Goal: Task Accomplishment & Management: Complete application form

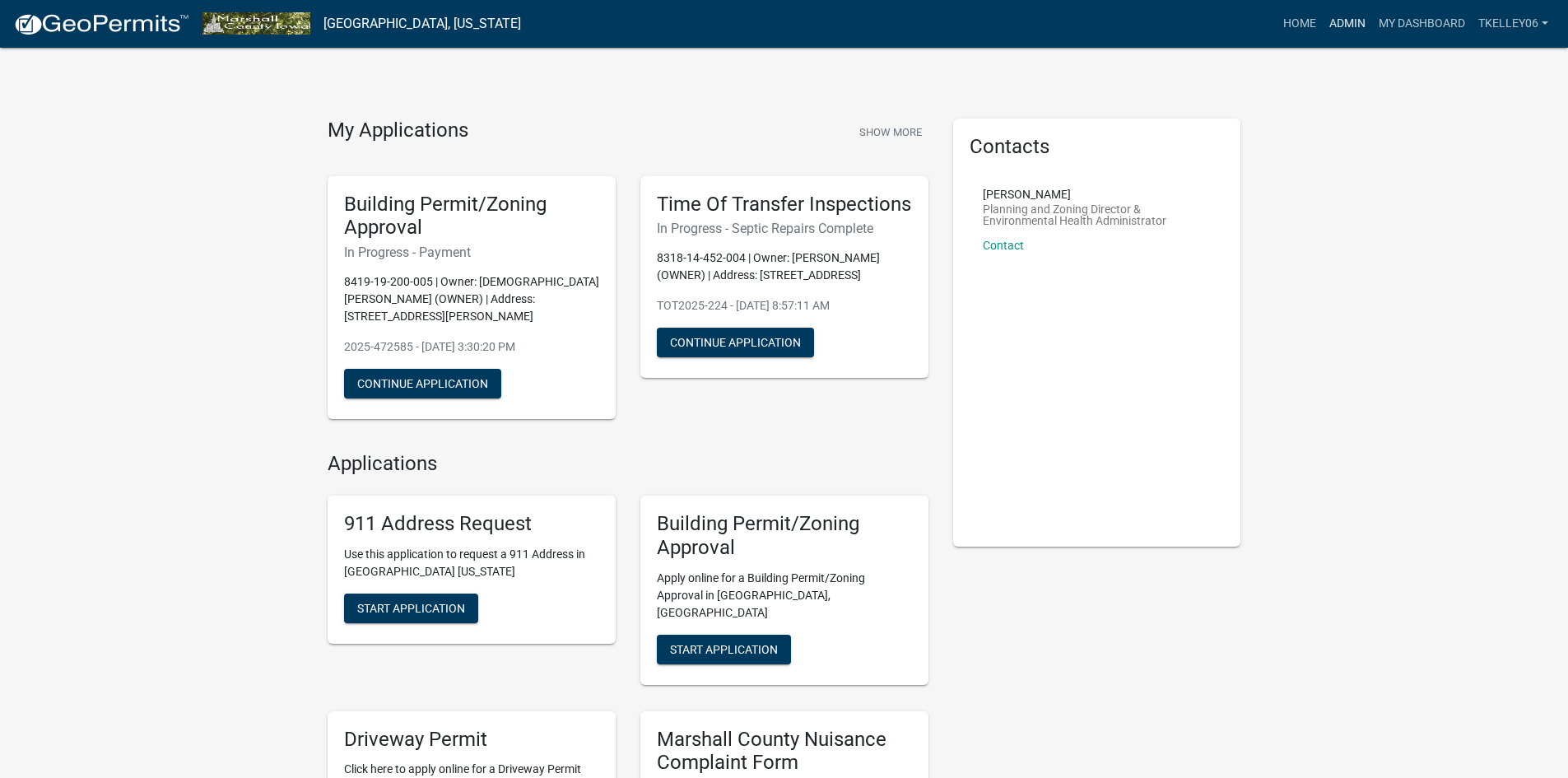
click at [1345, 26] on link "Admin" at bounding box center [1347, 24] width 49 height 31
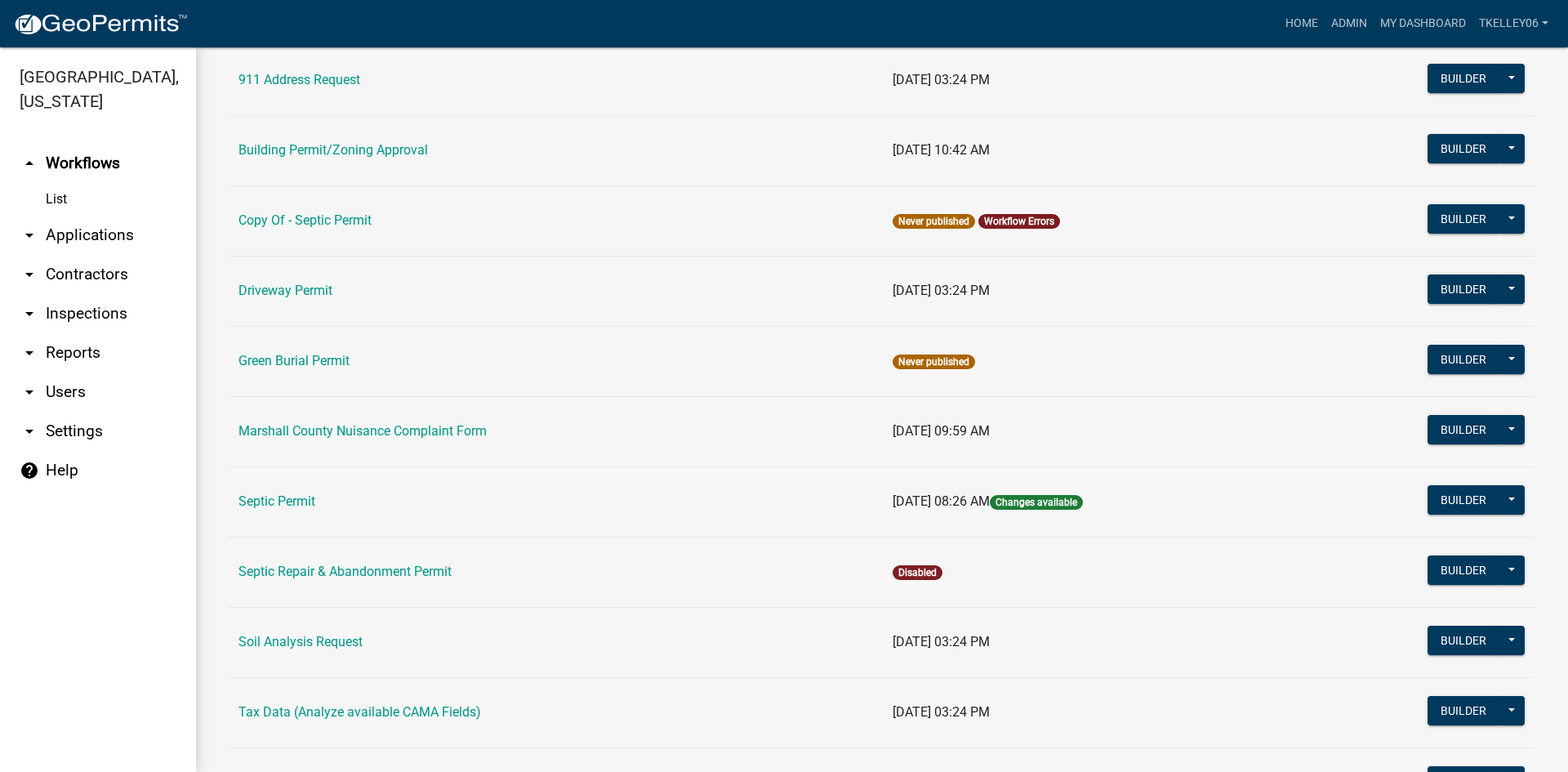
scroll to position [163, 0]
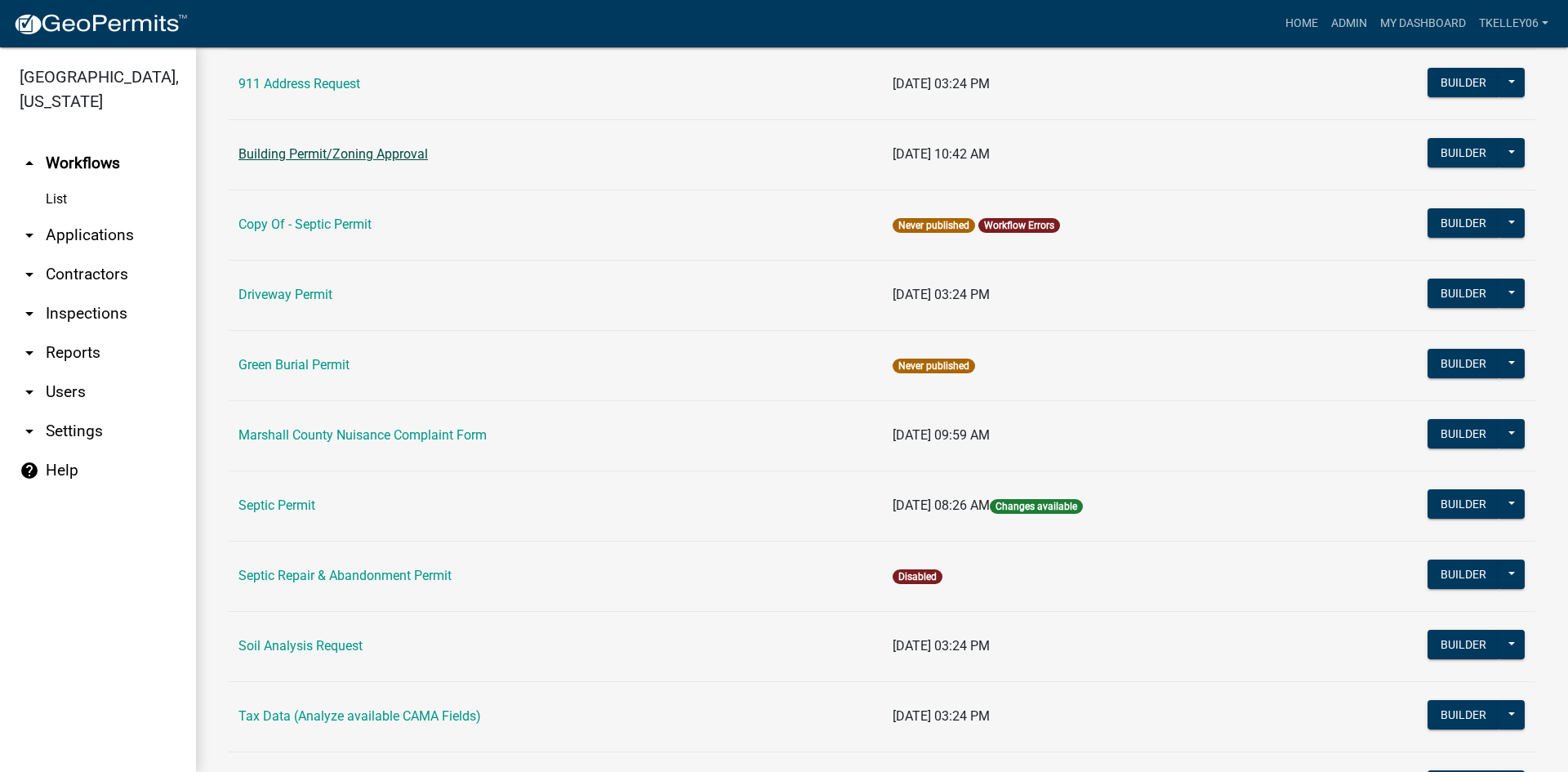
click at [303, 158] on link "Building Permit/Zoning Approval" at bounding box center [333, 153] width 190 height 15
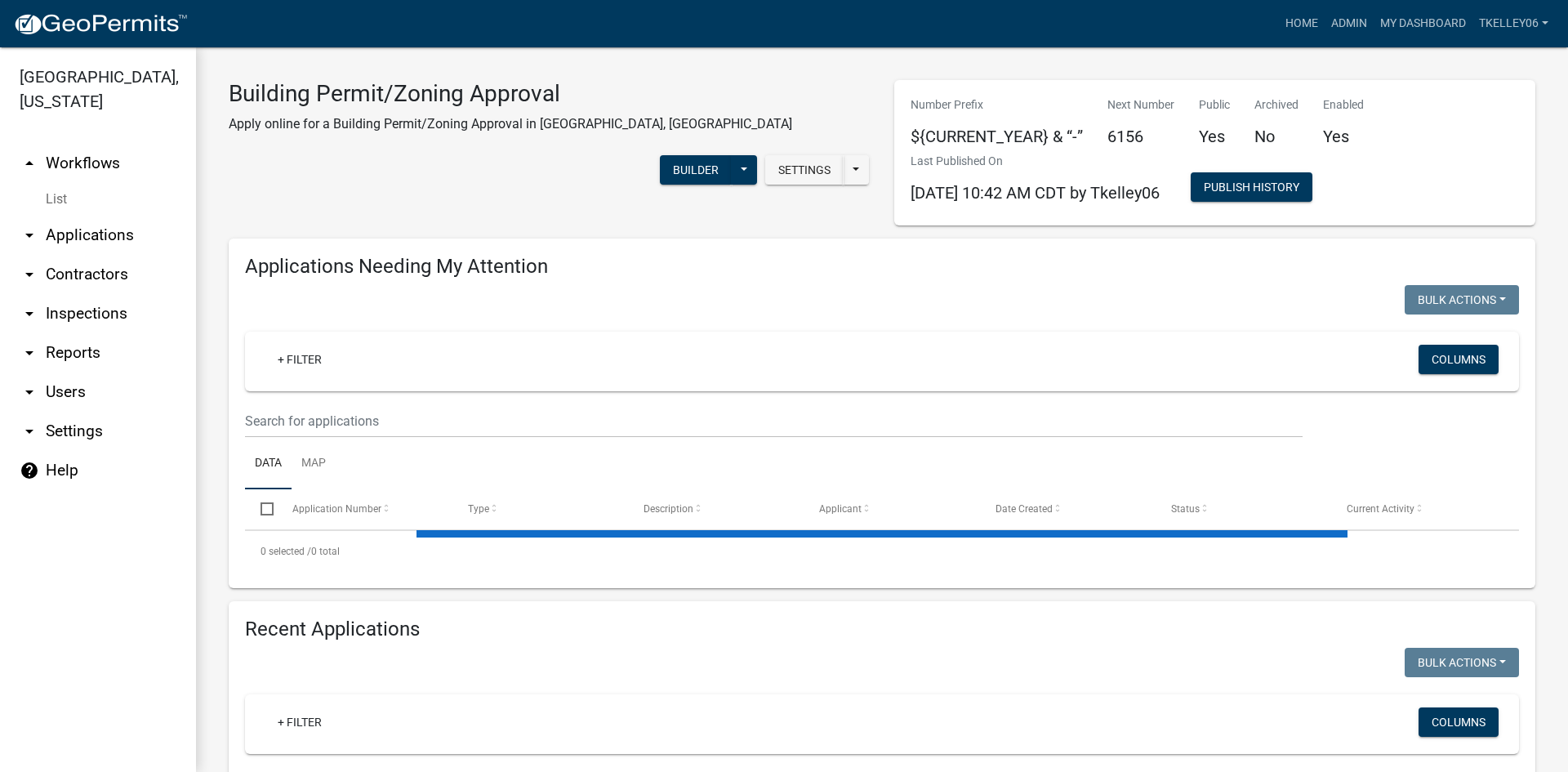
select select "3: 100"
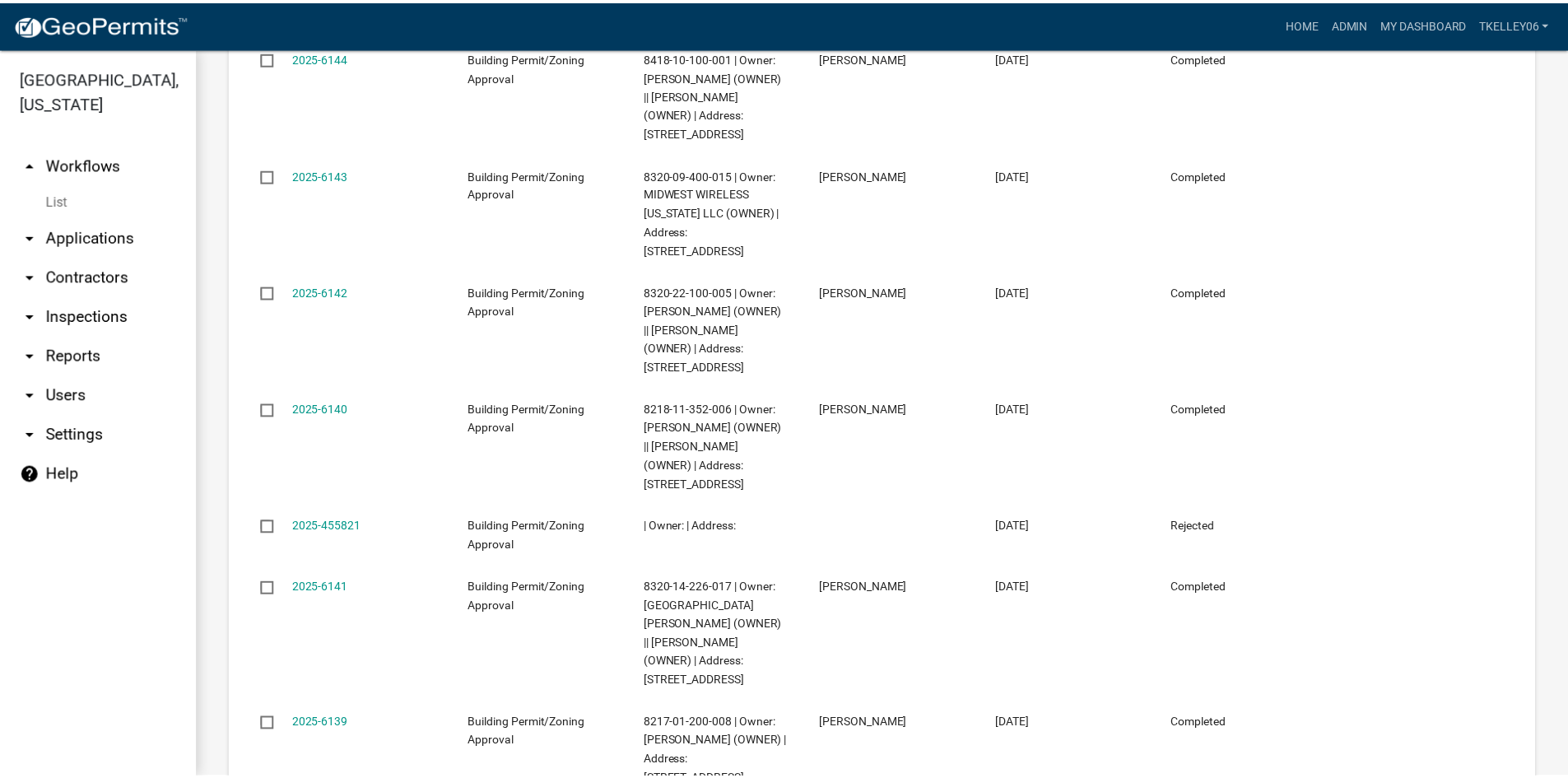
scroll to position [4443, 0]
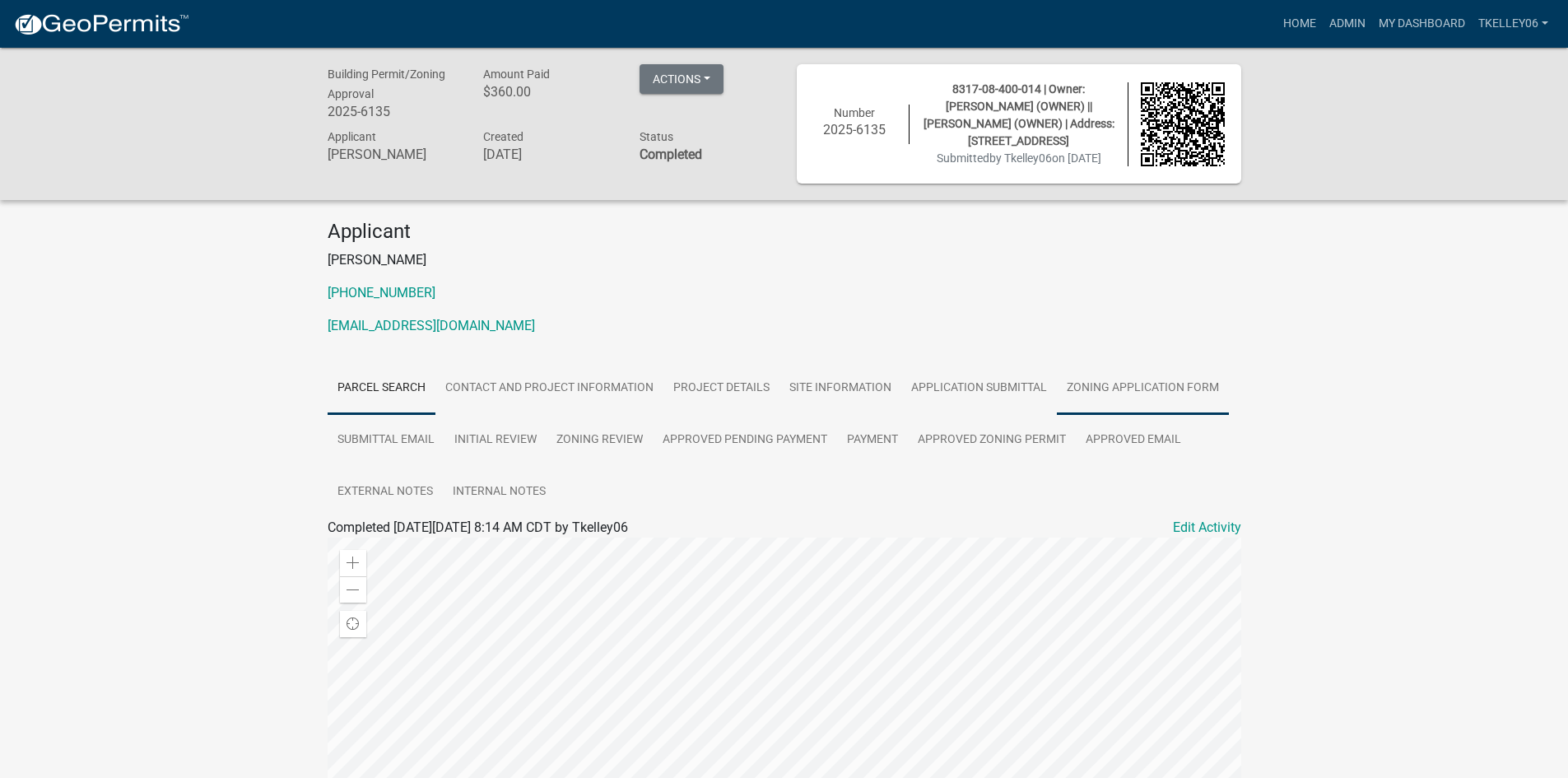
click at [1098, 379] on link "Zoning Application Form" at bounding box center [1142, 389] width 172 height 53
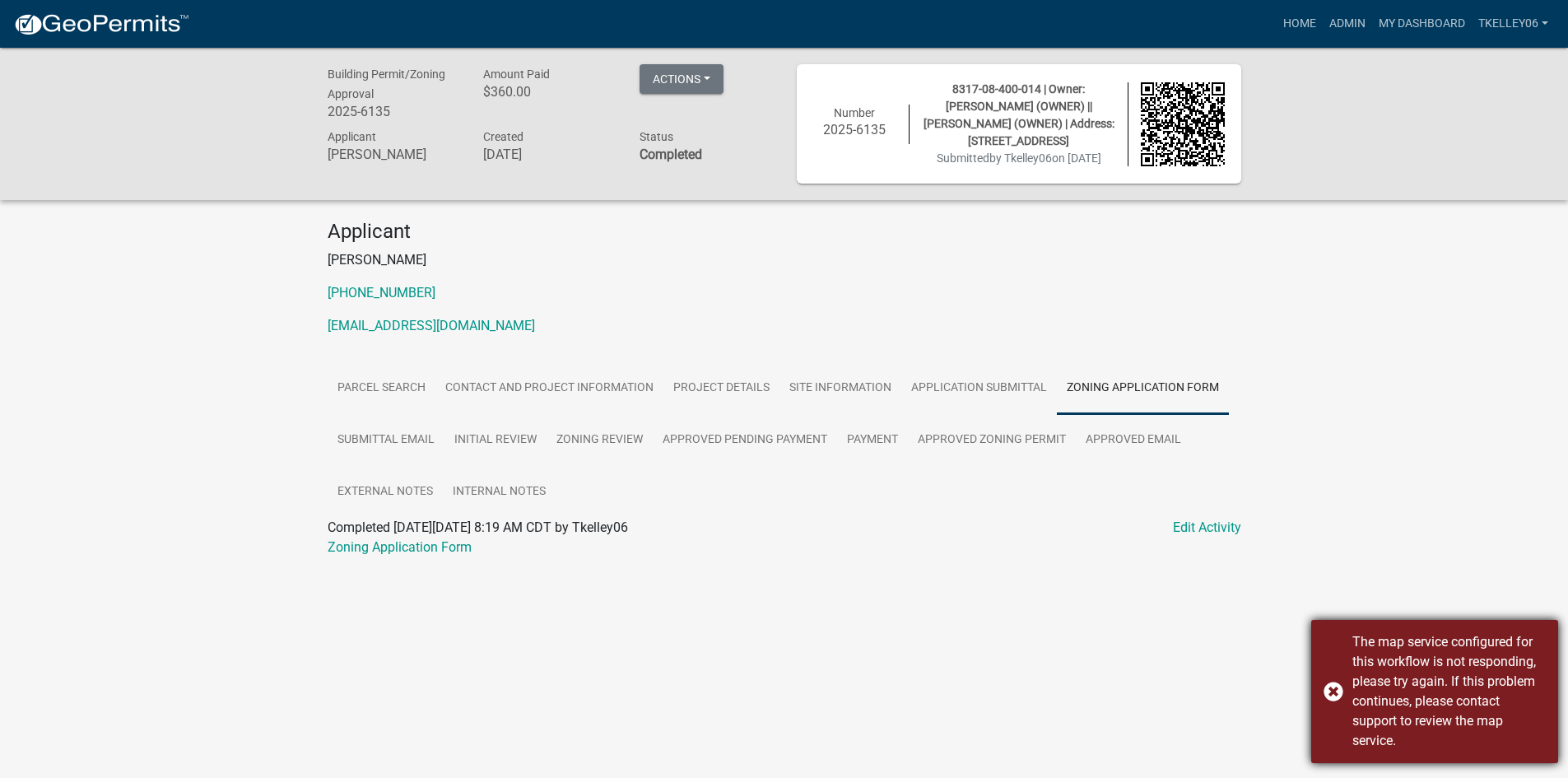
click at [1335, 689] on div "The map service configured for this workflow is not responding, please try agai…" at bounding box center [1434, 691] width 247 height 143
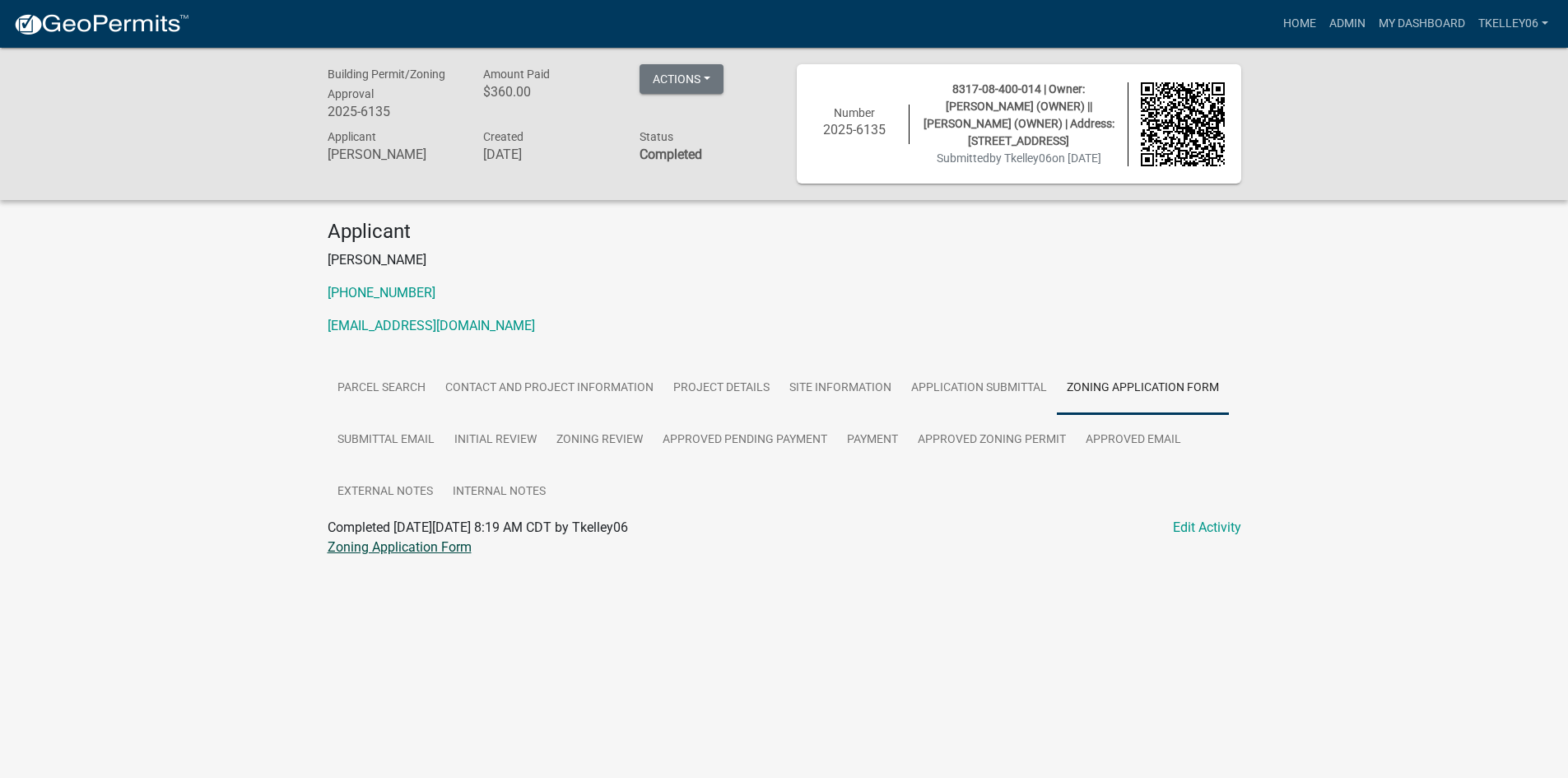
click at [392, 543] on link "Zoning Application Form" at bounding box center [400, 546] width 144 height 15
click at [446, 547] on link "Zoning Application Form" at bounding box center [400, 546] width 144 height 15
click at [1042, 436] on link "Approved Zoning Permit" at bounding box center [991, 440] width 167 height 53
click at [433, 548] on link "Approved Zoning Permit" at bounding box center [398, 546] width 141 height 15
click at [554, 387] on link "Contact and Project Information" at bounding box center [549, 389] width 228 height 53
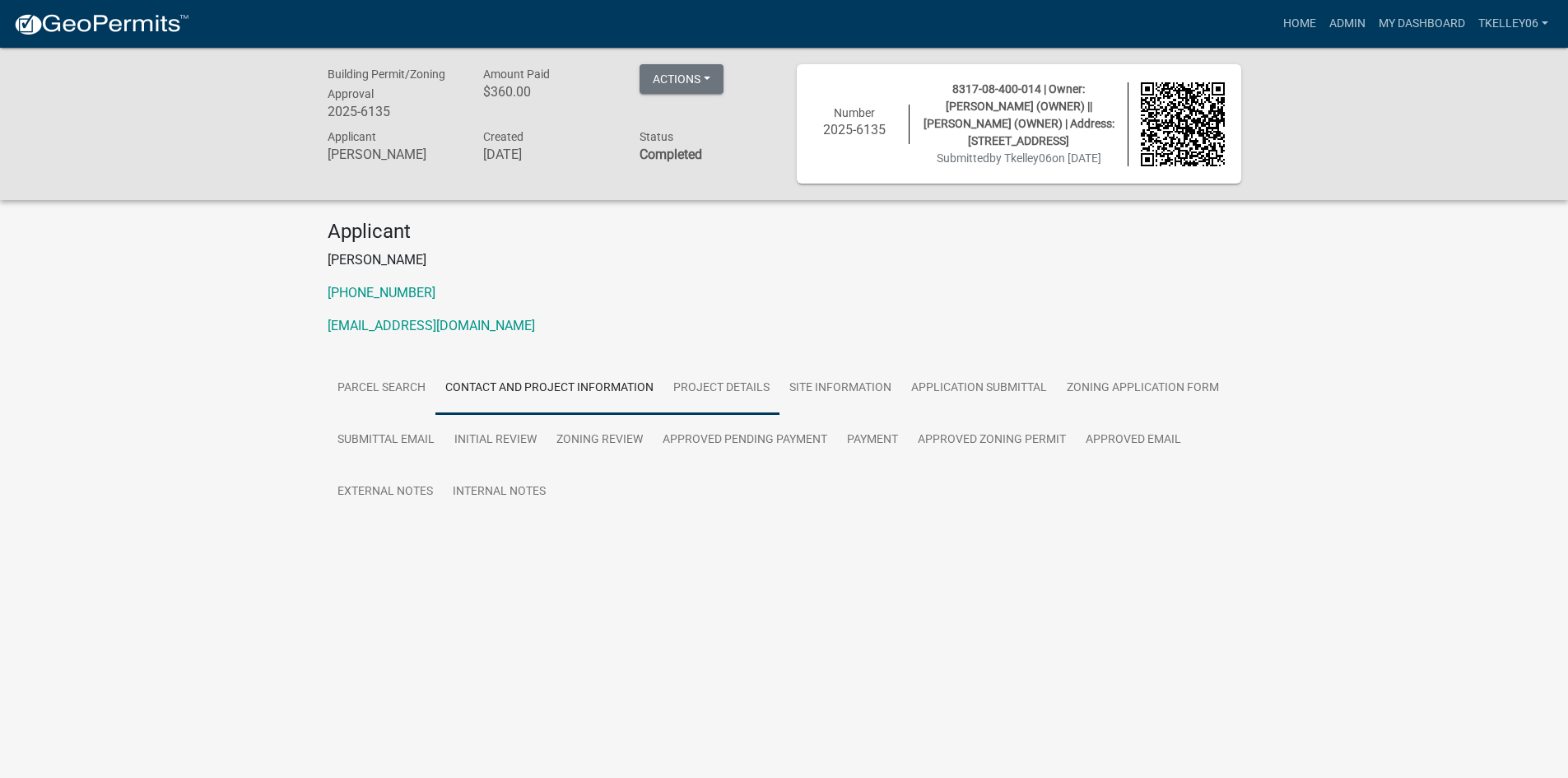
click at [716, 387] on link "Project Details" at bounding box center [722, 389] width 116 height 53
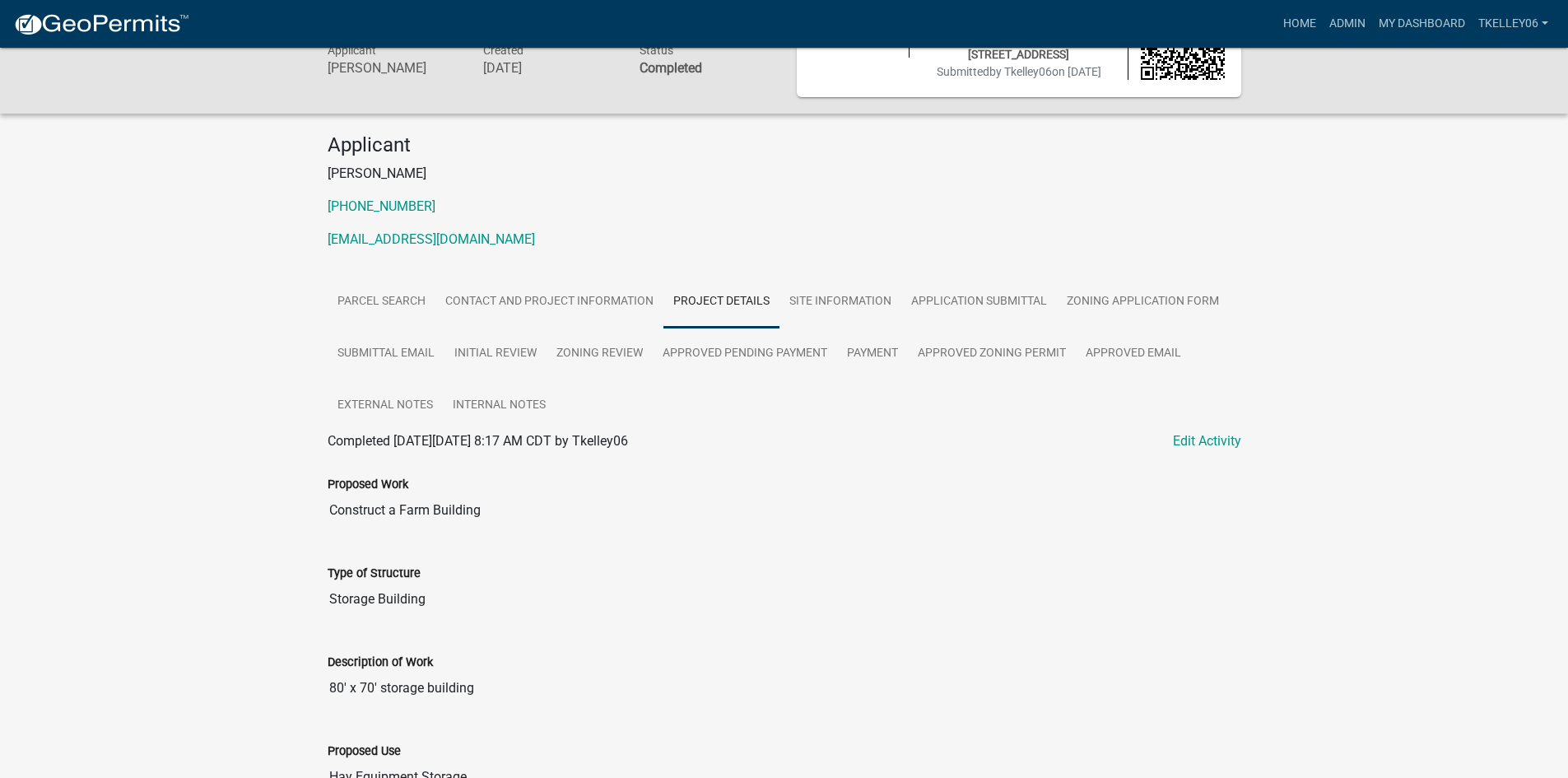
scroll to position [82, 0]
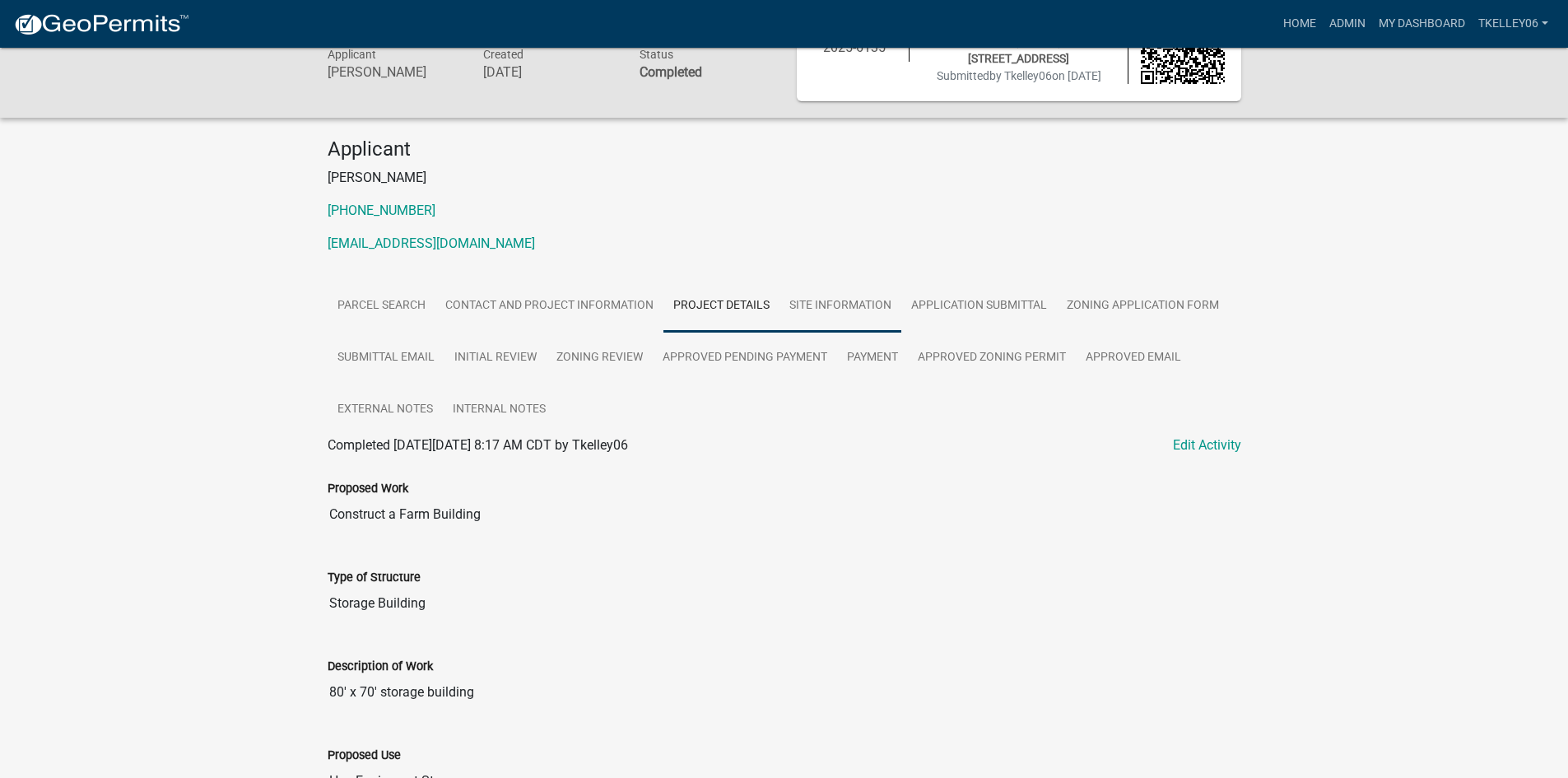
click at [874, 310] on link "Site Information" at bounding box center [840, 306] width 122 height 53
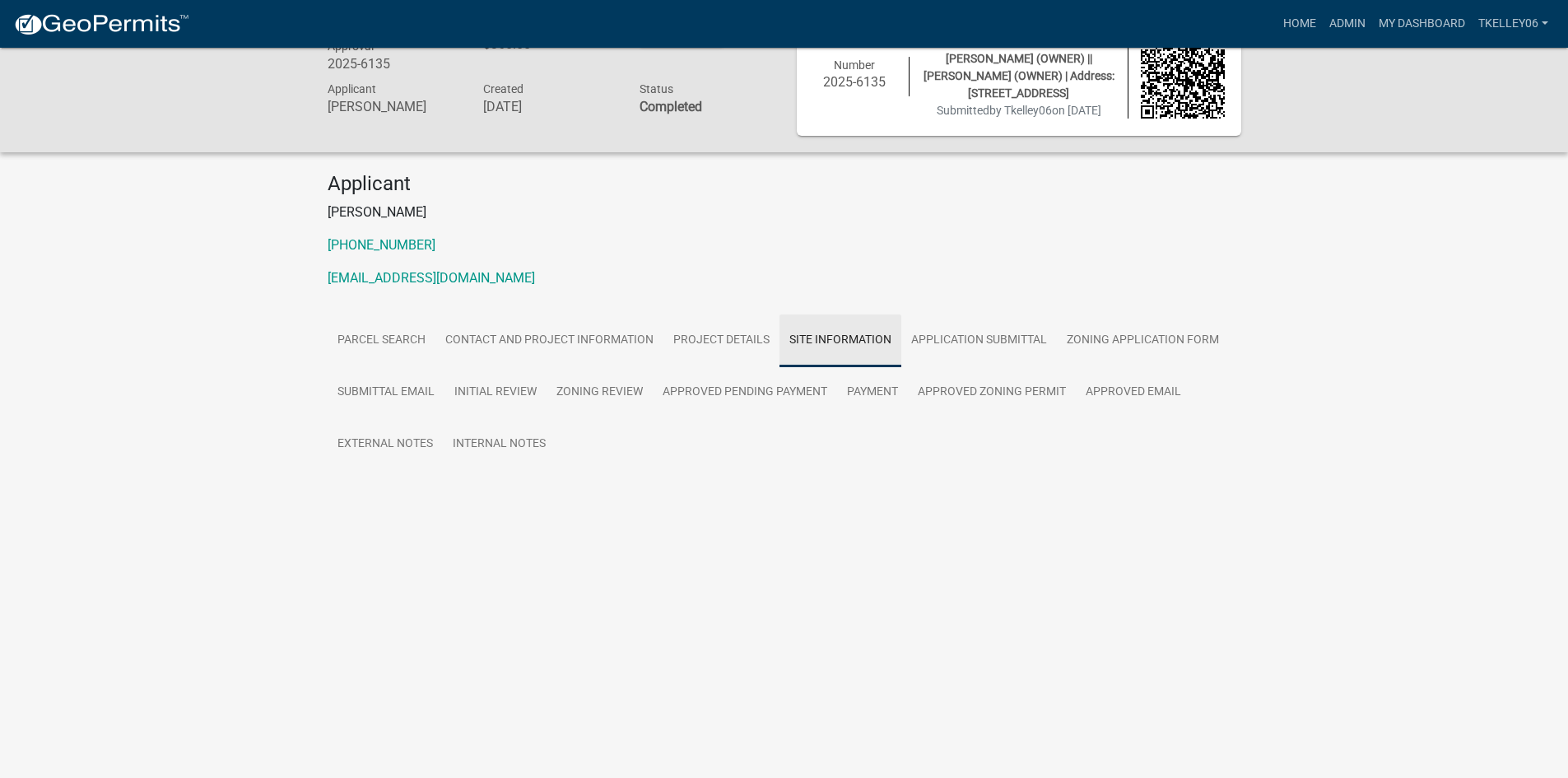
scroll to position [47, 0]
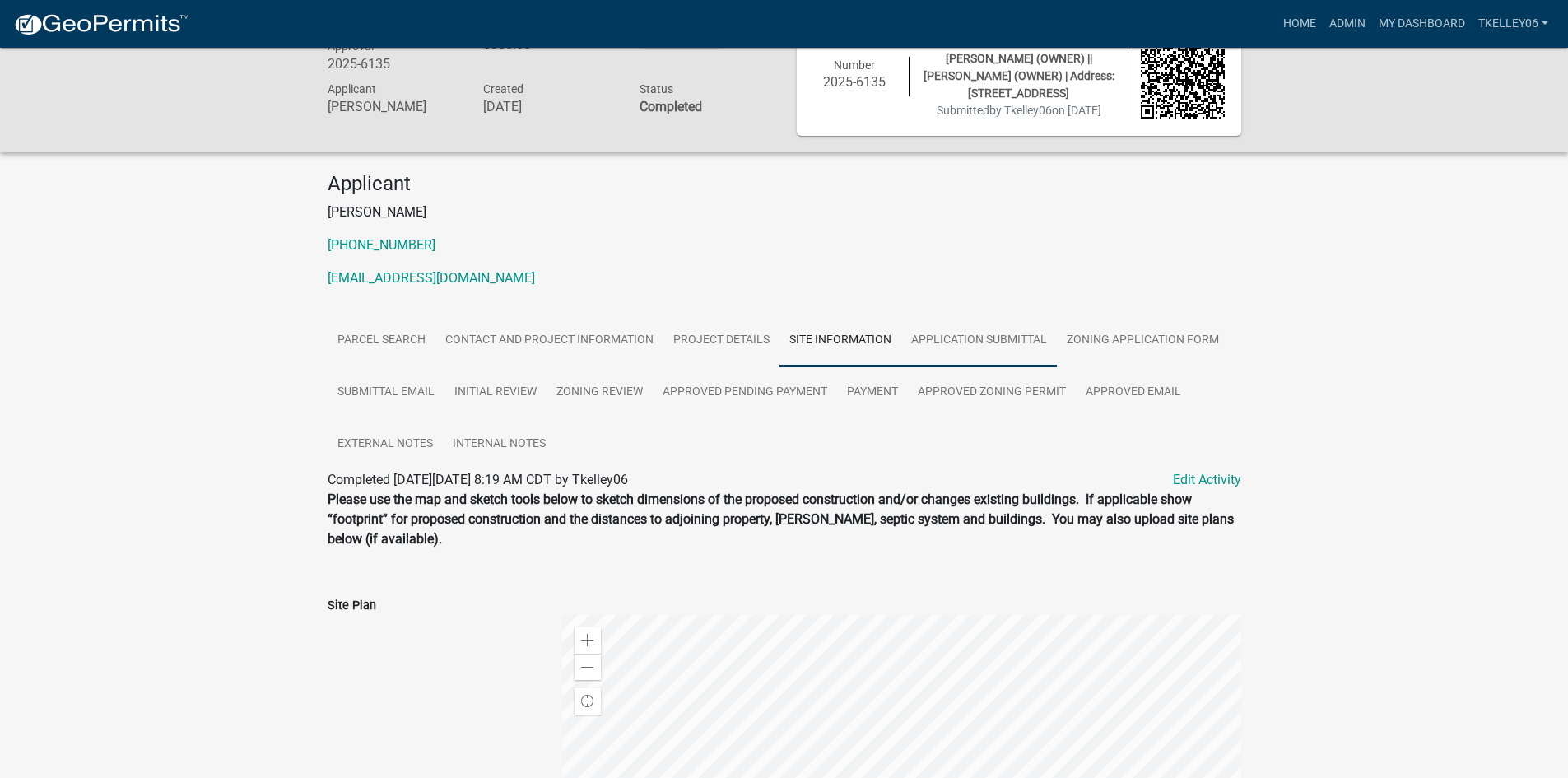
click at [946, 341] on link "Application Submittal" at bounding box center [978, 340] width 156 height 53
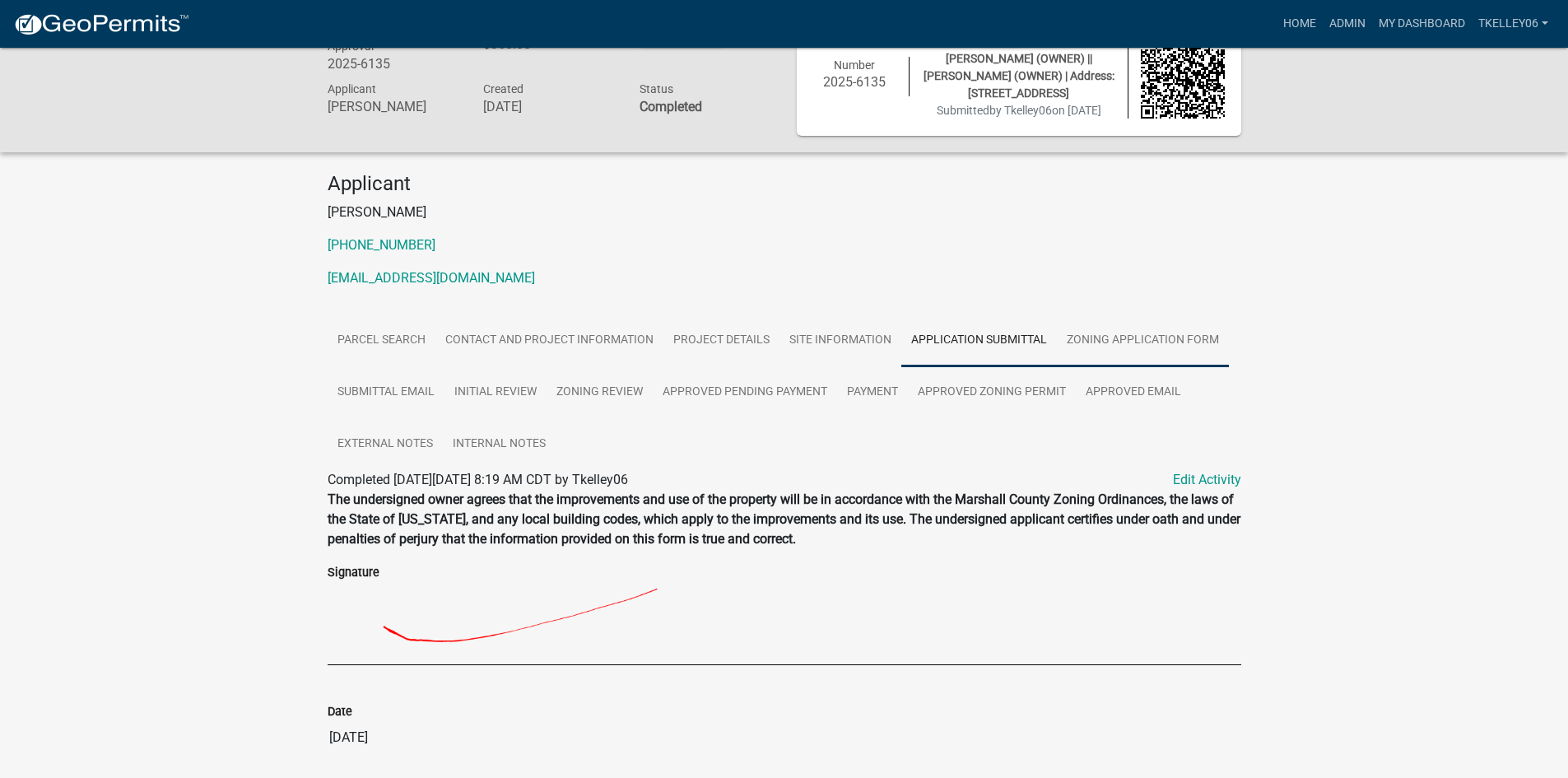
click at [1103, 341] on link "Zoning Application Form" at bounding box center [1142, 340] width 172 height 53
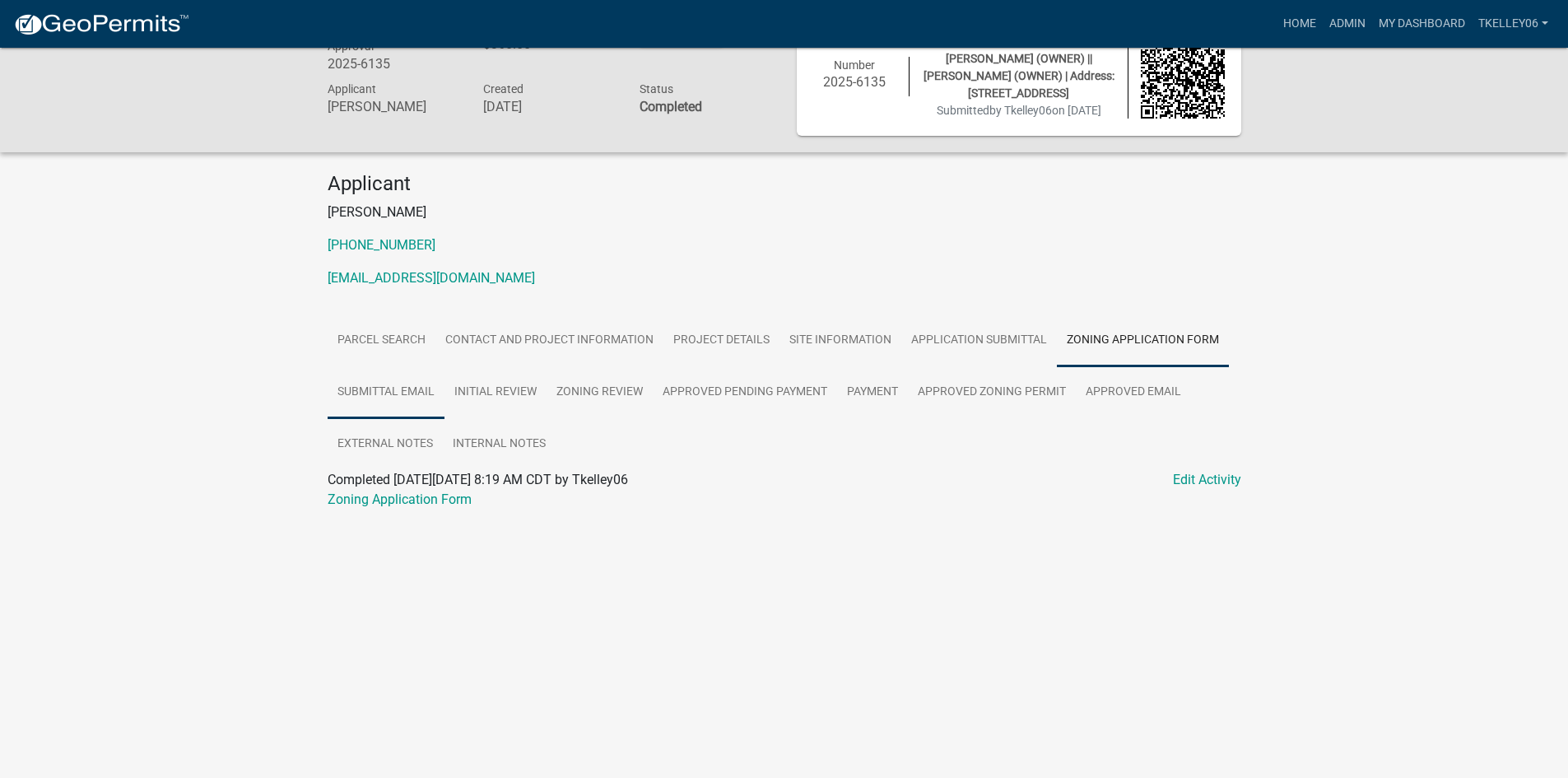
click at [378, 396] on link "Submittal Email" at bounding box center [386, 392] width 116 height 53
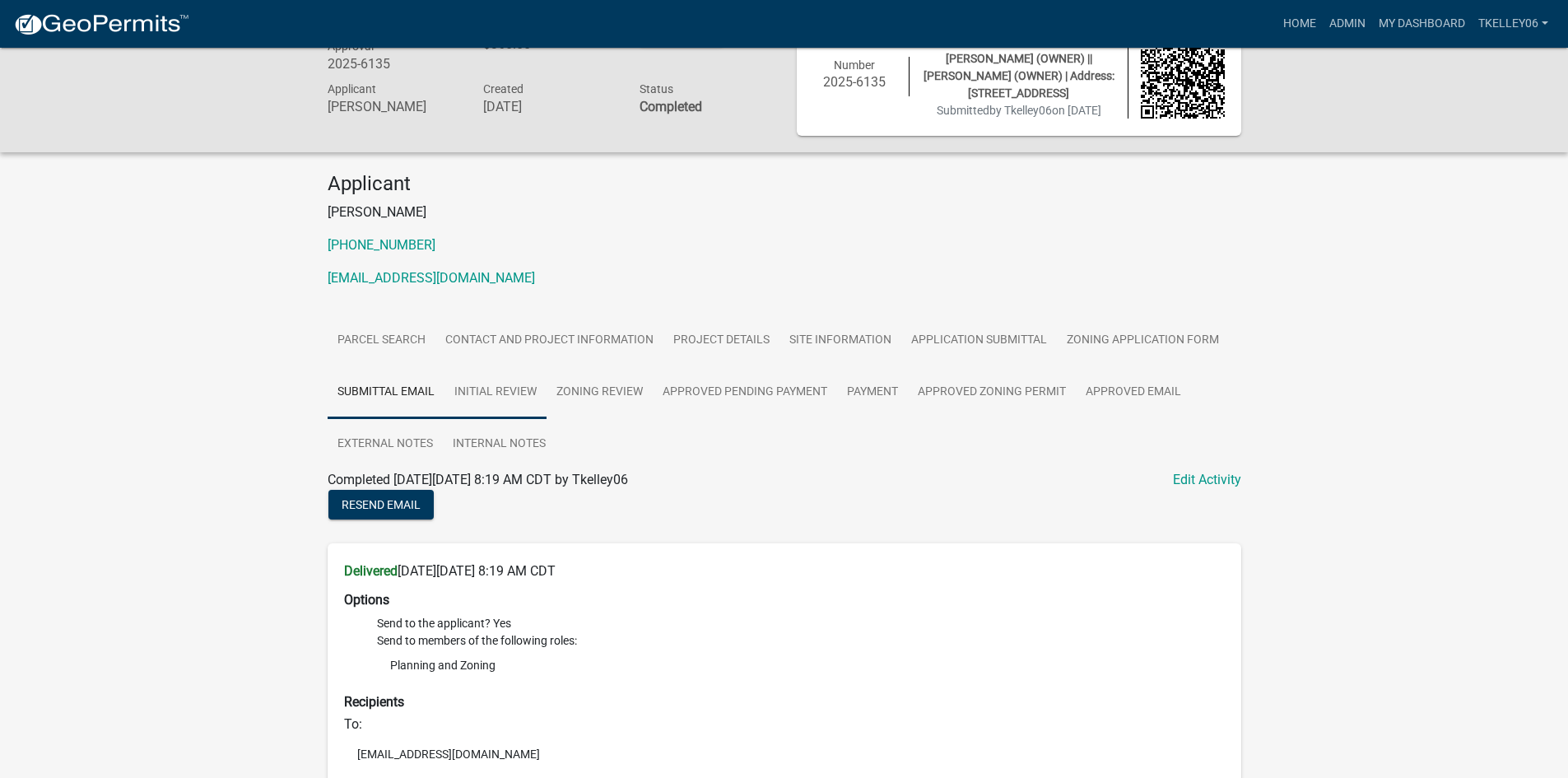
click at [481, 390] on link "Initial Review" at bounding box center [495, 392] width 102 height 53
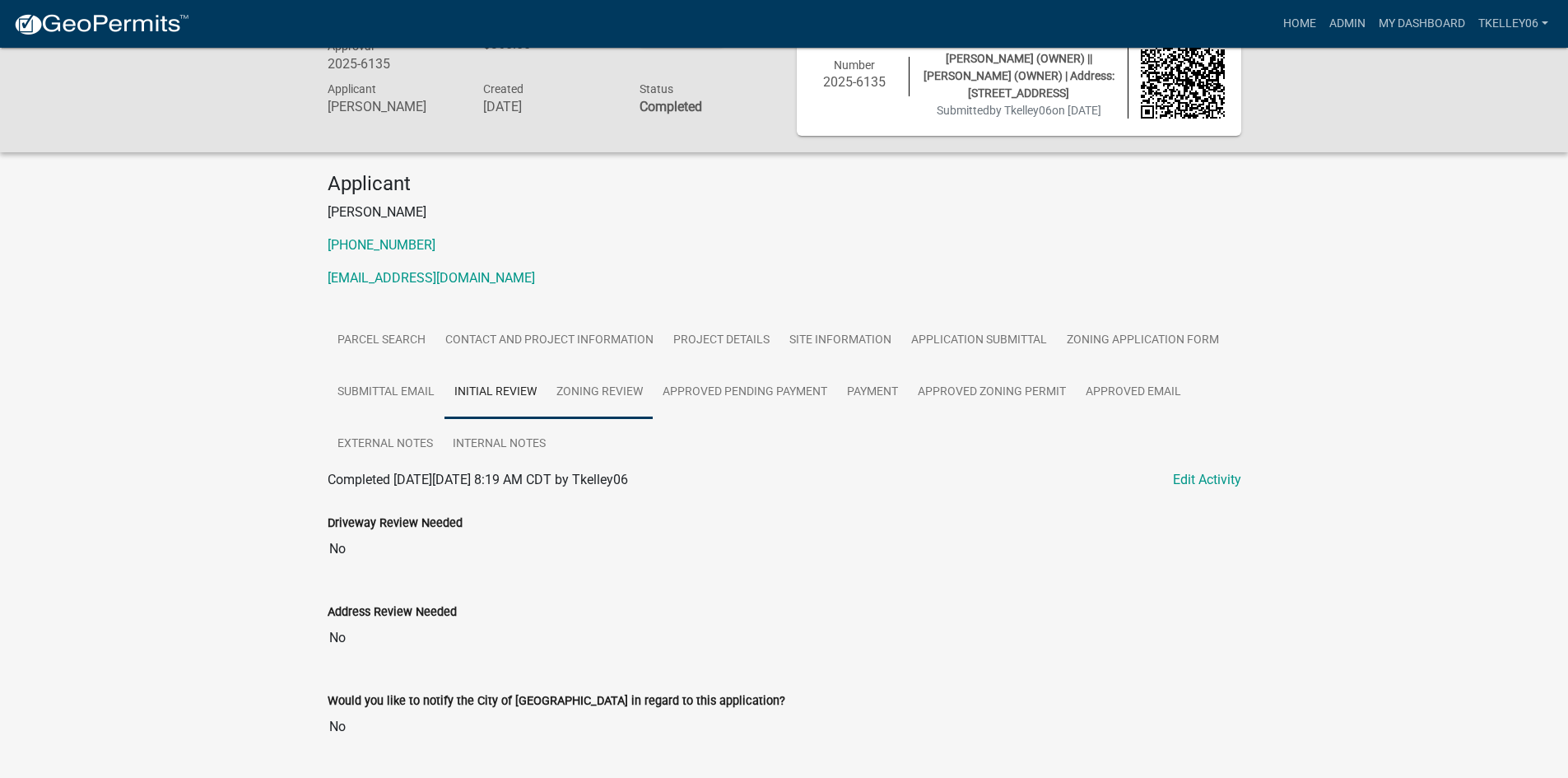
click at [609, 382] on link "Zoning Review" at bounding box center [599, 392] width 106 height 53
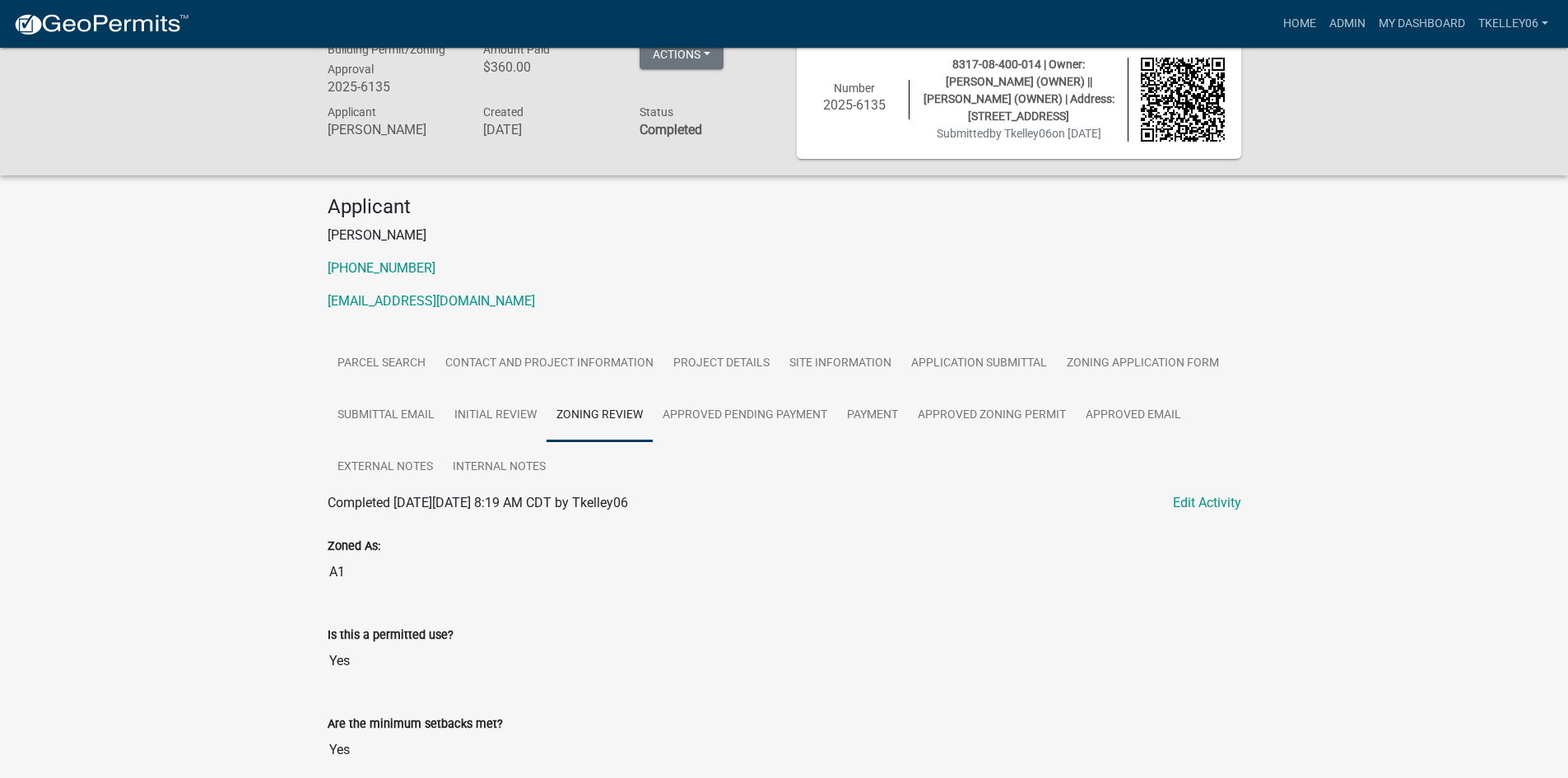
scroll to position [0, 0]
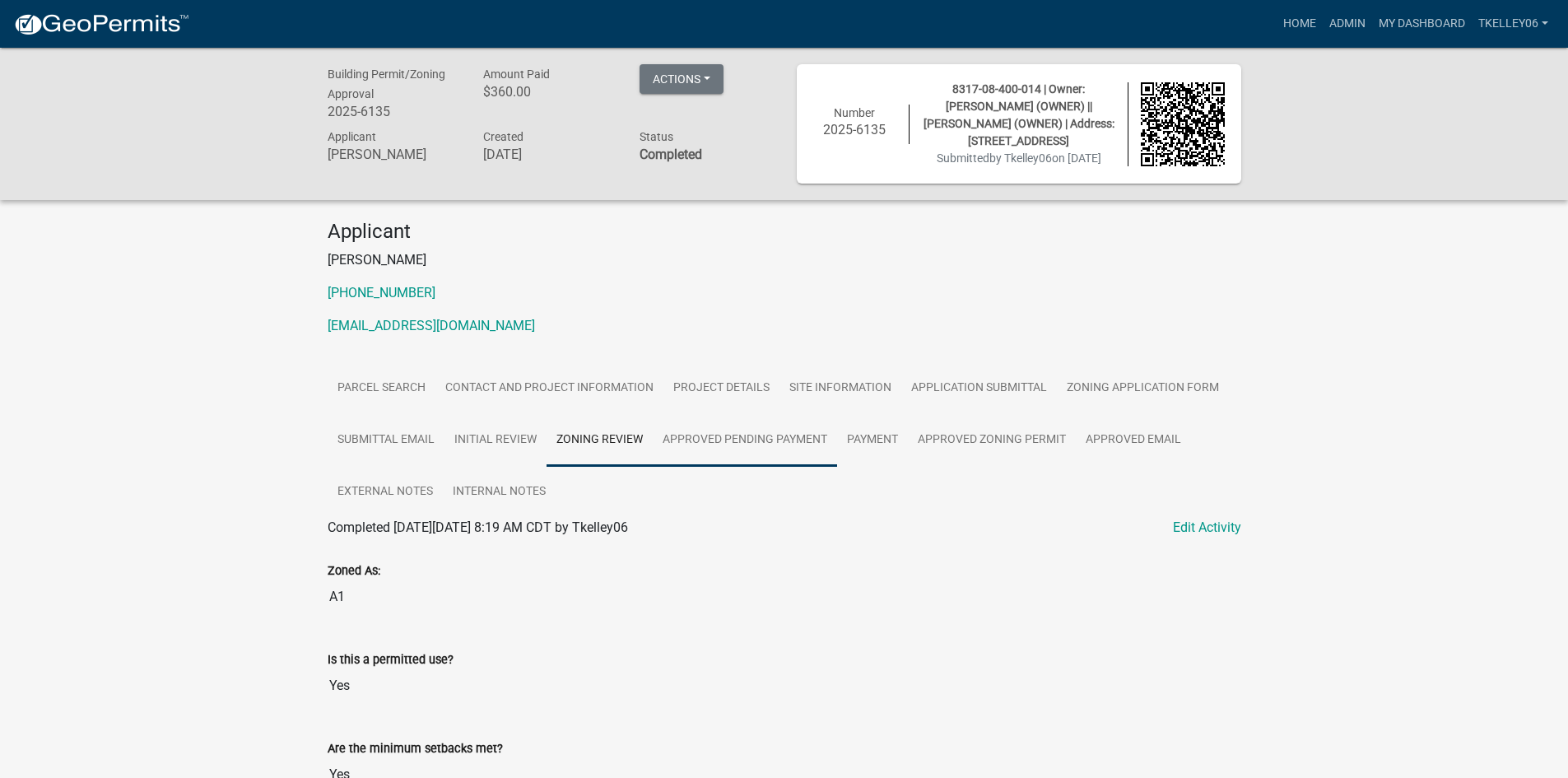
click at [762, 448] on link "Approved Pending Payment" at bounding box center [744, 440] width 185 height 53
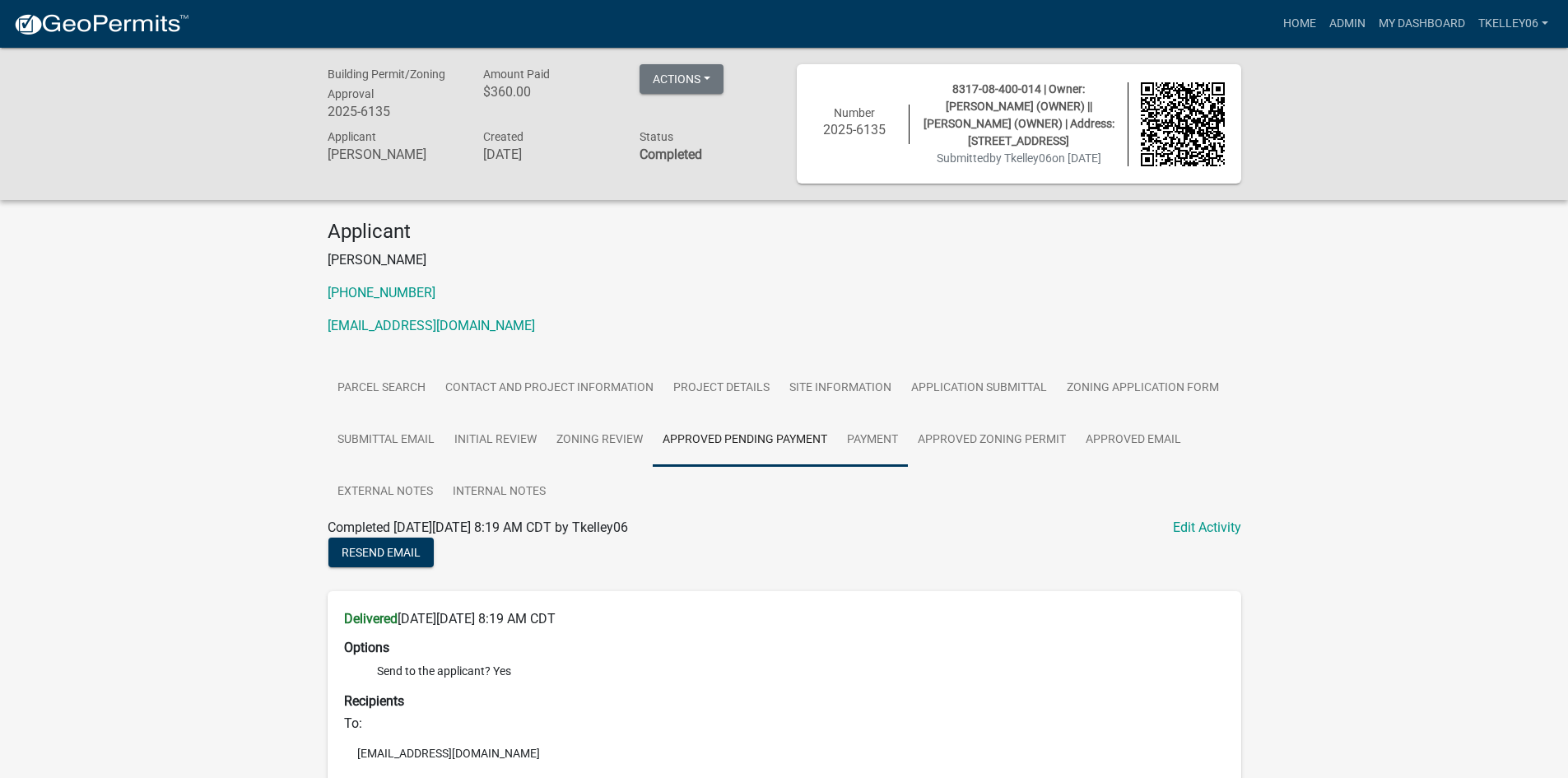
click at [881, 446] on link "Payment" at bounding box center [873, 440] width 71 height 53
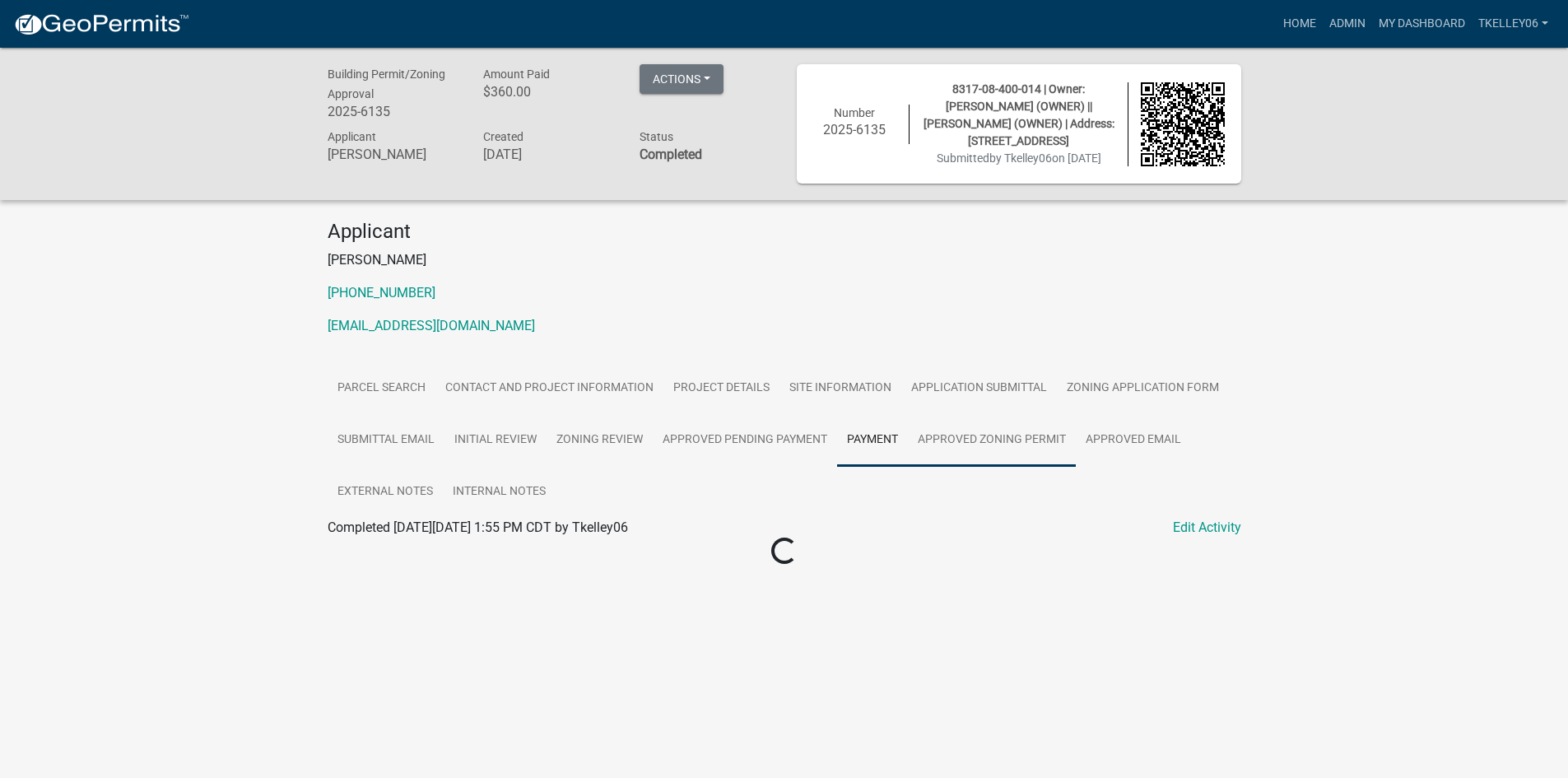
click at [974, 446] on link "Approved Zoning Permit" at bounding box center [991, 440] width 167 height 53
click at [1121, 429] on link "Approved Email" at bounding box center [1133, 440] width 116 height 53
click at [1300, 25] on link "Home" at bounding box center [1300, 24] width 46 height 31
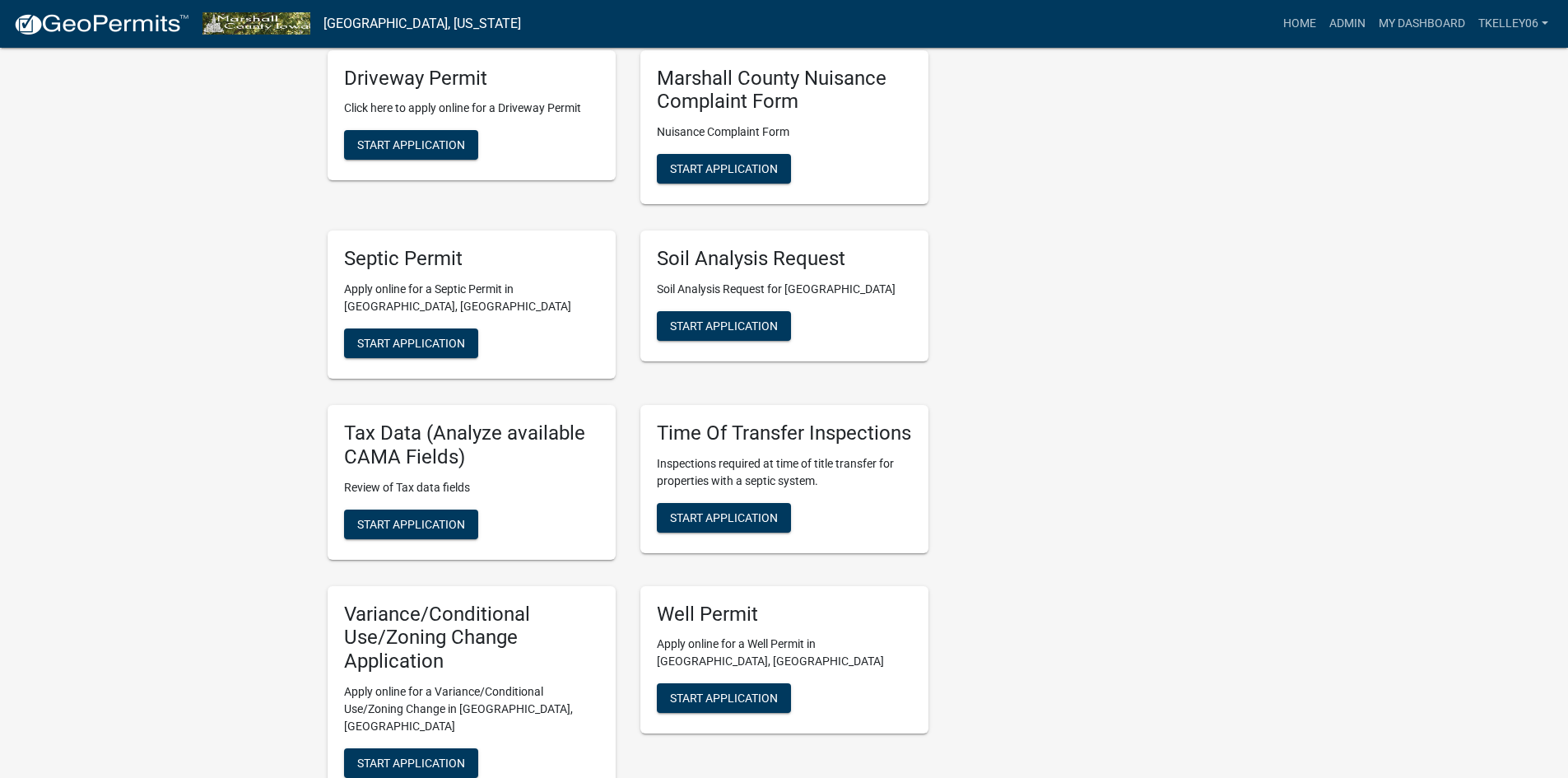
scroll to position [842, 0]
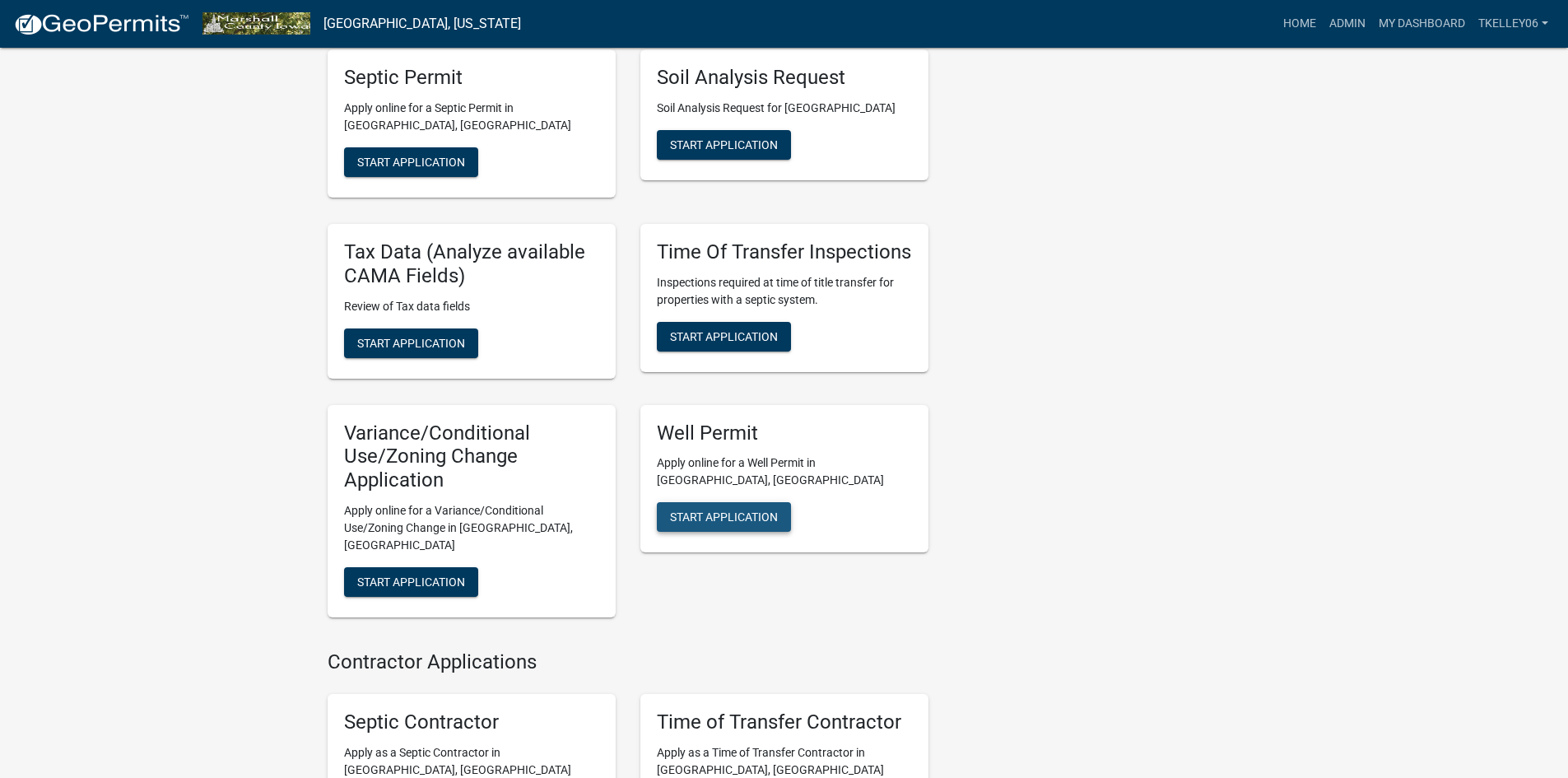
click at [714, 502] on button "Start Application" at bounding box center [723, 517] width 134 height 30
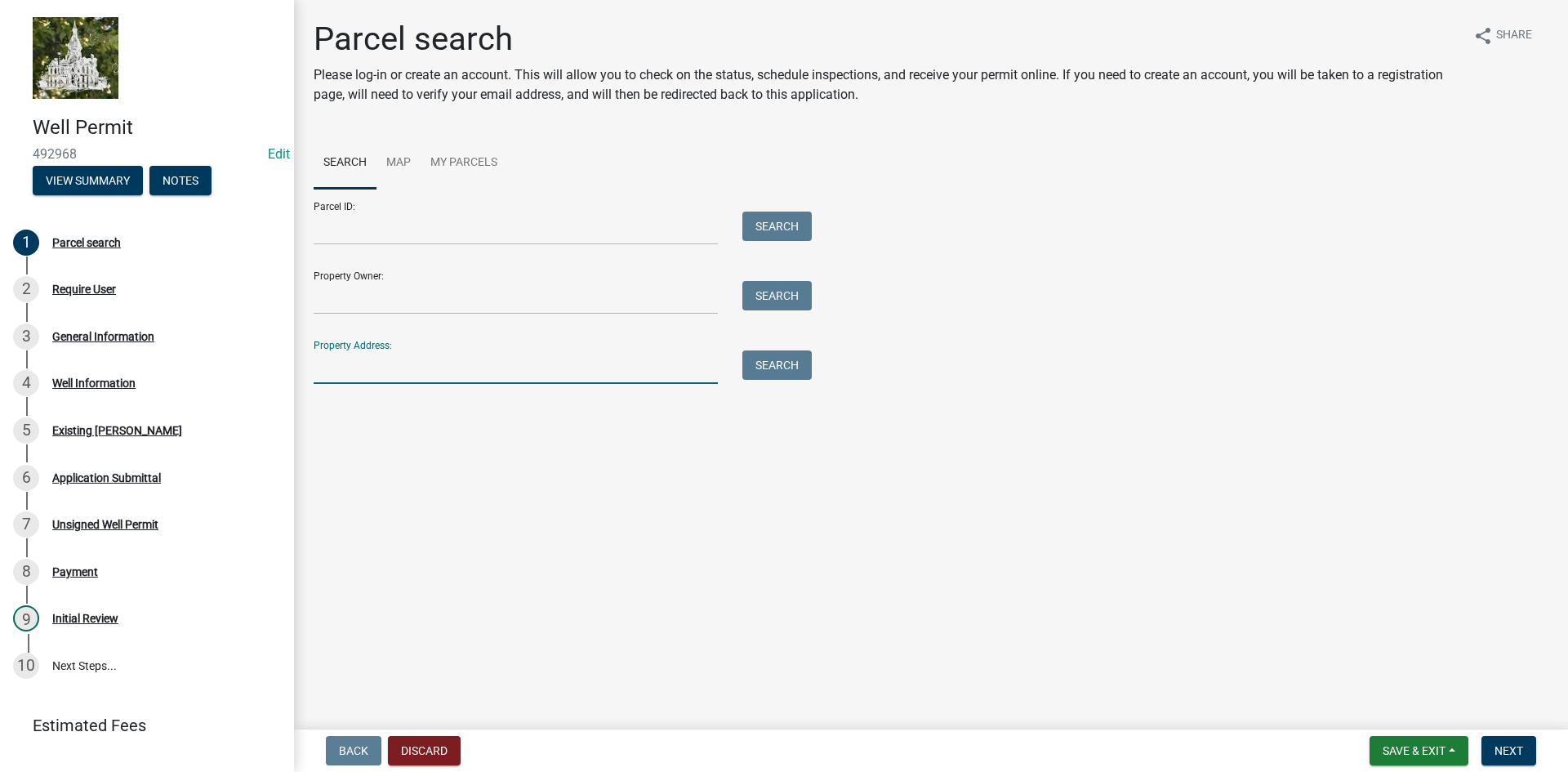
click at [386, 365] on input "Property Address:" at bounding box center [516, 367] width 405 height 33
type input "1629"
click at [780, 358] on button "Search" at bounding box center [777, 365] width 70 height 30
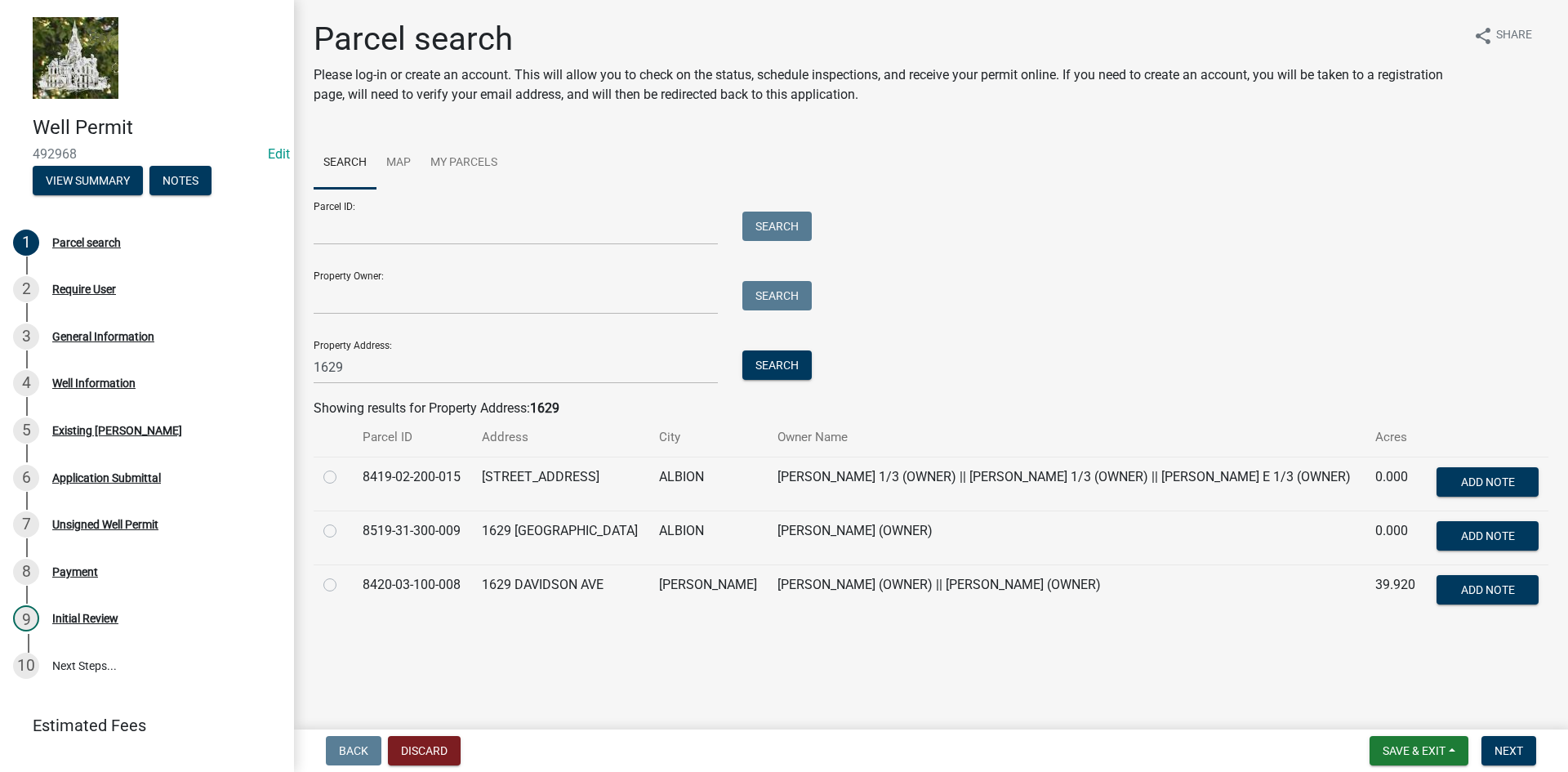
click at [343, 521] on label at bounding box center [343, 521] width 0 height 0
click at [343, 531] on input "radio" at bounding box center [349, 526] width 11 height 11
radio input "true"
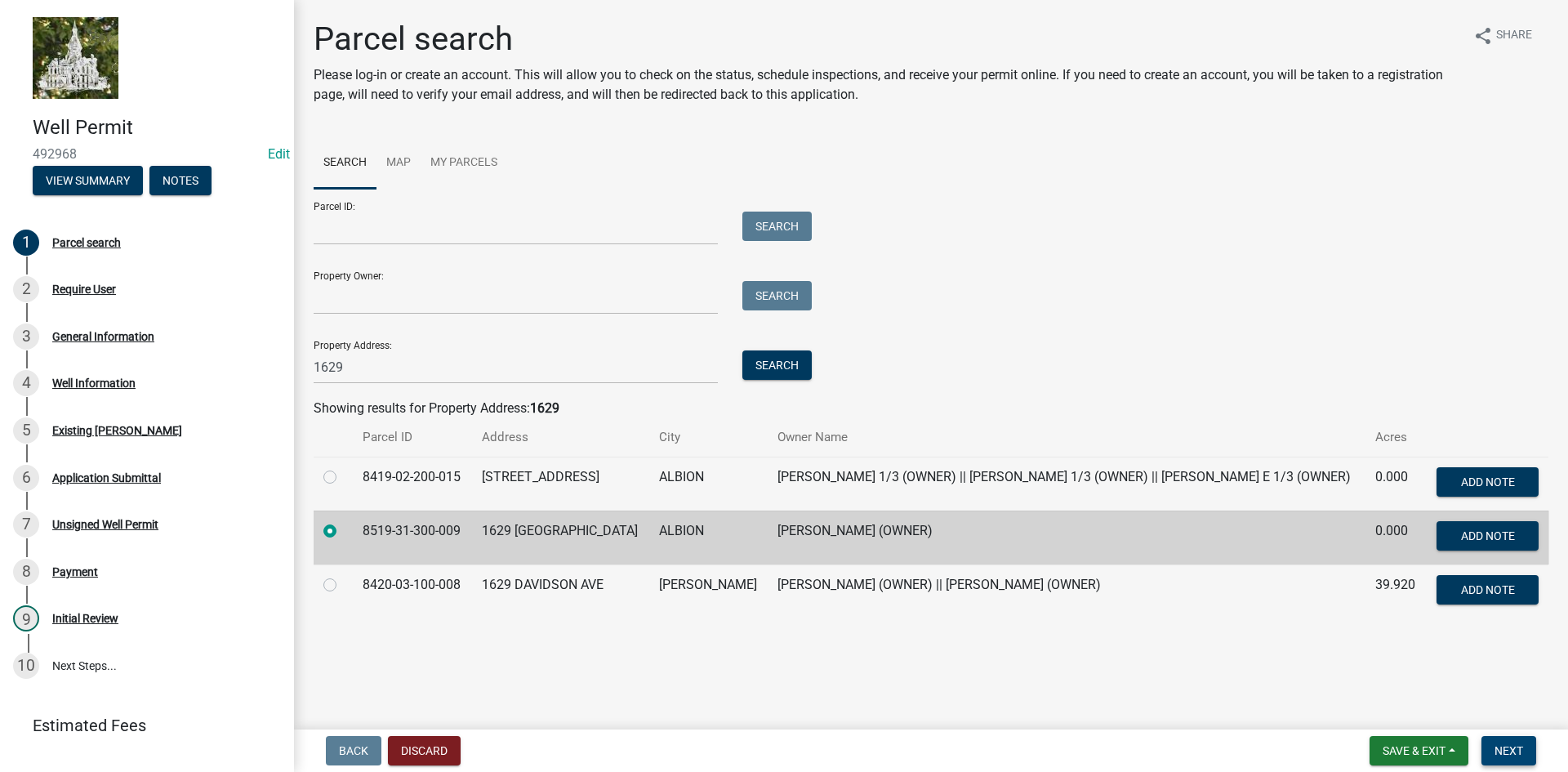
click at [1498, 742] on button "Next" at bounding box center [1508, 750] width 55 height 30
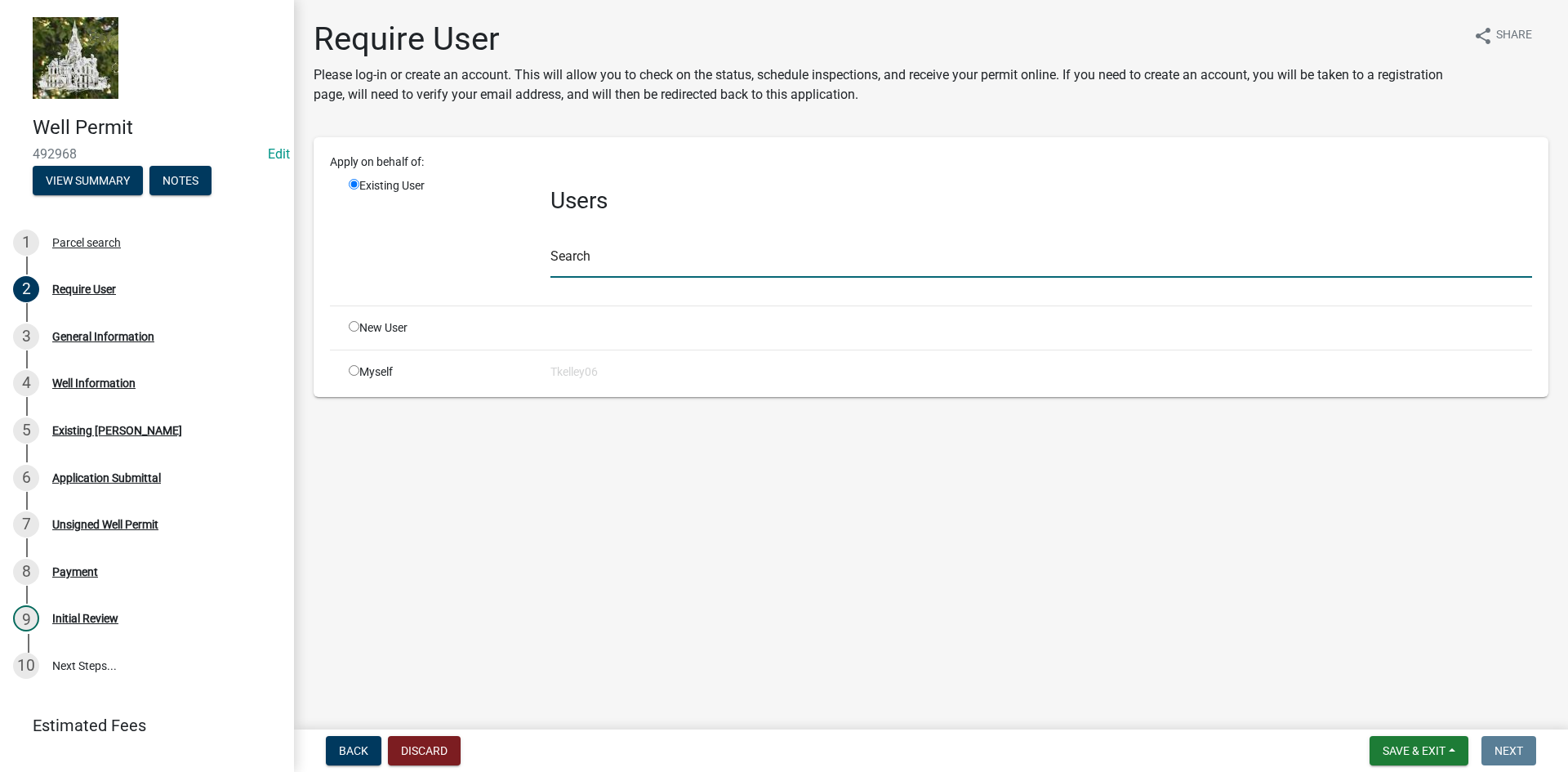
click at [566, 261] on input "text" at bounding box center [1041, 260] width 982 height 33
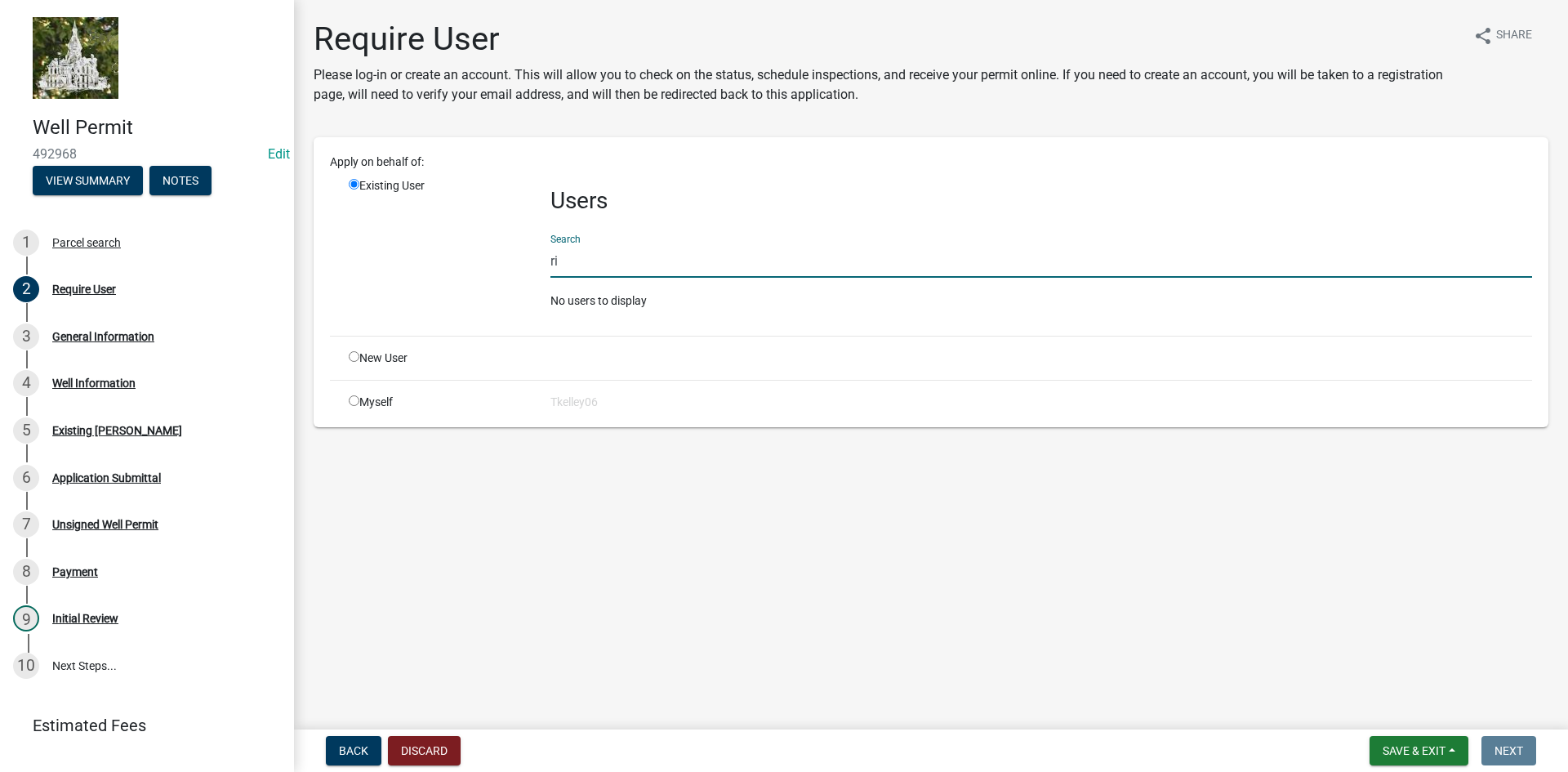
type input "r"
type input "l"
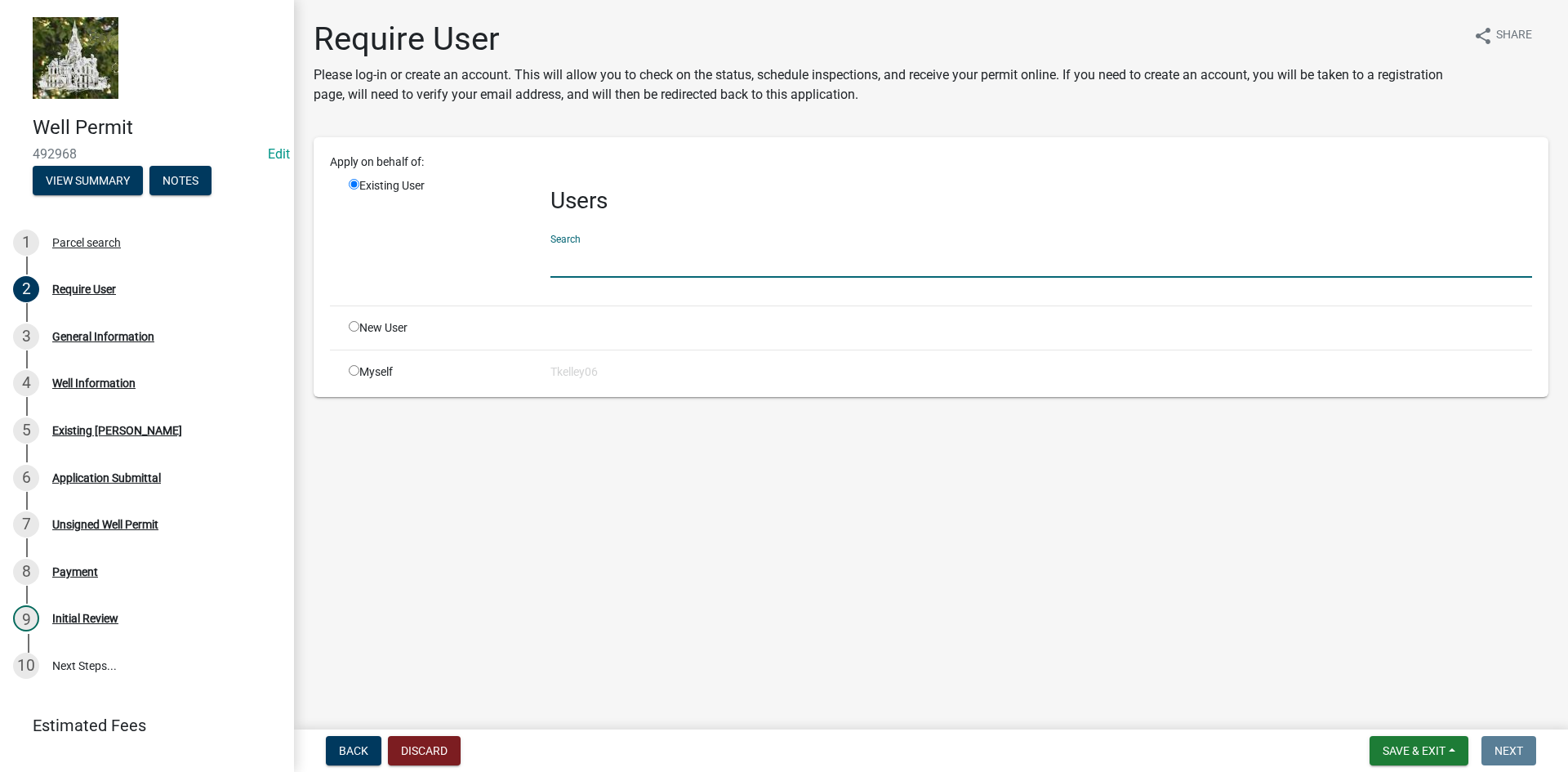
click at [355, 371] on input "radio" at bounding box center [354, 370] width 11 height 11
radio input "true"
radio input "false"
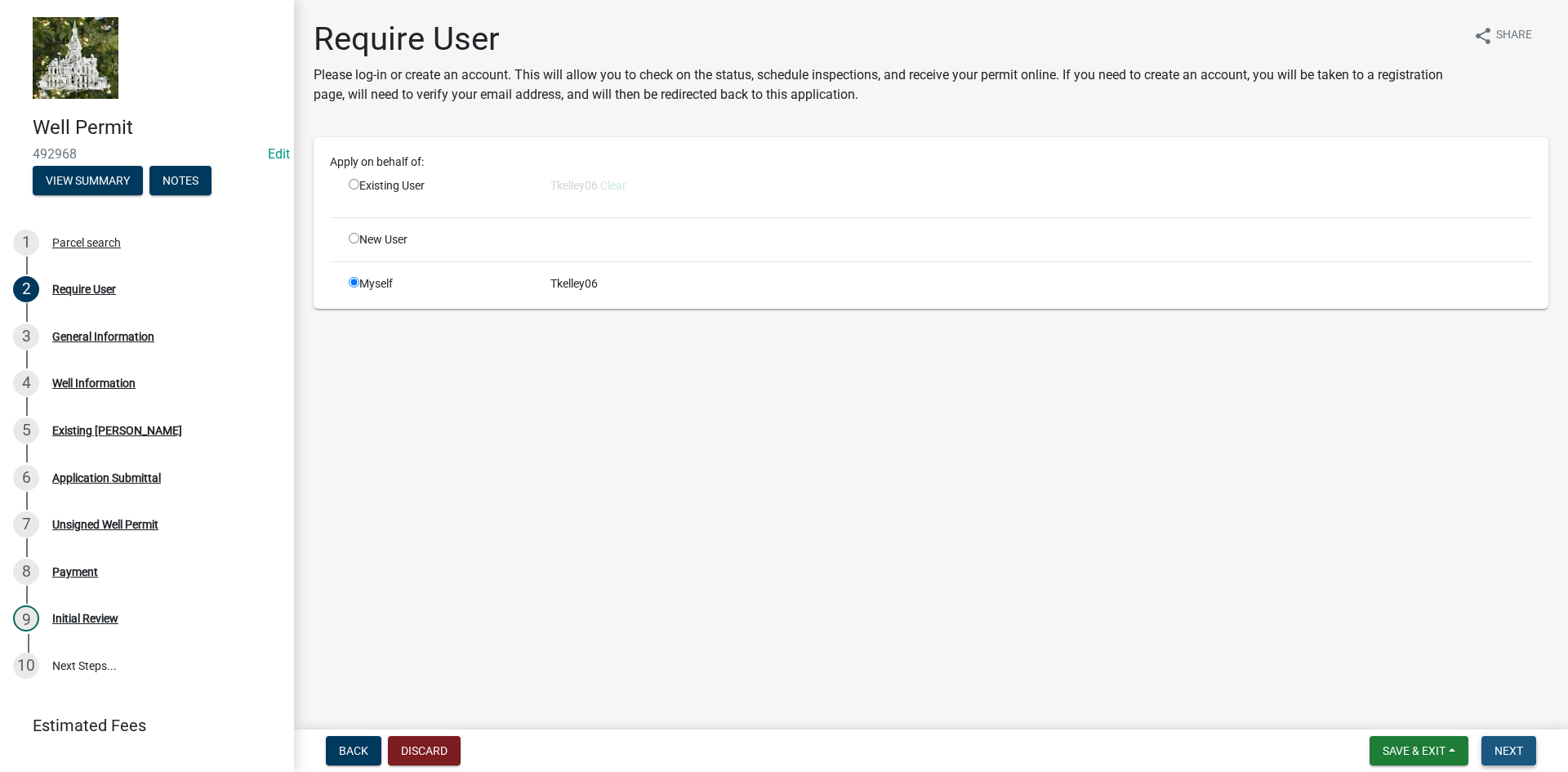
click at [1498, 747] on span "Next" at bounding box center [1509, 750] width 29 height 13
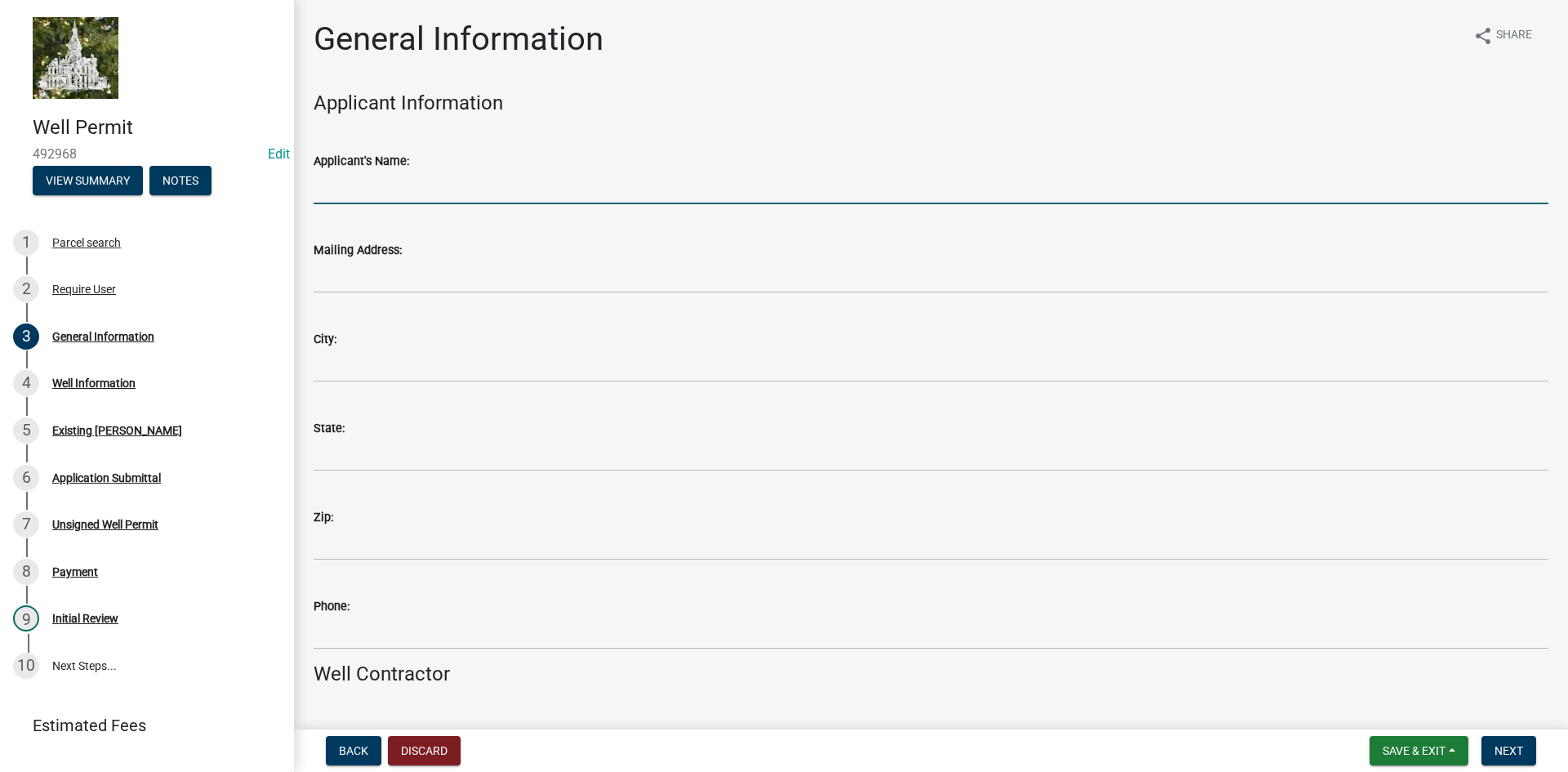
click at [374, 200] on input "Applicant's Name:" at bounding box center [930, 187] width 1235 height 33
type input "R"
type input "Larson Drilling"
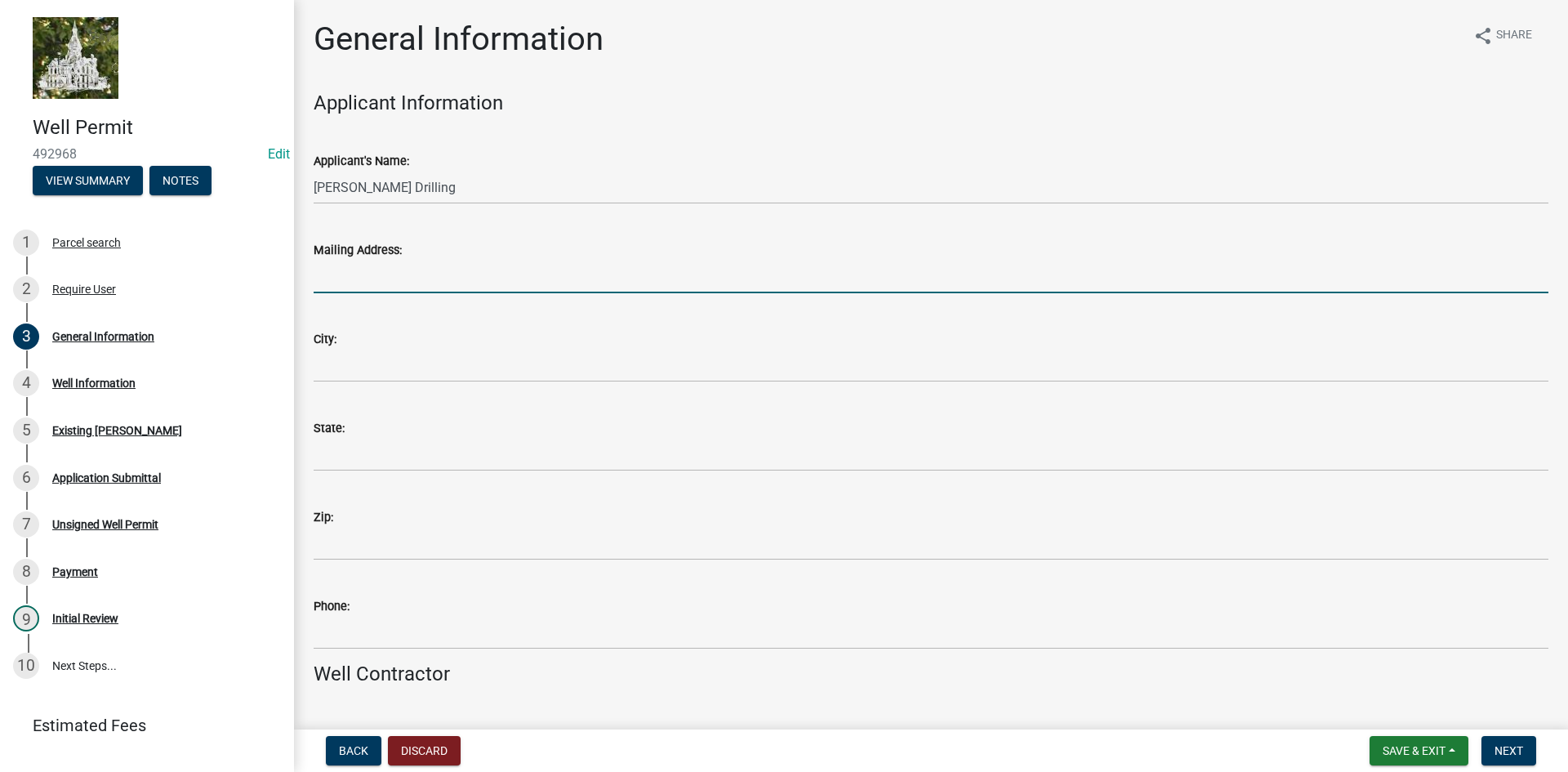
click at [351, 283] on input "Mailing Address:" at bounding box center [930, 276] width 1235 height 33
type input "701 W Maple Street"
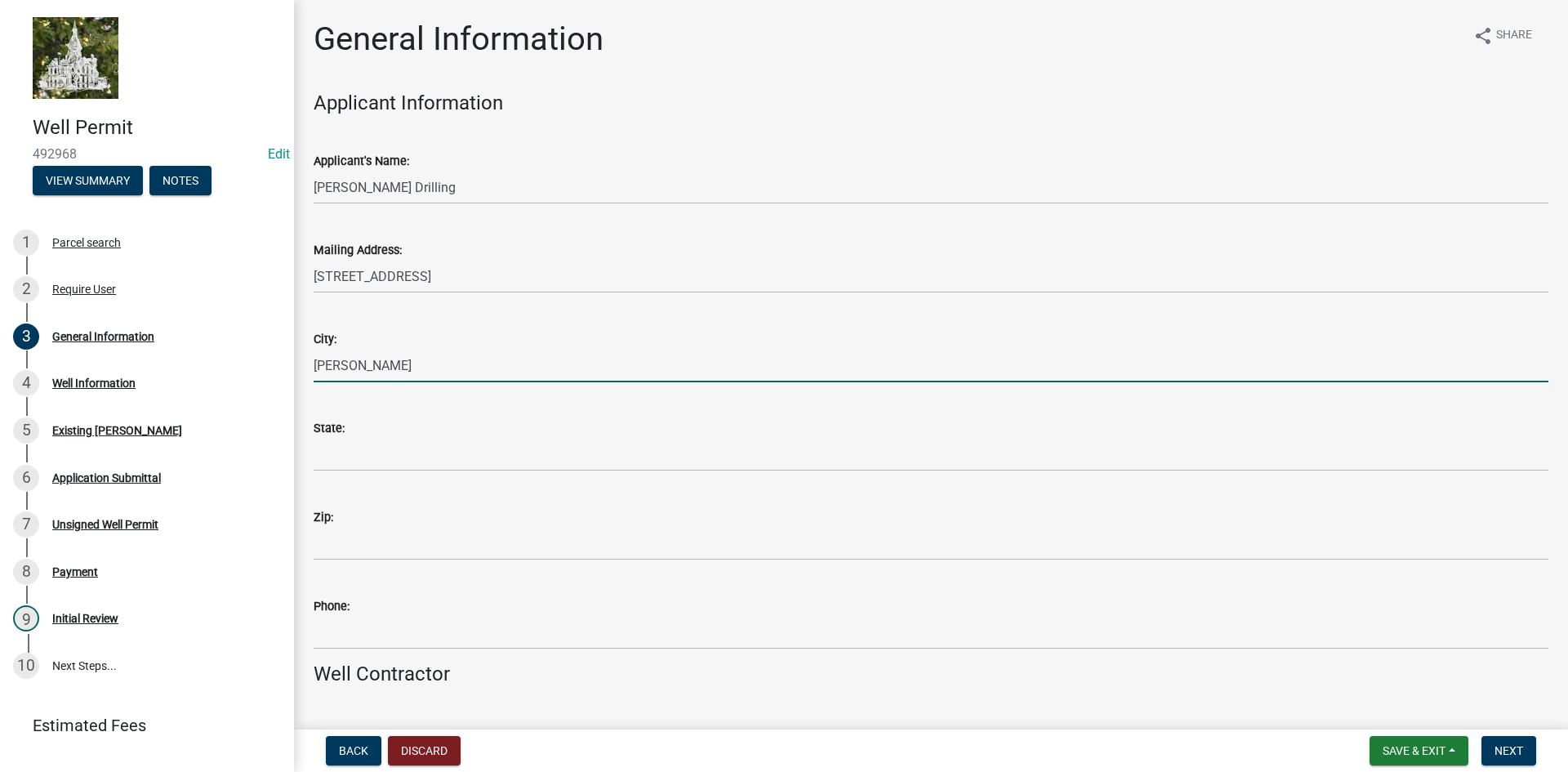
type input "Roland"
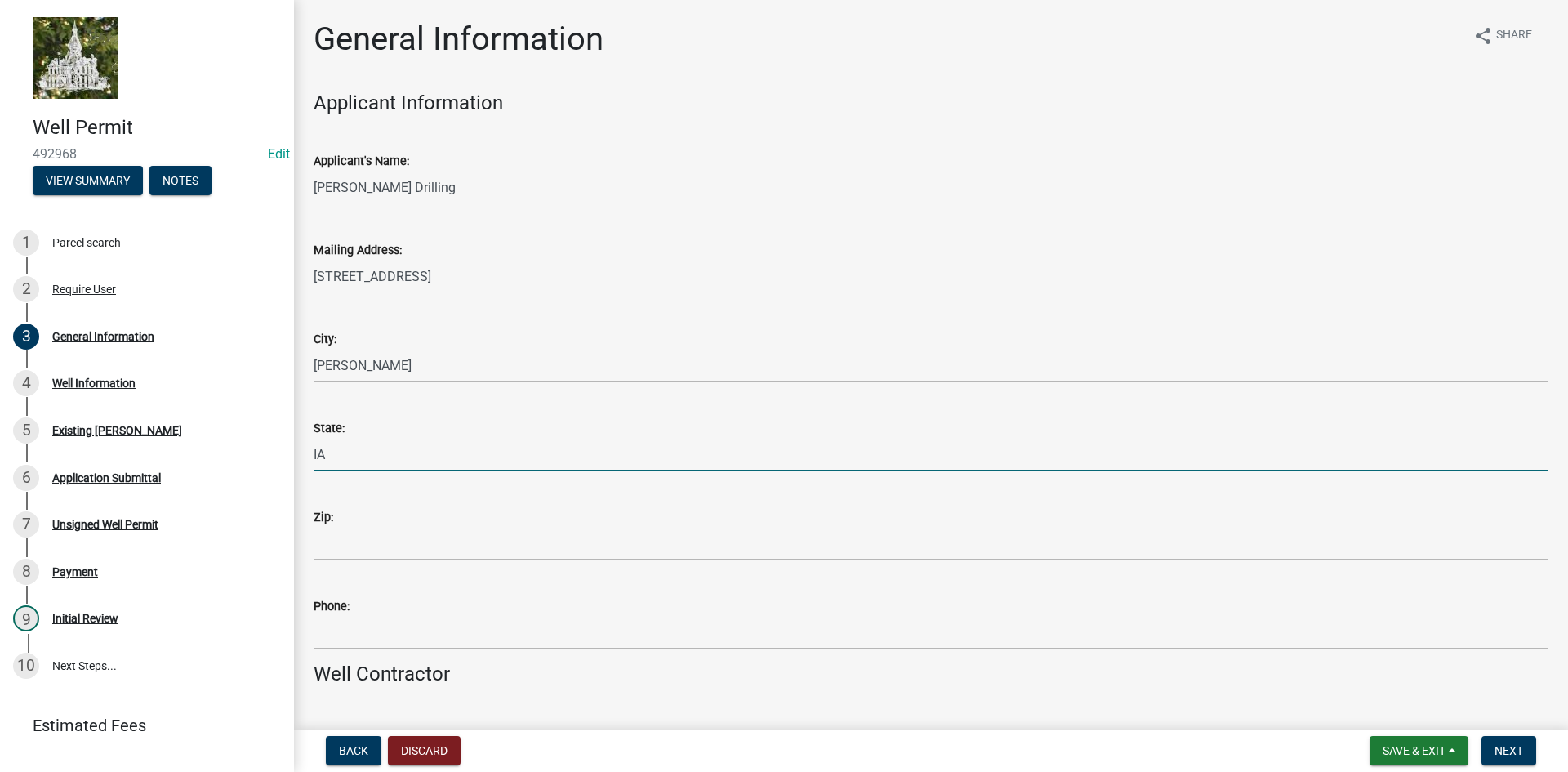
type input "IA"
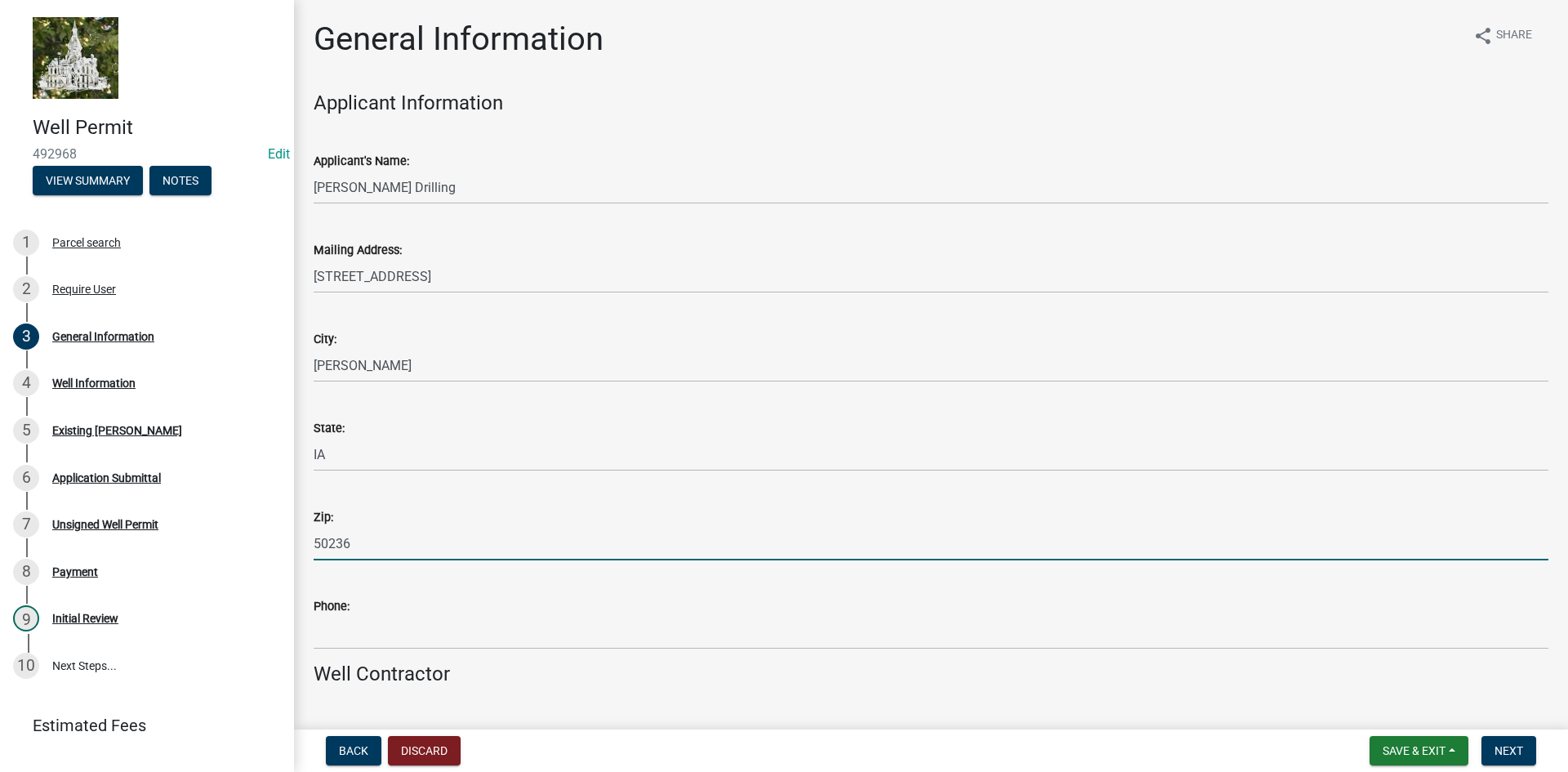
type input "50236"
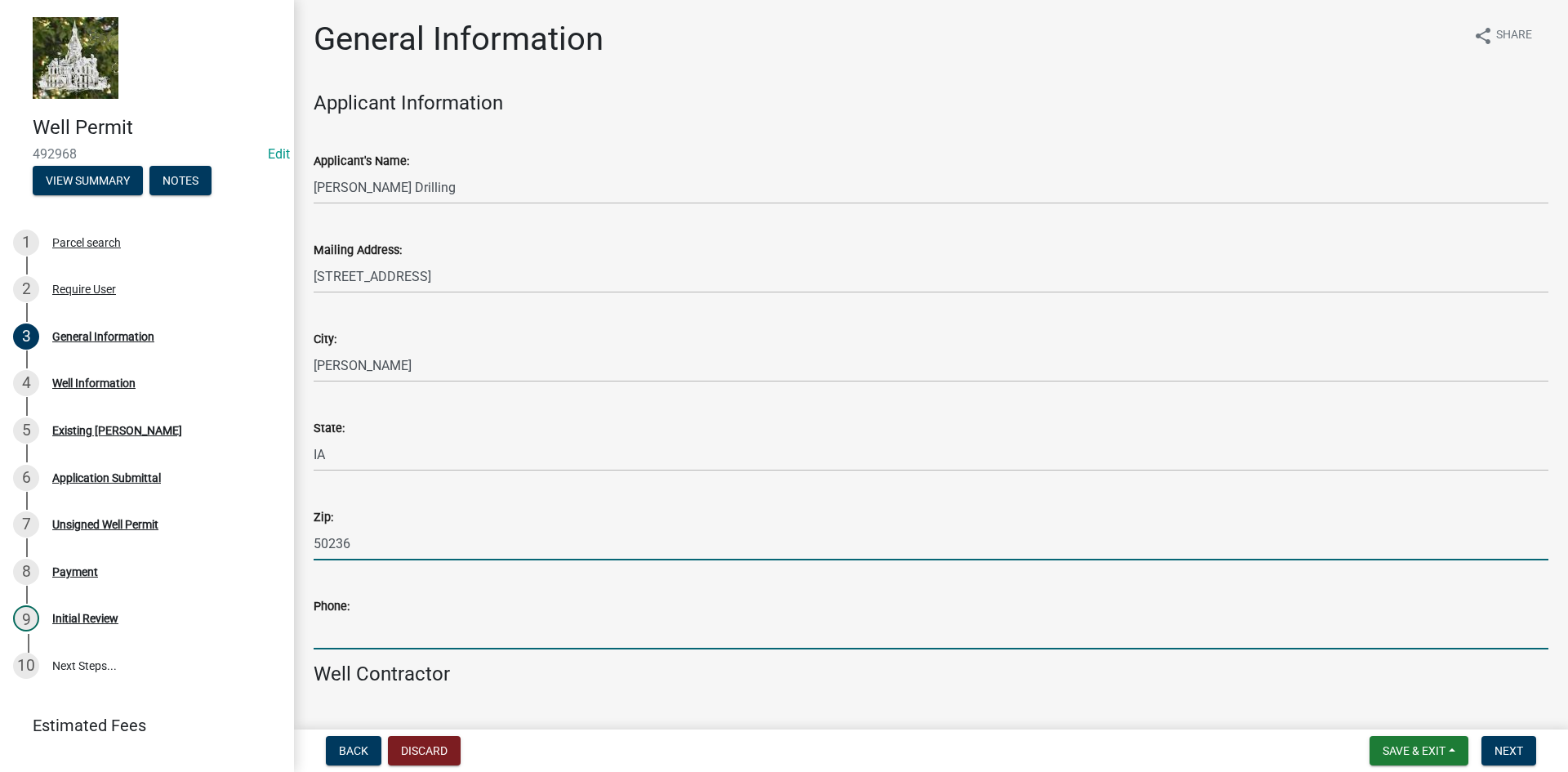
click at [359, 629] on input "Phone:" at bounding box center [930, 632] width 1235 height 33
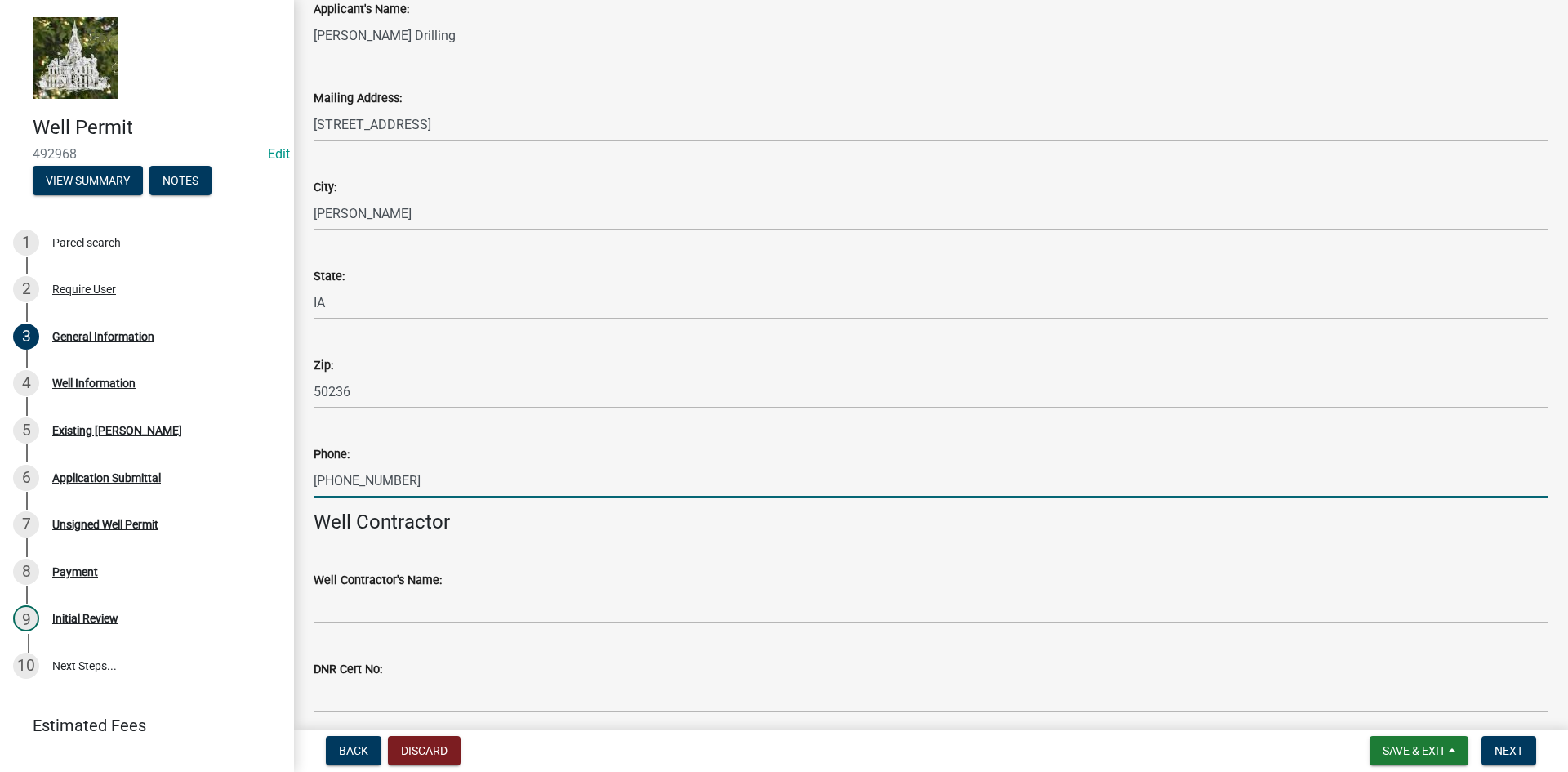
scroll to position [163, 0]
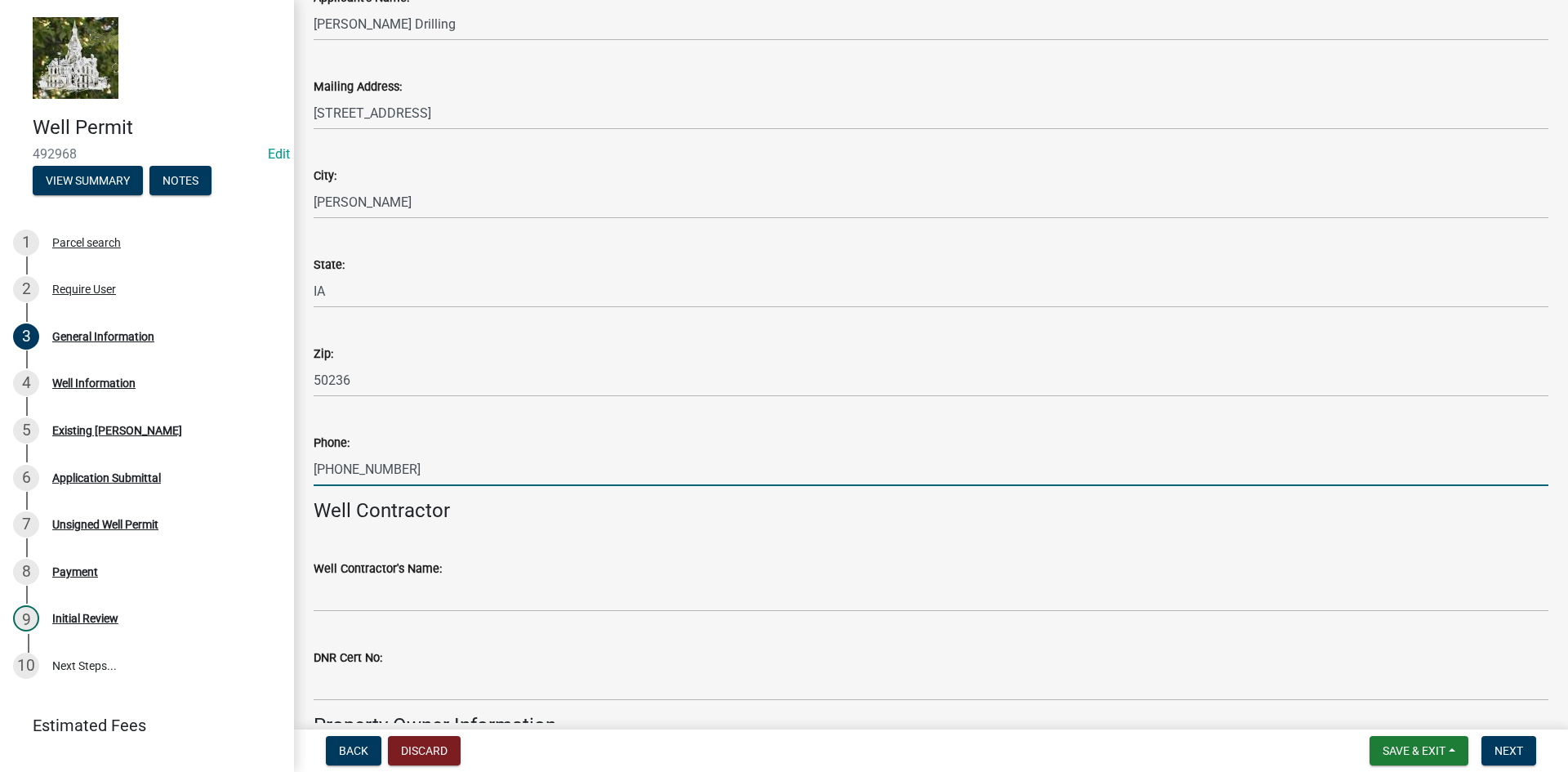
type input "515-460-6336"
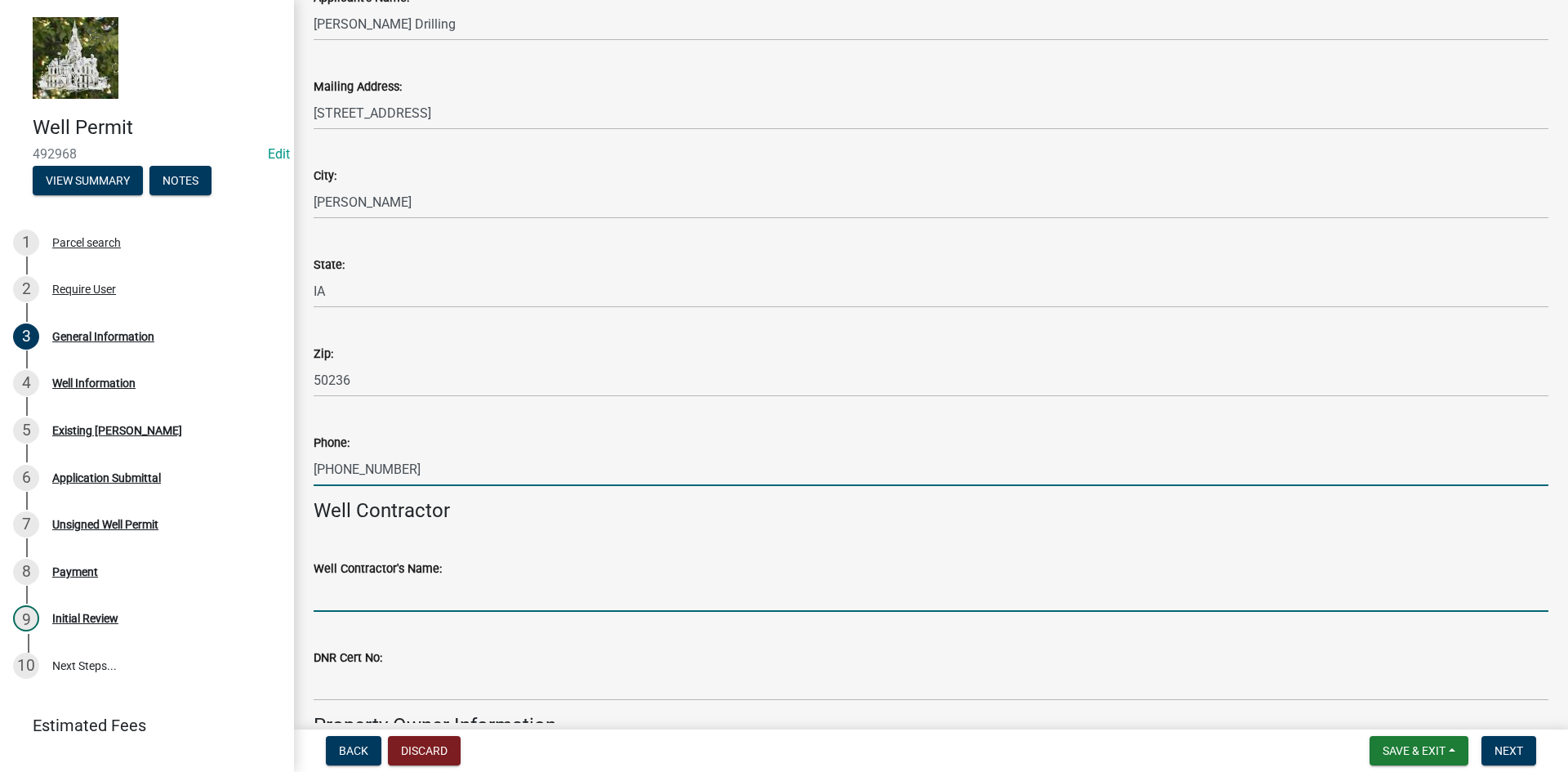
click at [373, 596] on input "Well Contractor's Name:" at bounding box center [930, 594] width 1235 height 33
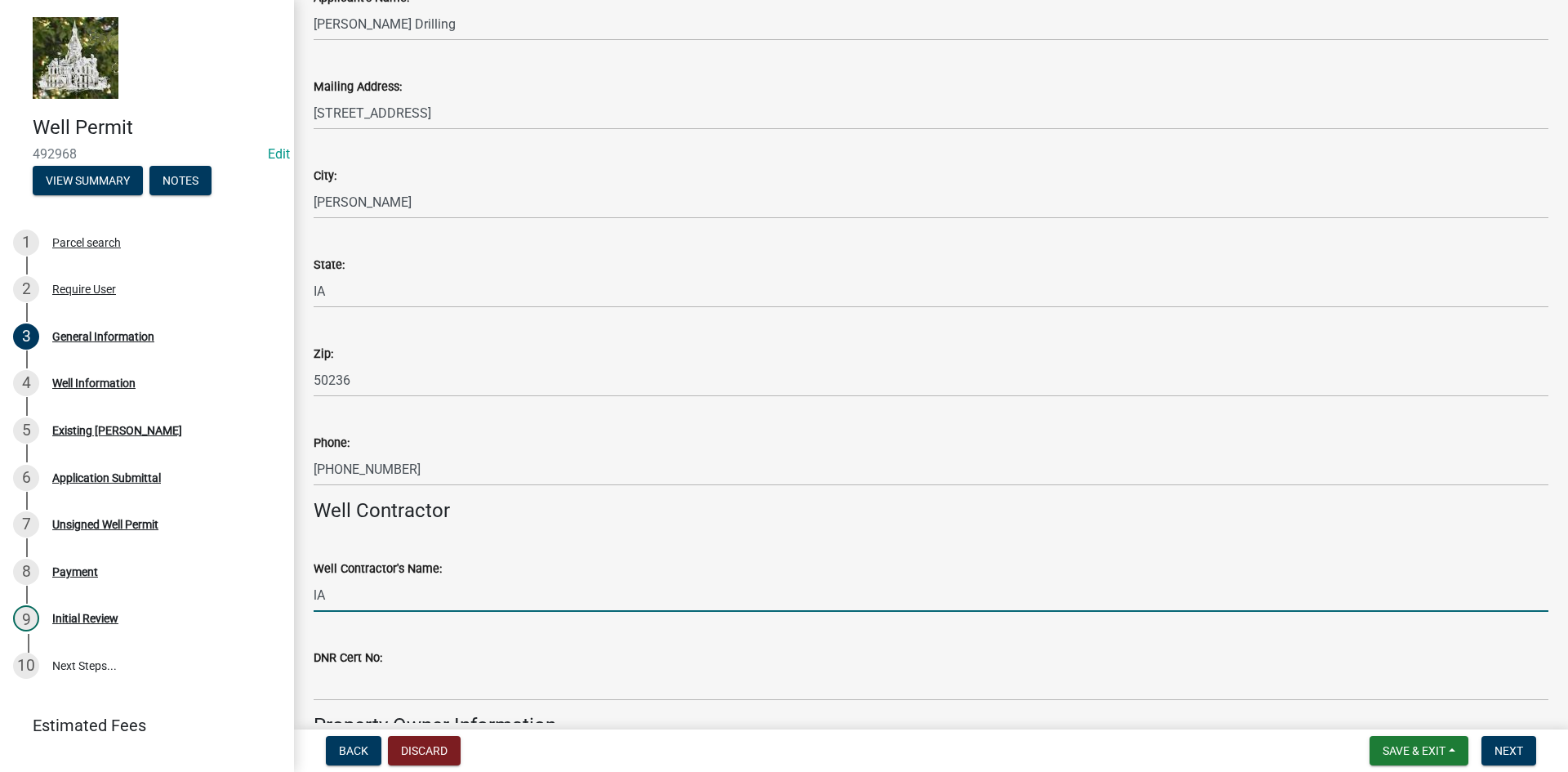
type input "l"
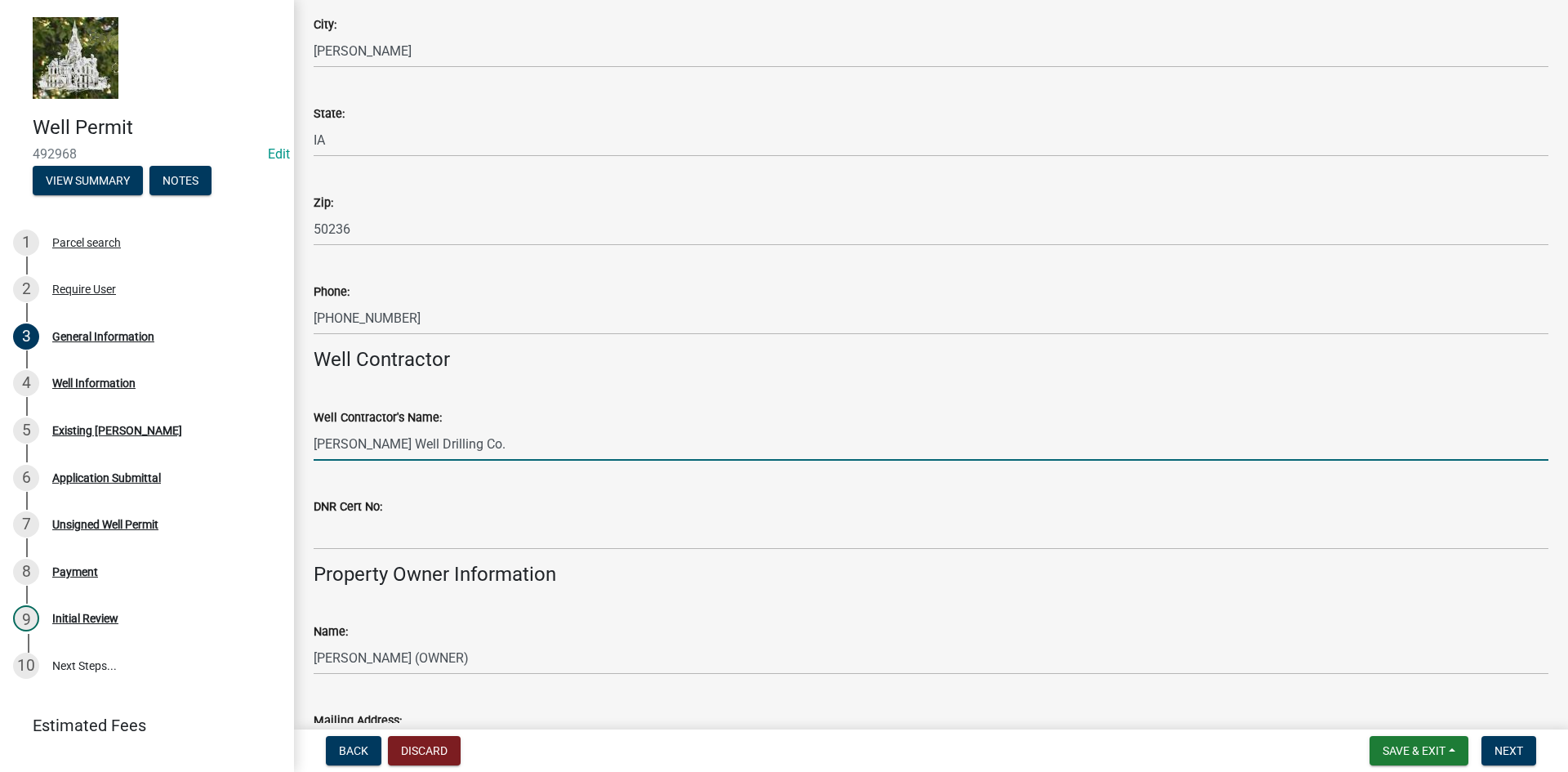
scroll to position [327, 0]
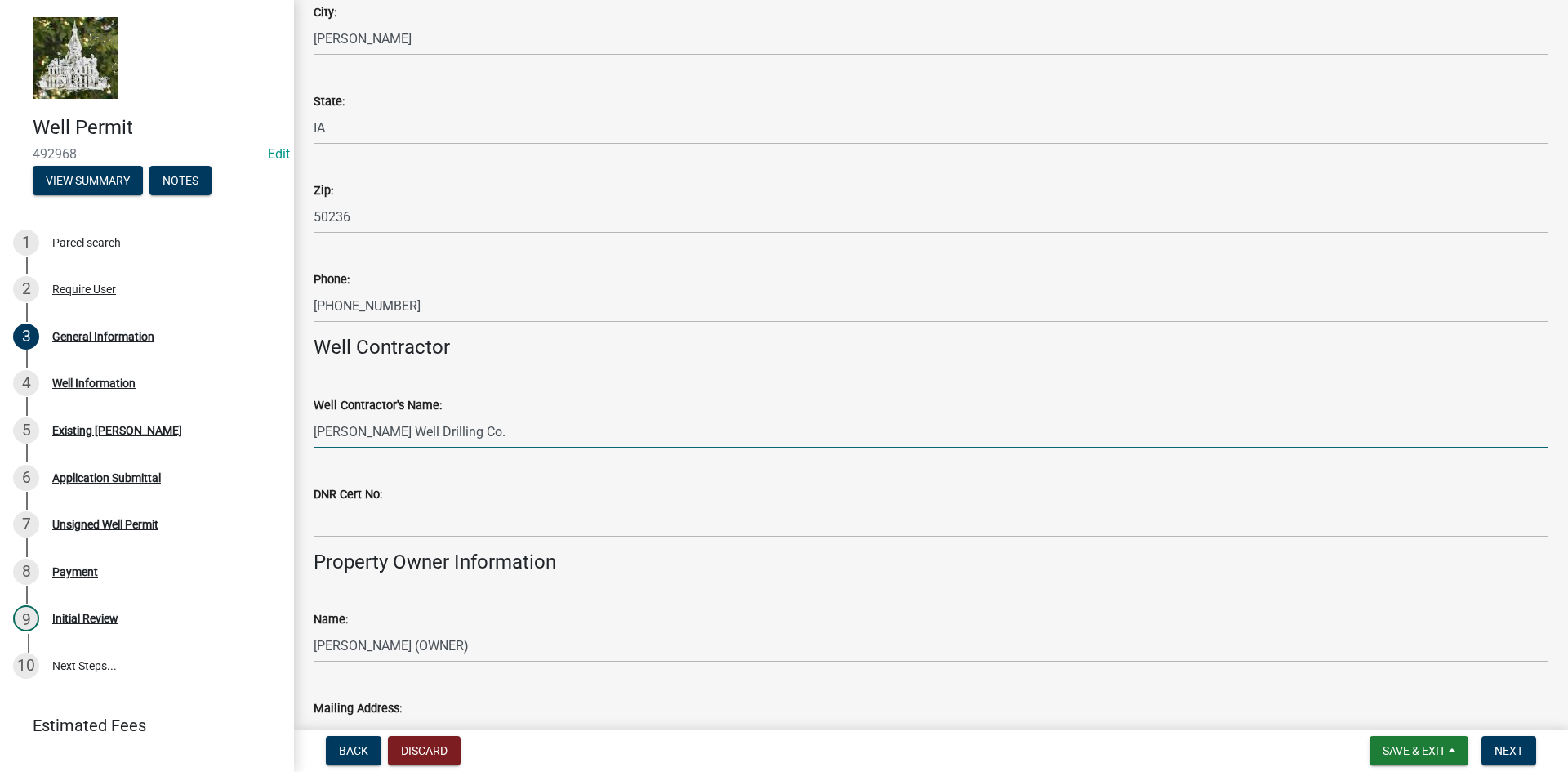
type input "Larson Well Drilling Co."
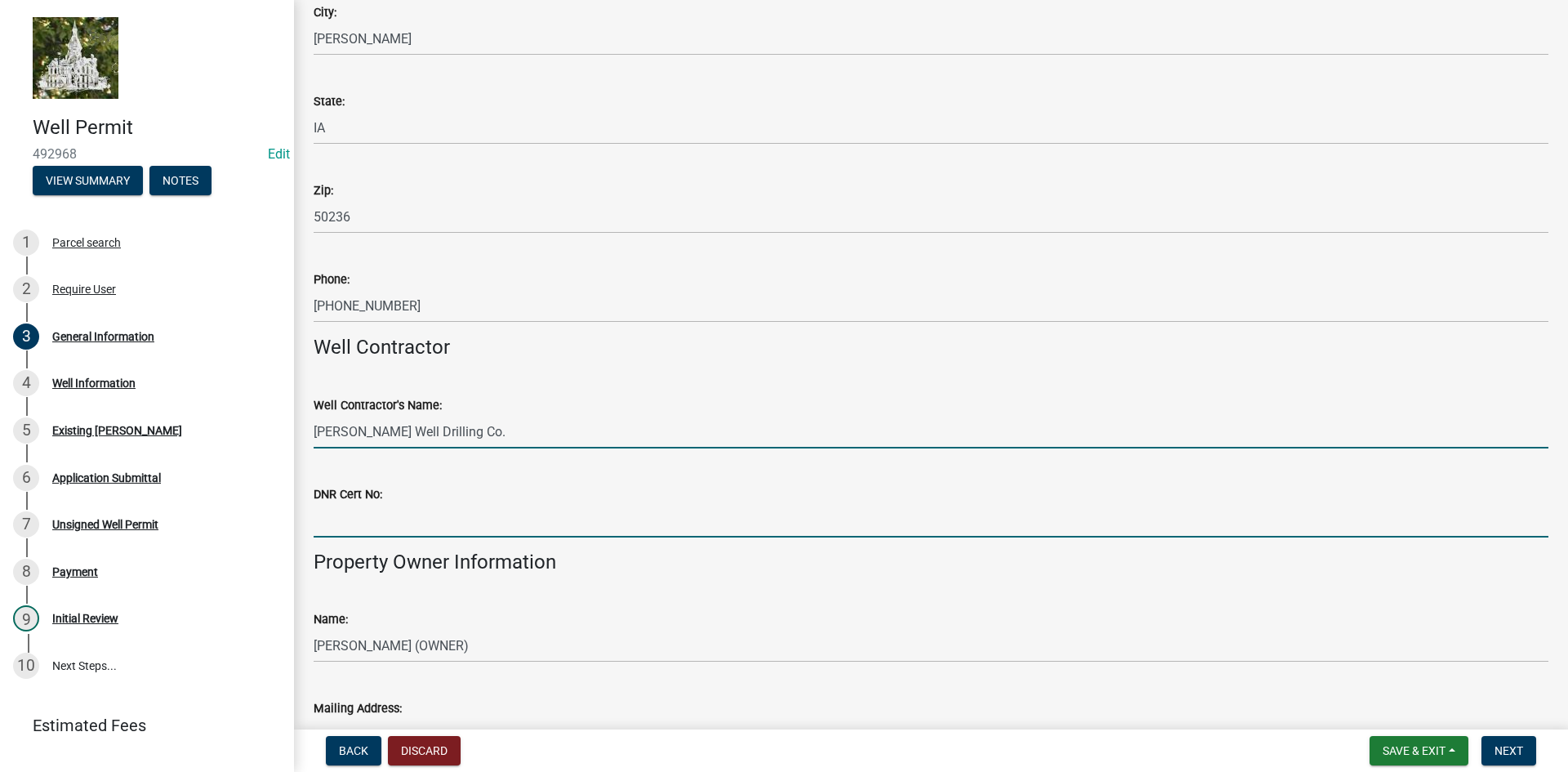
click at [352, 526] on input "DNR Cert No:" at bounding box center [930, 520] width 1235 height 33
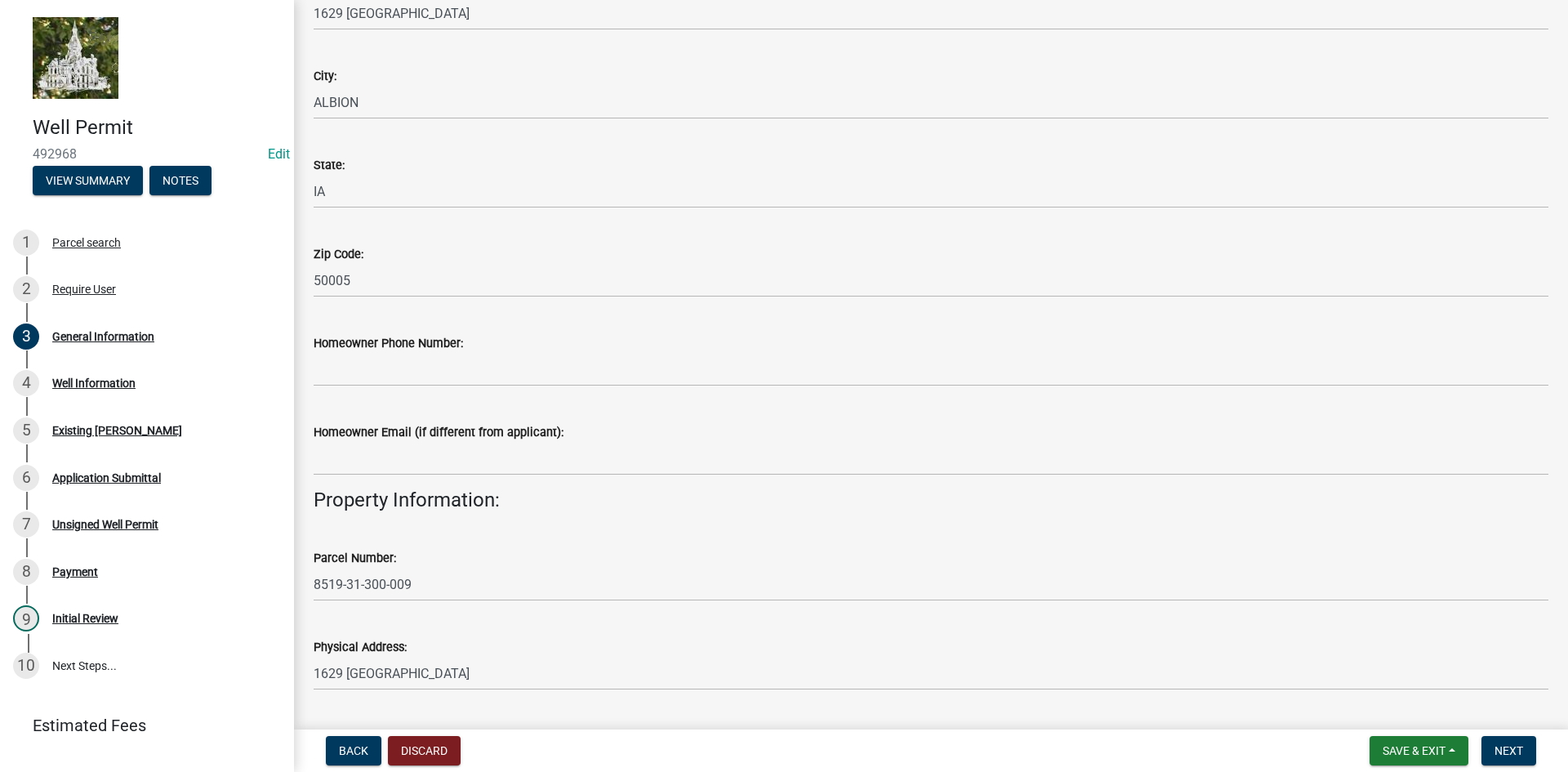
scroll to position [1143, 0]
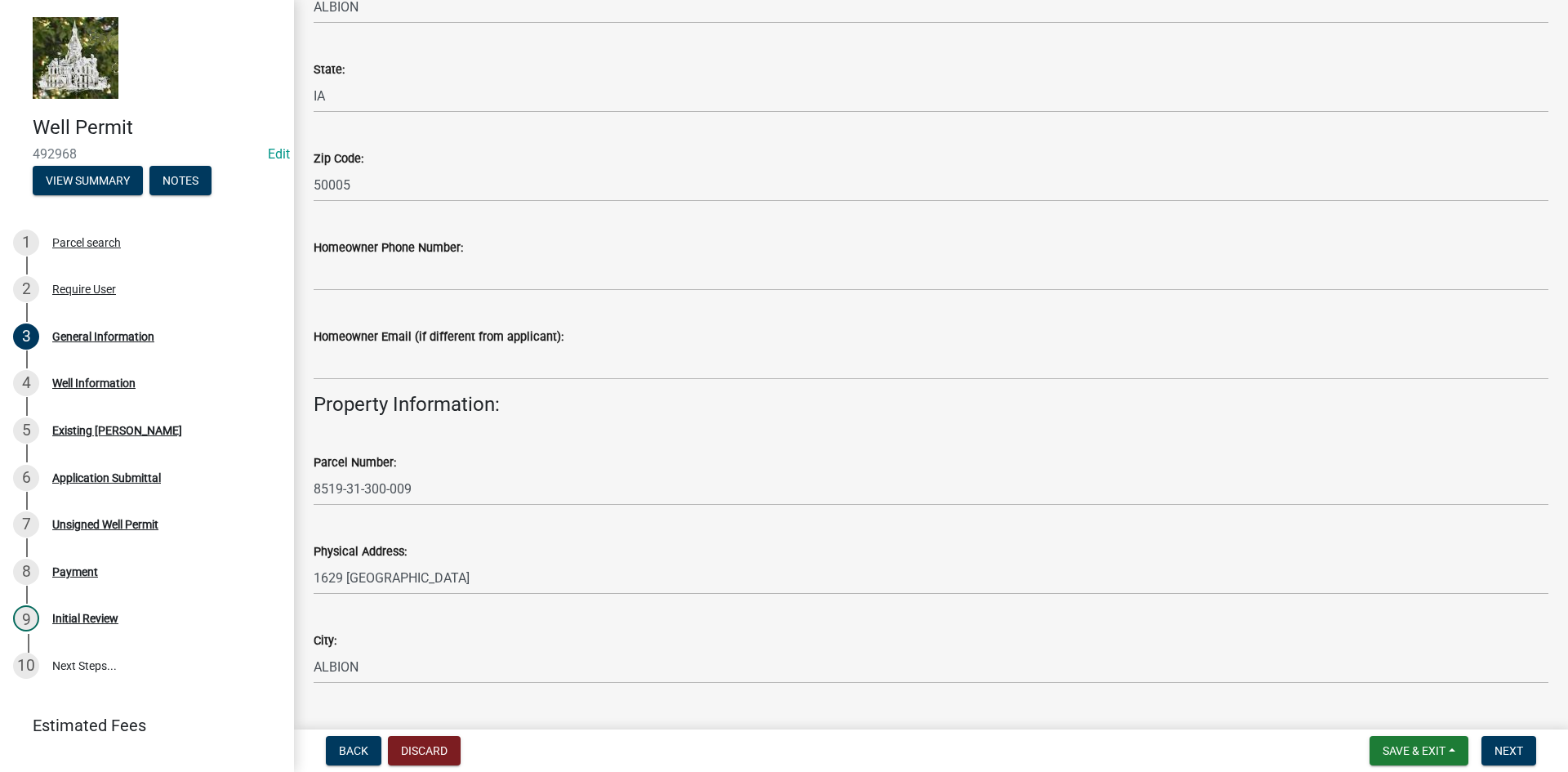
type input "8416"
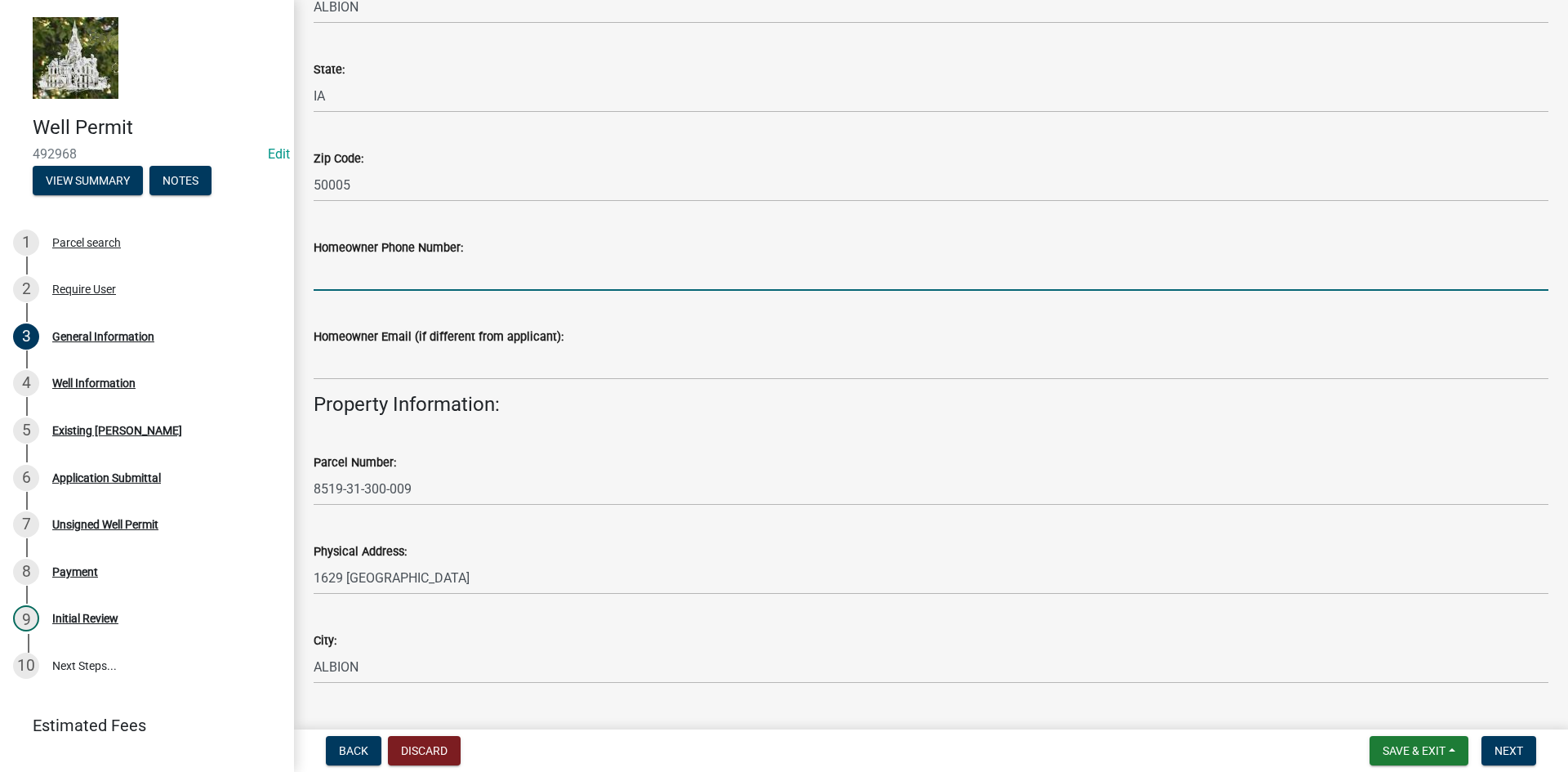
click at [369, 277] on input "Homeowner Phone Number:" at bounding box center [930, 274] width 1235 height 33
type input "641-751-2677"
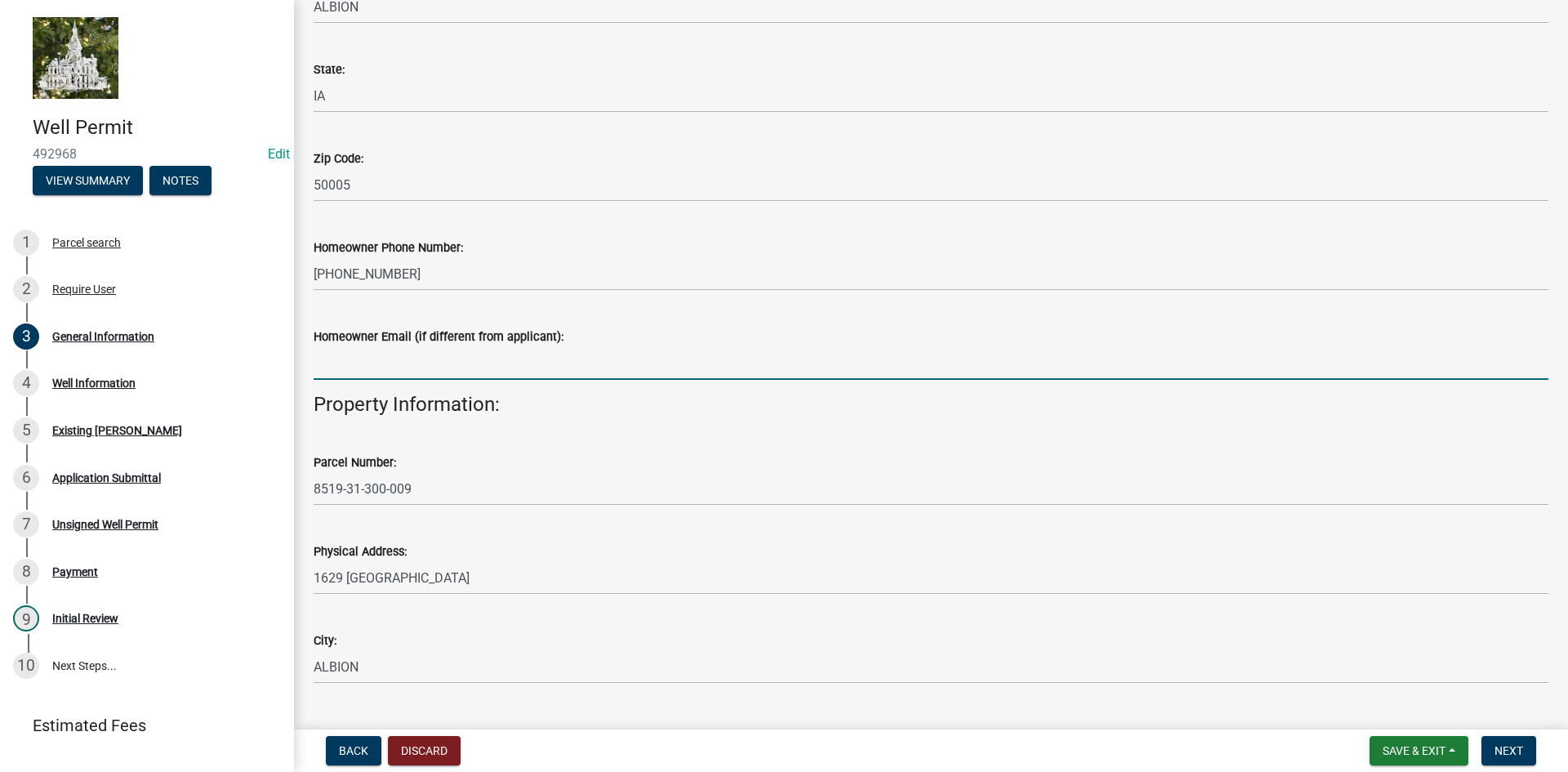
click at [359, 370] on input "Homeowner Email (if different from applicant):" at bounding box center [930, 362] width 1235 height 33
click at [802, 456] on div "Parcel Number:" at bounding box center [930, 462] width 1235 height 20
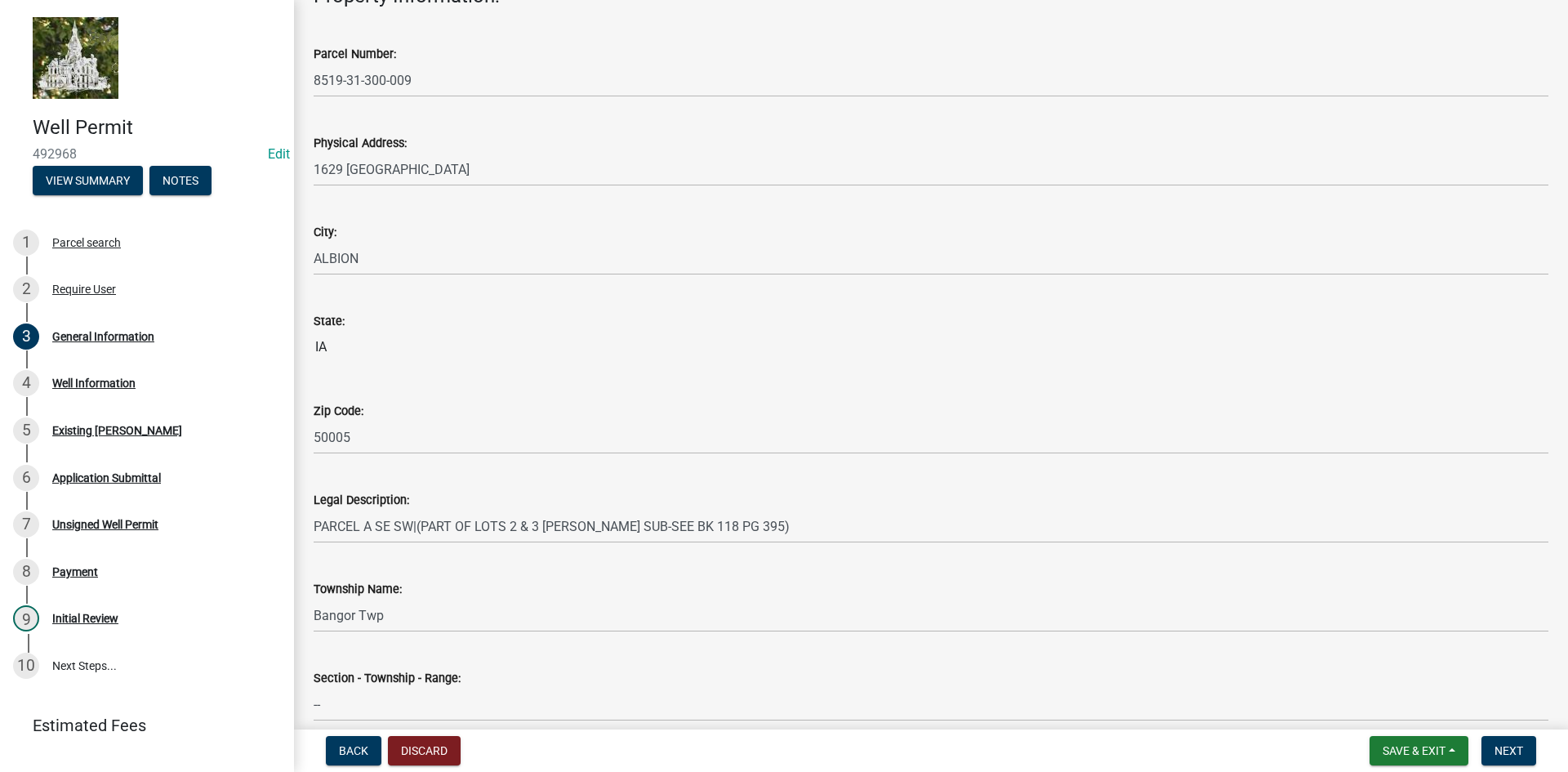
scroll to position [1626, 0]
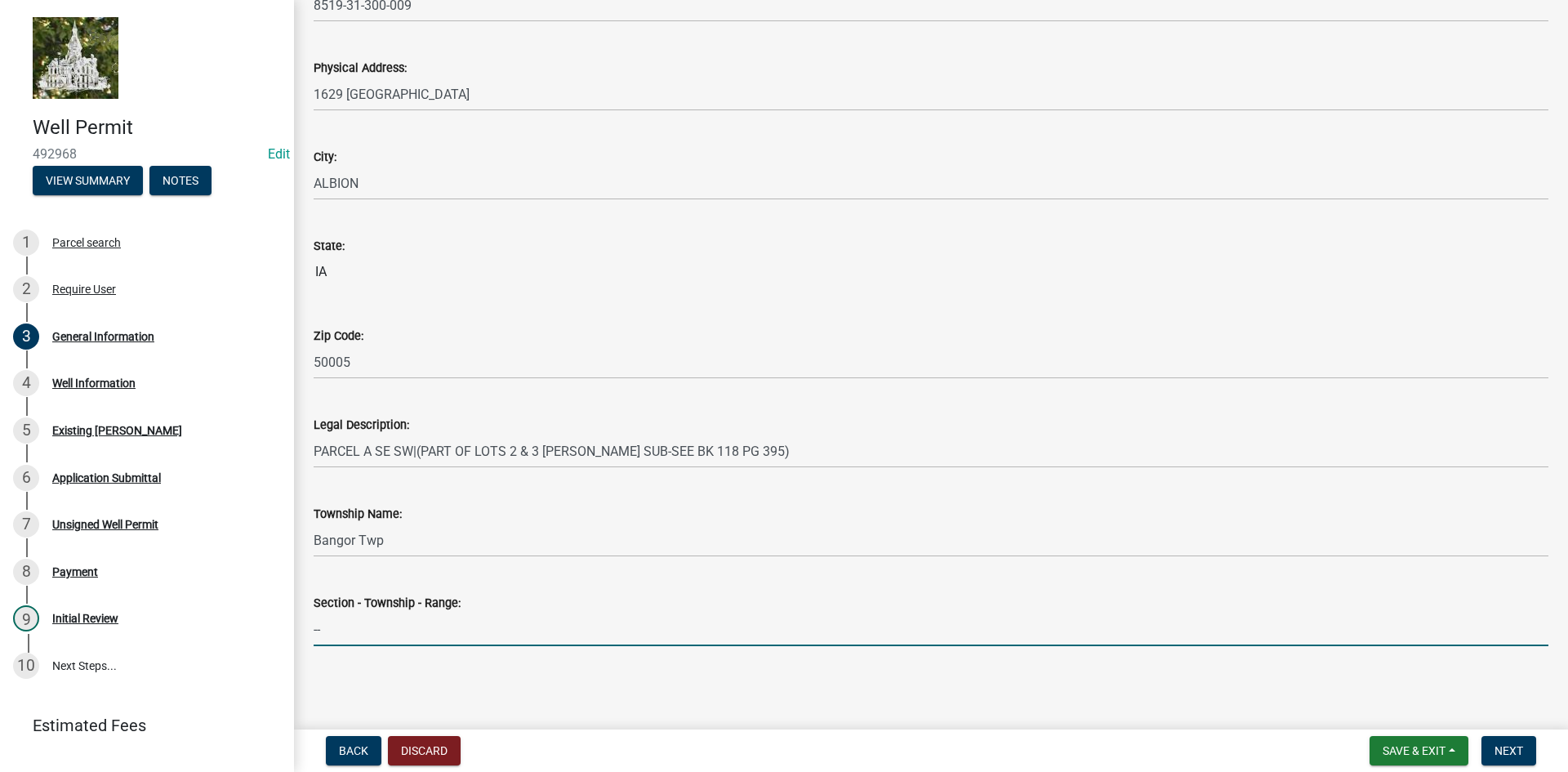
click at [371, 629] on input "--" at bounding box center [930, 628] width 1235 height 33
click at [329, 628] on input "--" at bounding box center [930, 628] width 1235 height 33
type input "-"
type input "31-85N-19W"
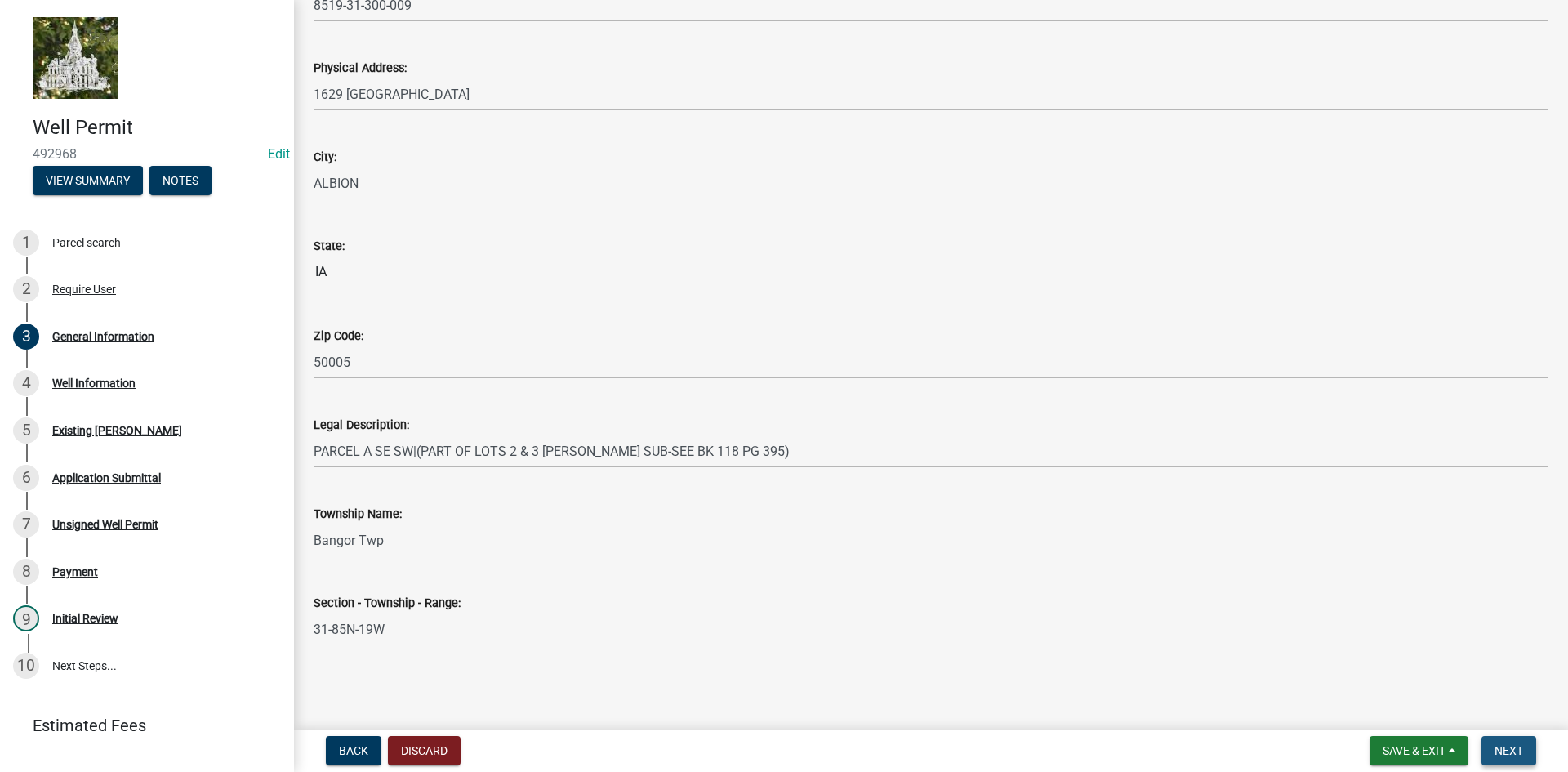
click at [1507, 747] on span "Next" at bounding box center [1509, 750] width 29 height 13
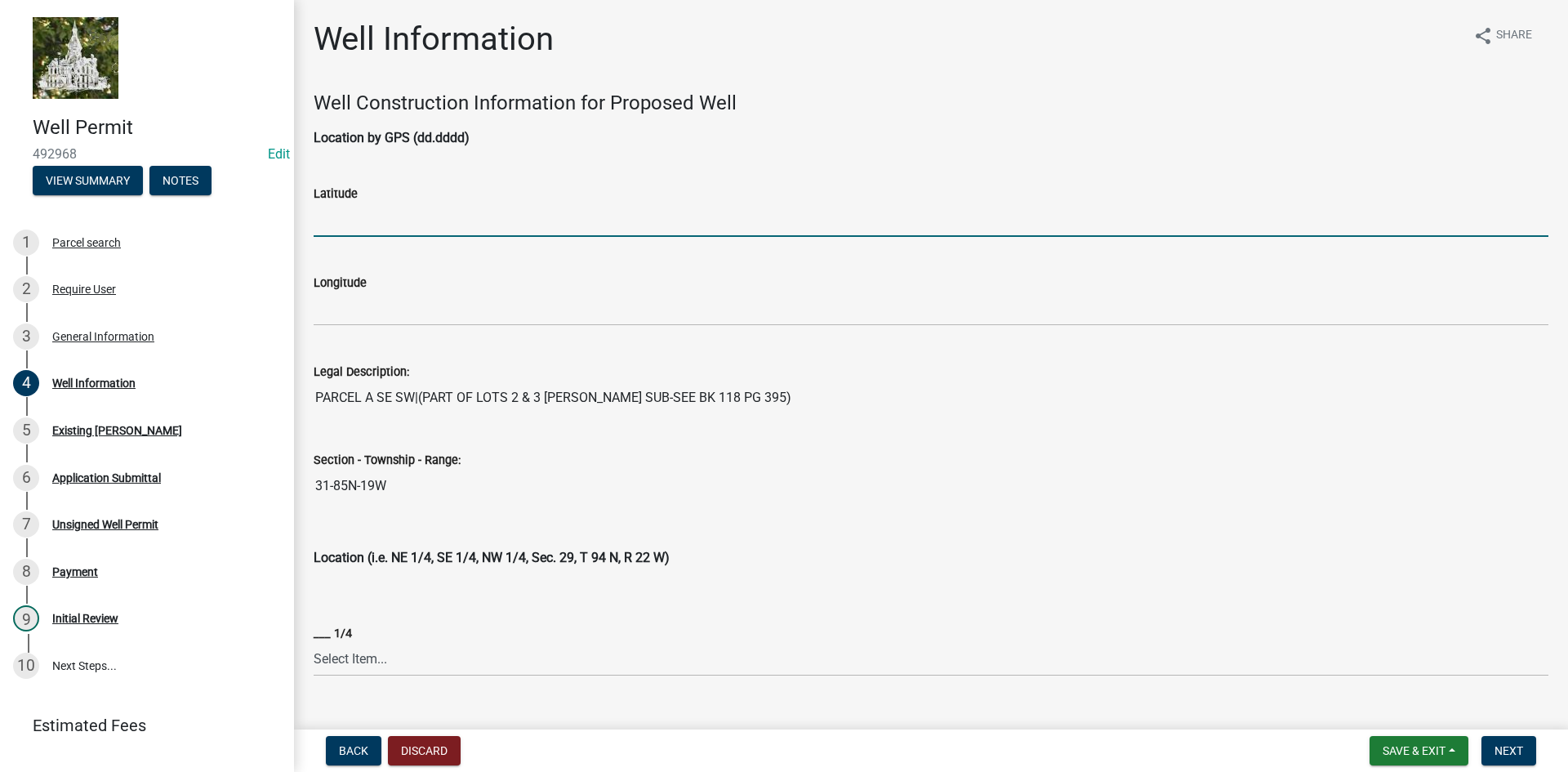
click at [390, 231] on input "Latitude" at bounding box center [930, 219] width 1235 height 33
type input "42.123126"
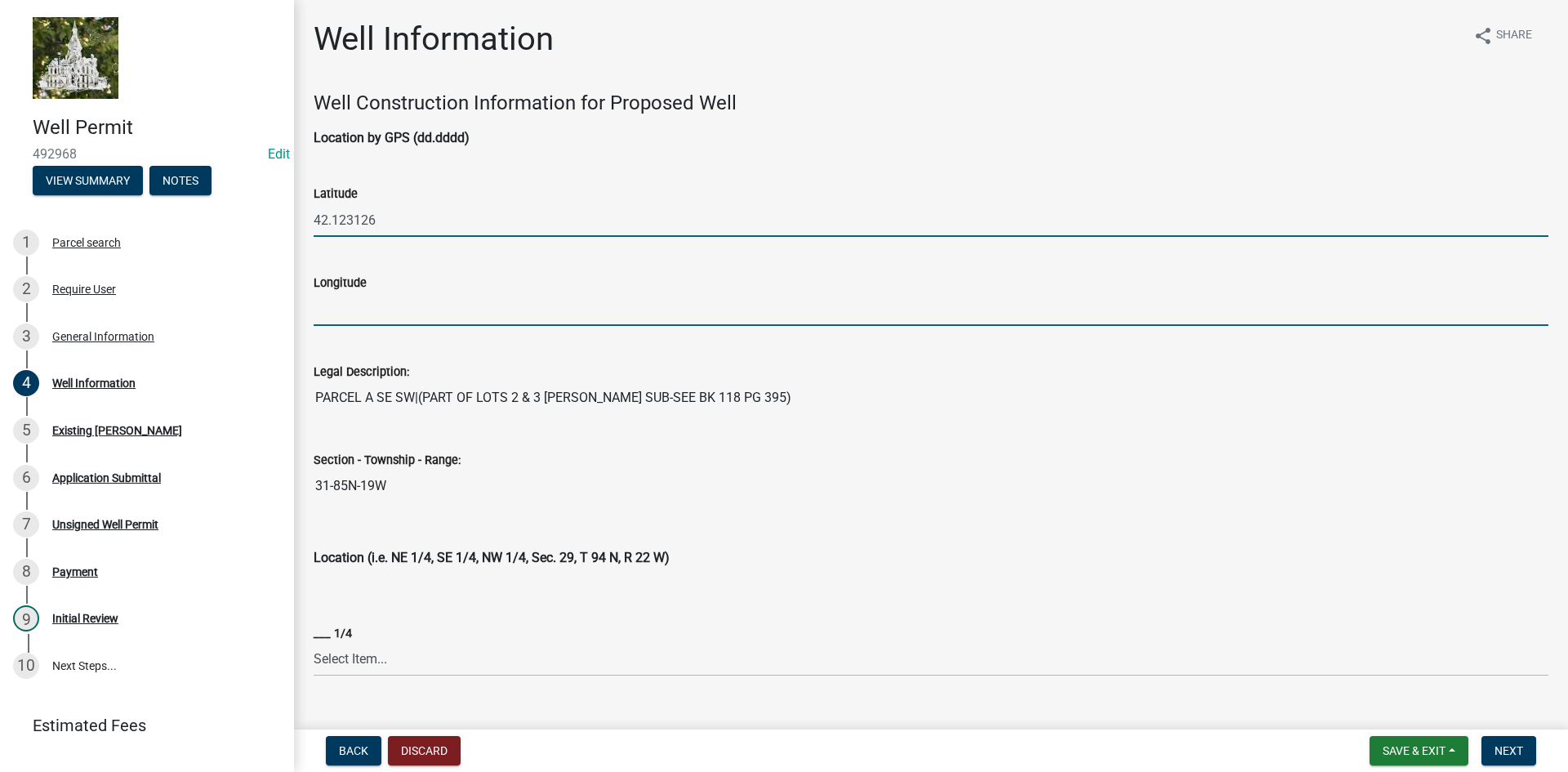
click at [353, 309] on input "Longitude" at bounding box center [930, 309] width 1235 height 33
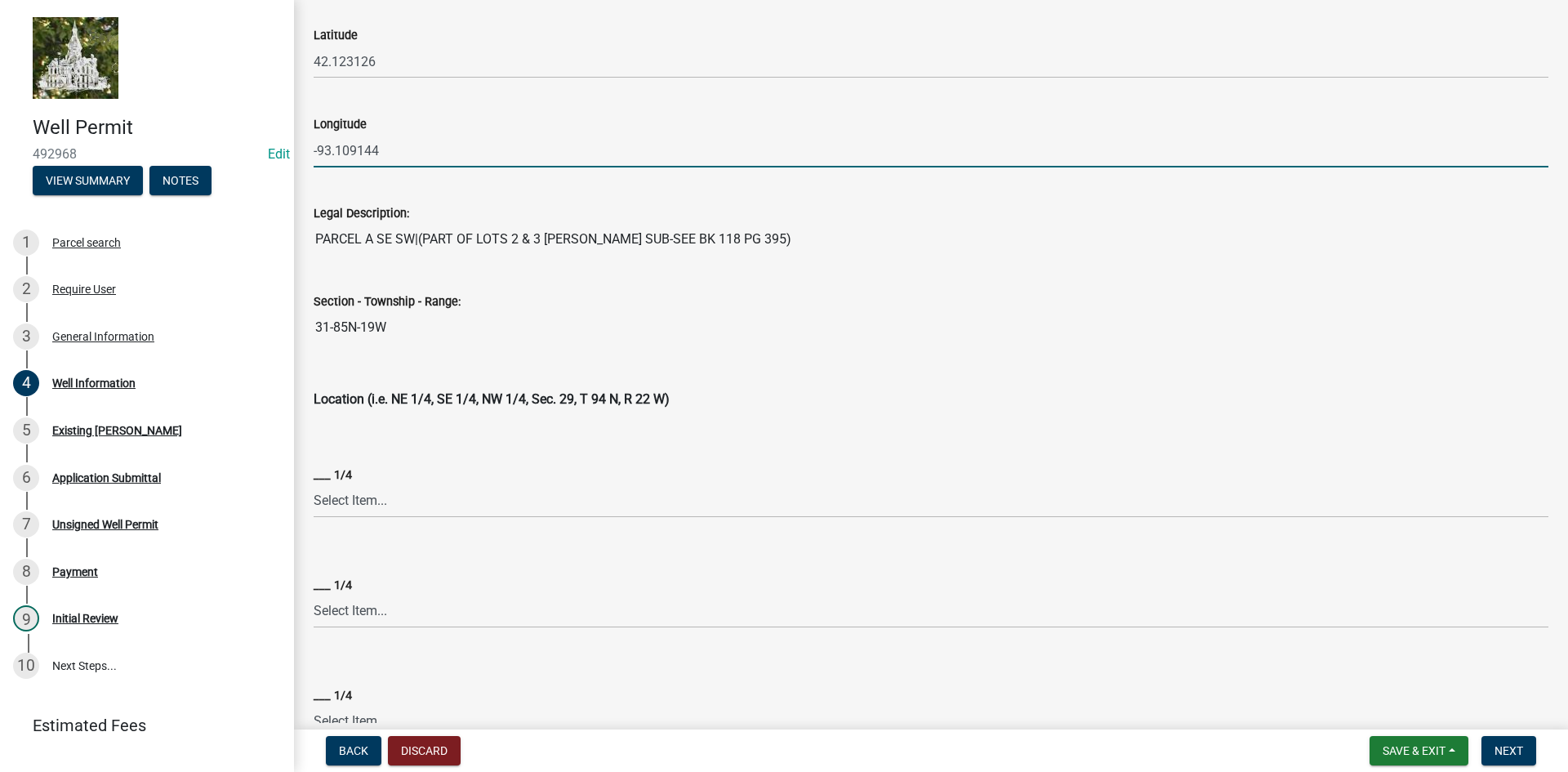
scroll to position [163, 0]
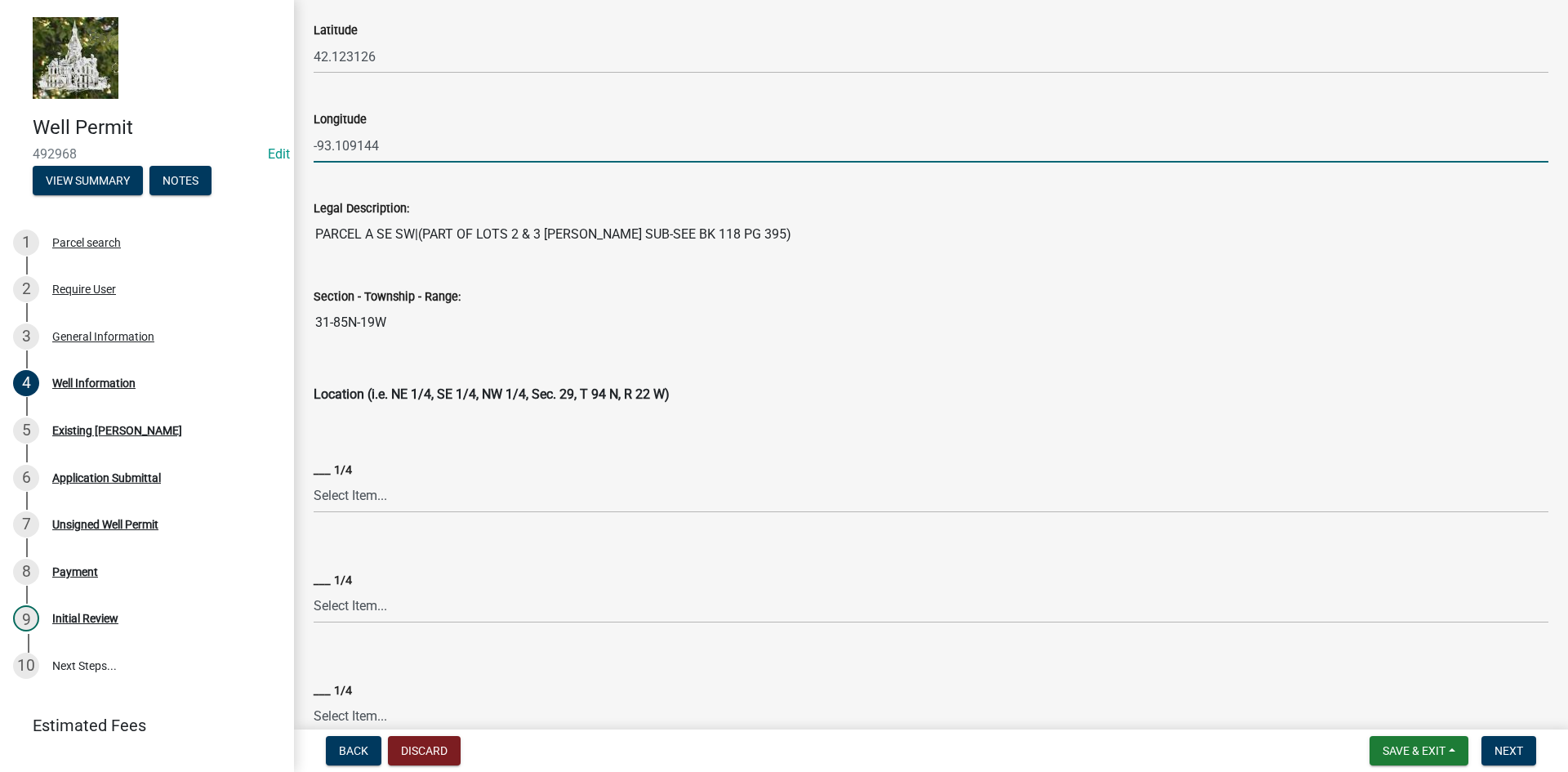
type input "-93.109144"
click at [373, 498] on select "Select Item... NE NW SE SW" at bounding box center [930, 496] width 1235 height 33
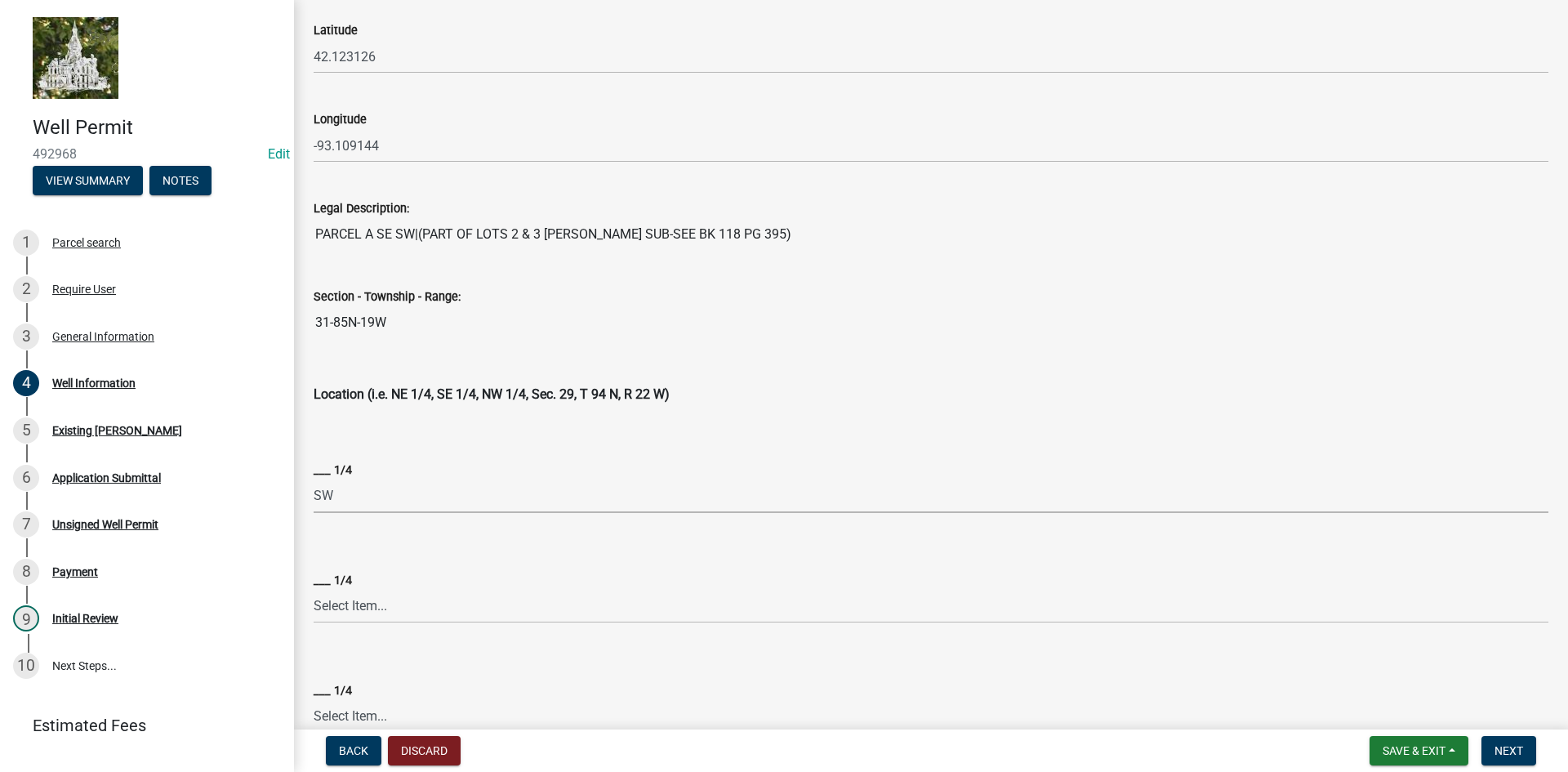
click at [313, 479] on select "Select Item... NE NW SE SW" at bounding box center [930, 496] width 1235 height 33
select select "c7a671bd-6d6c-406a-99de-e6fbfc218e14"
click at [349, 607] on select "Select Item... NE NW SE SW" at bounding box center [930, 606] width 1235 height 33
click at [313, 590] on select "Select Item... NE NW SE SW" at bounding box center [930, 606] width 1235 height 33
select select "a3cd112f-7956-435e-a90d-70ec8370ce20"
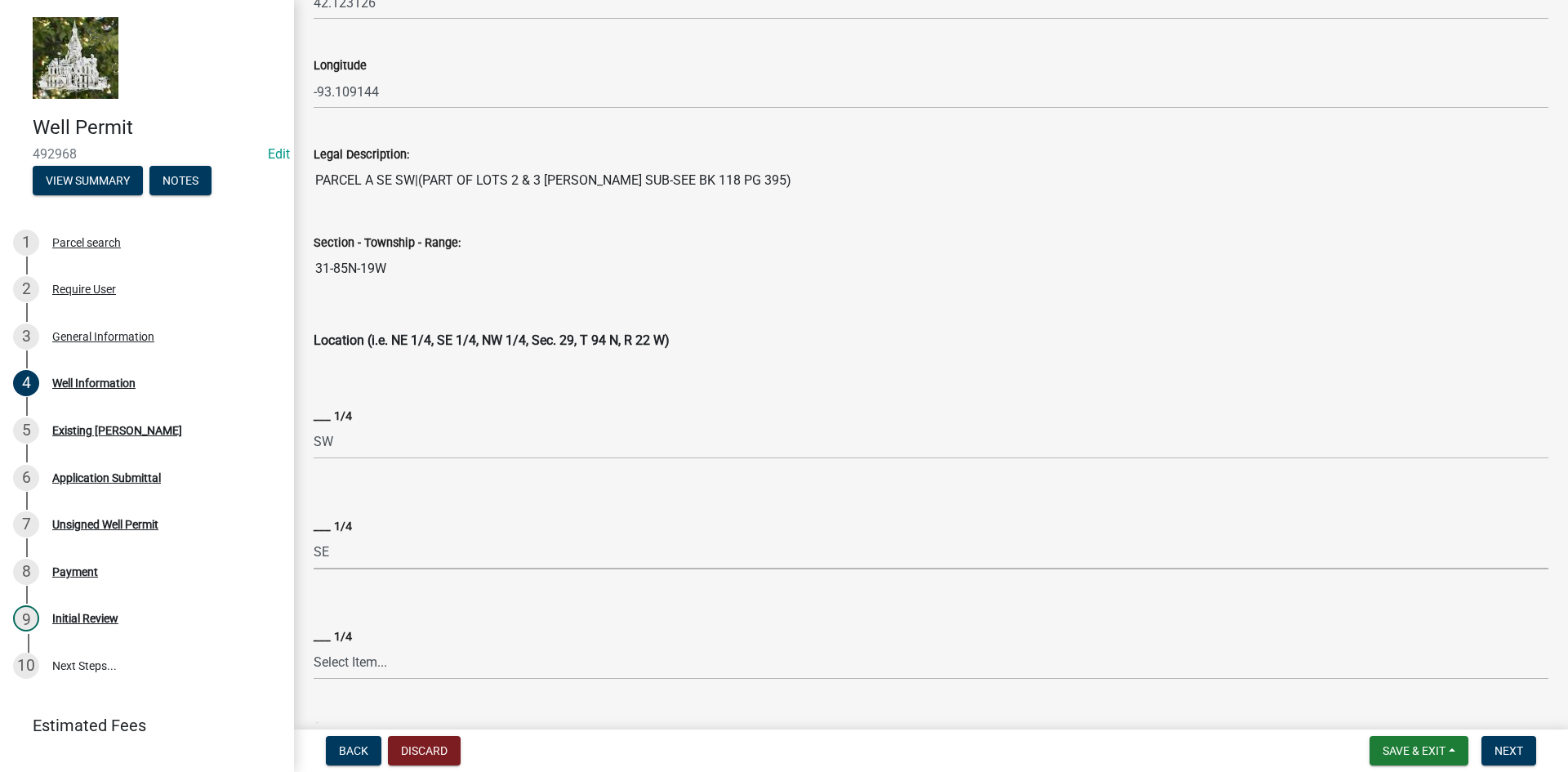
scroll to position [327, 0]
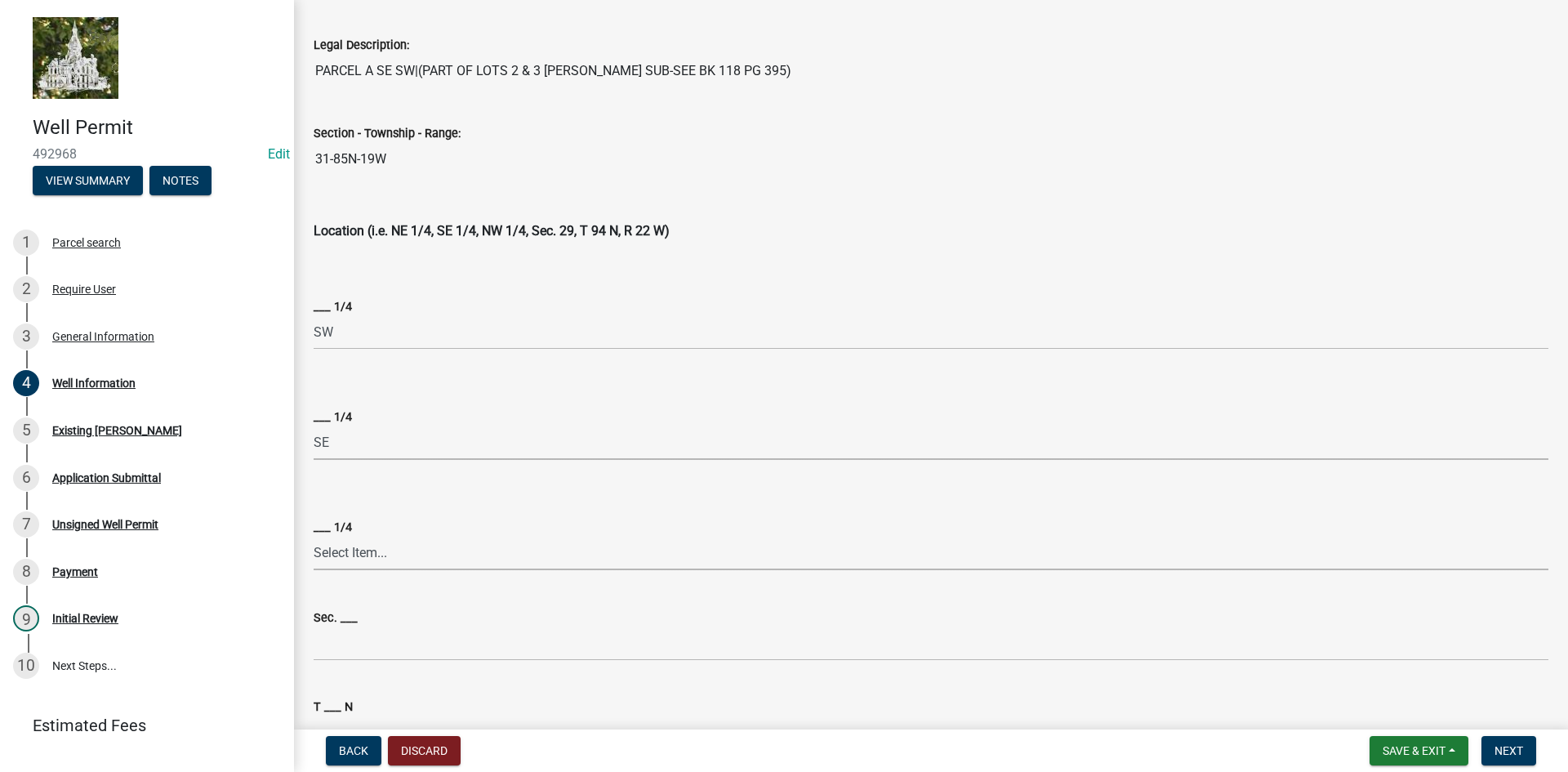
click at [343, 553] on select "Select Item... NE NW SE SW" at bounding box center [930, 553] width 1235 height 33
click at [313, 536] on select "Select Item... NE NW SE SW" at bounding box center [930, 553] width 1235 height 33
select select "5d9d4917-f38c-4864-9696-3795f1a6b8e9"
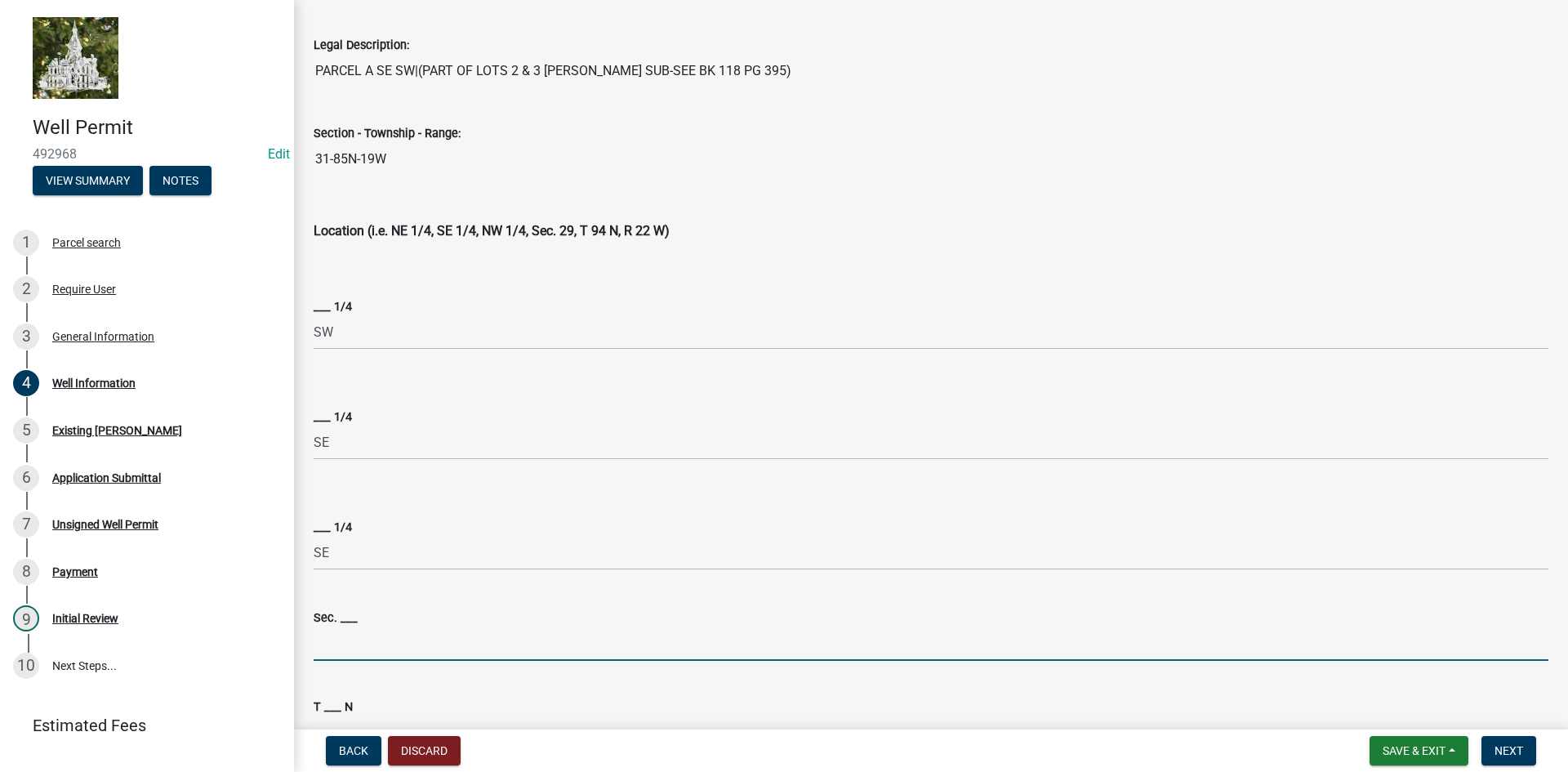
click at [357, 638] on input "Sec. ___" at bounding box center [930, 643] width 1235 height 33
type input "31"
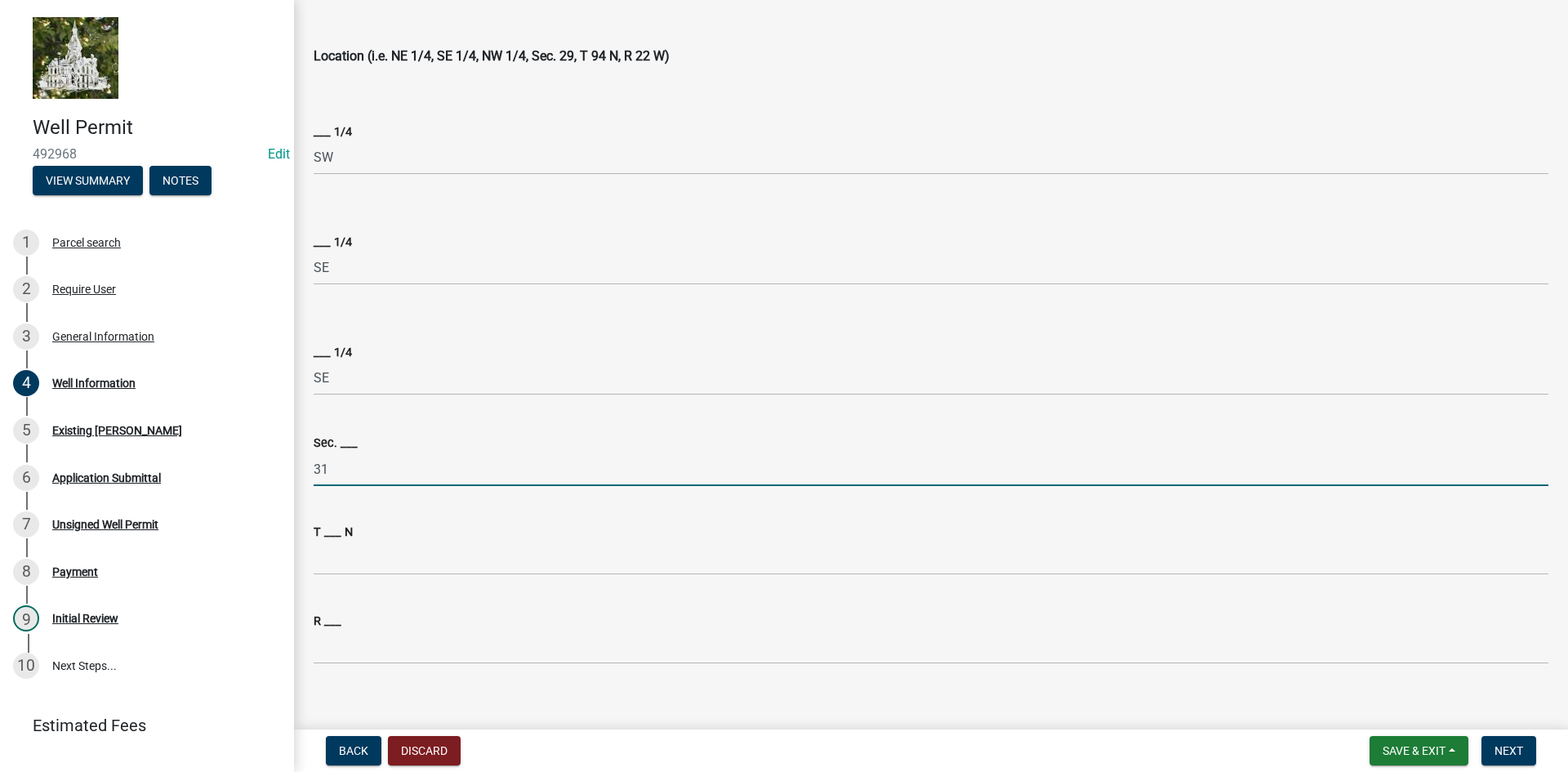
scroll to position [572, 0]
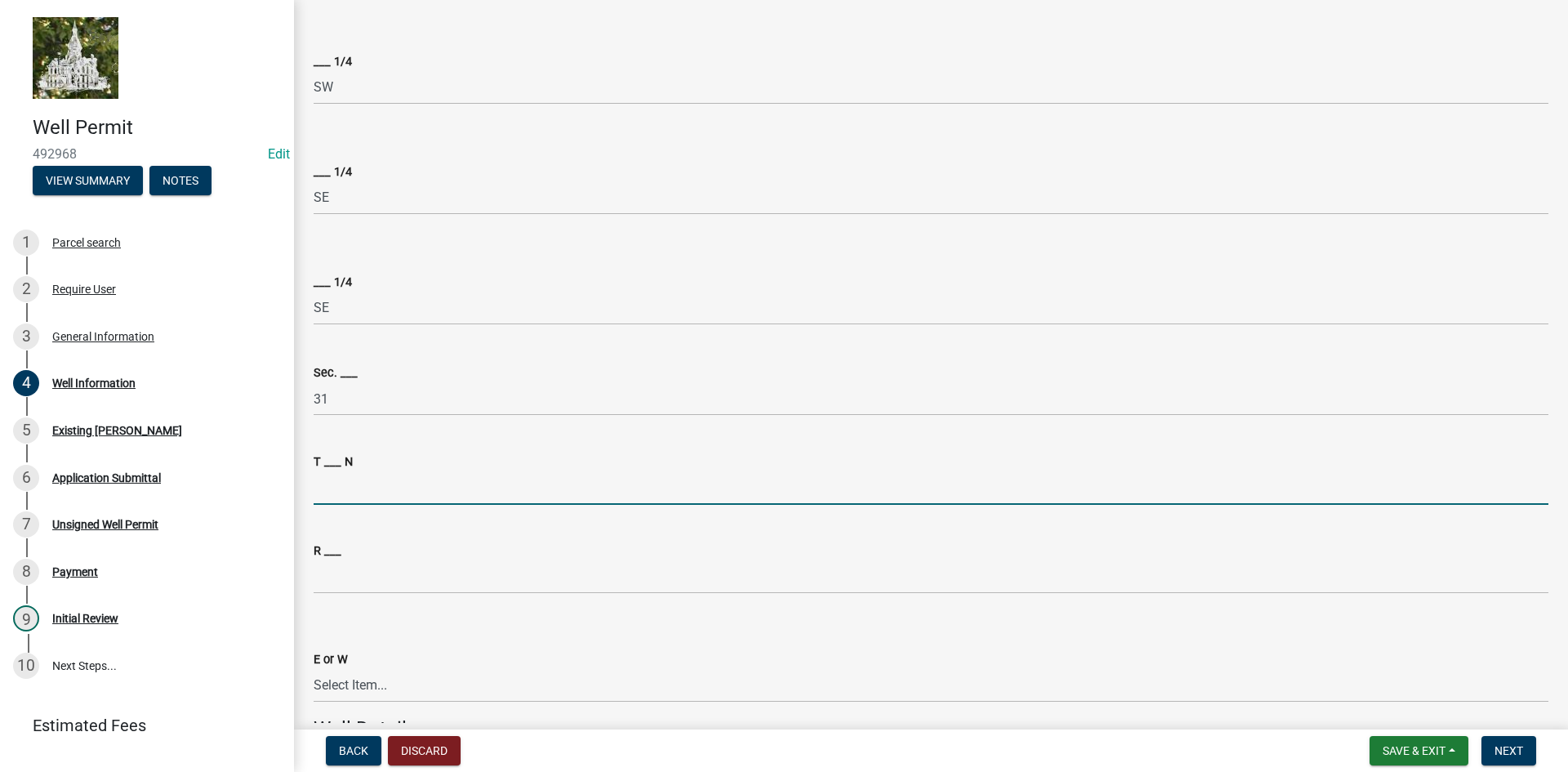
click at [360, 491] on input "T ___ N" at bounding box center [930, 488] width 1235 height 33
type input "85"
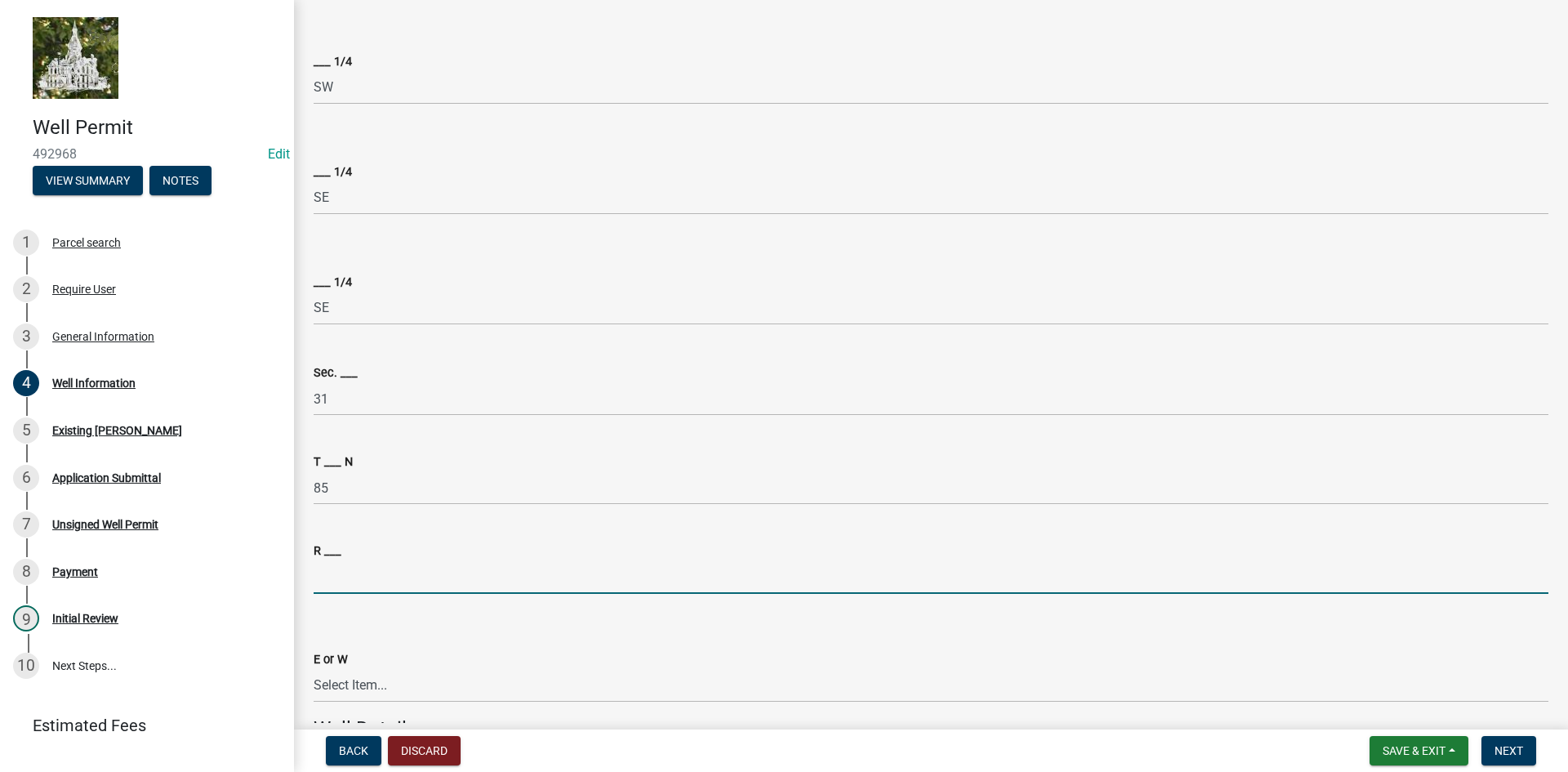
click at [375, 585] on input "R ___" at bounding box center [930, 576] width 1235 height 33
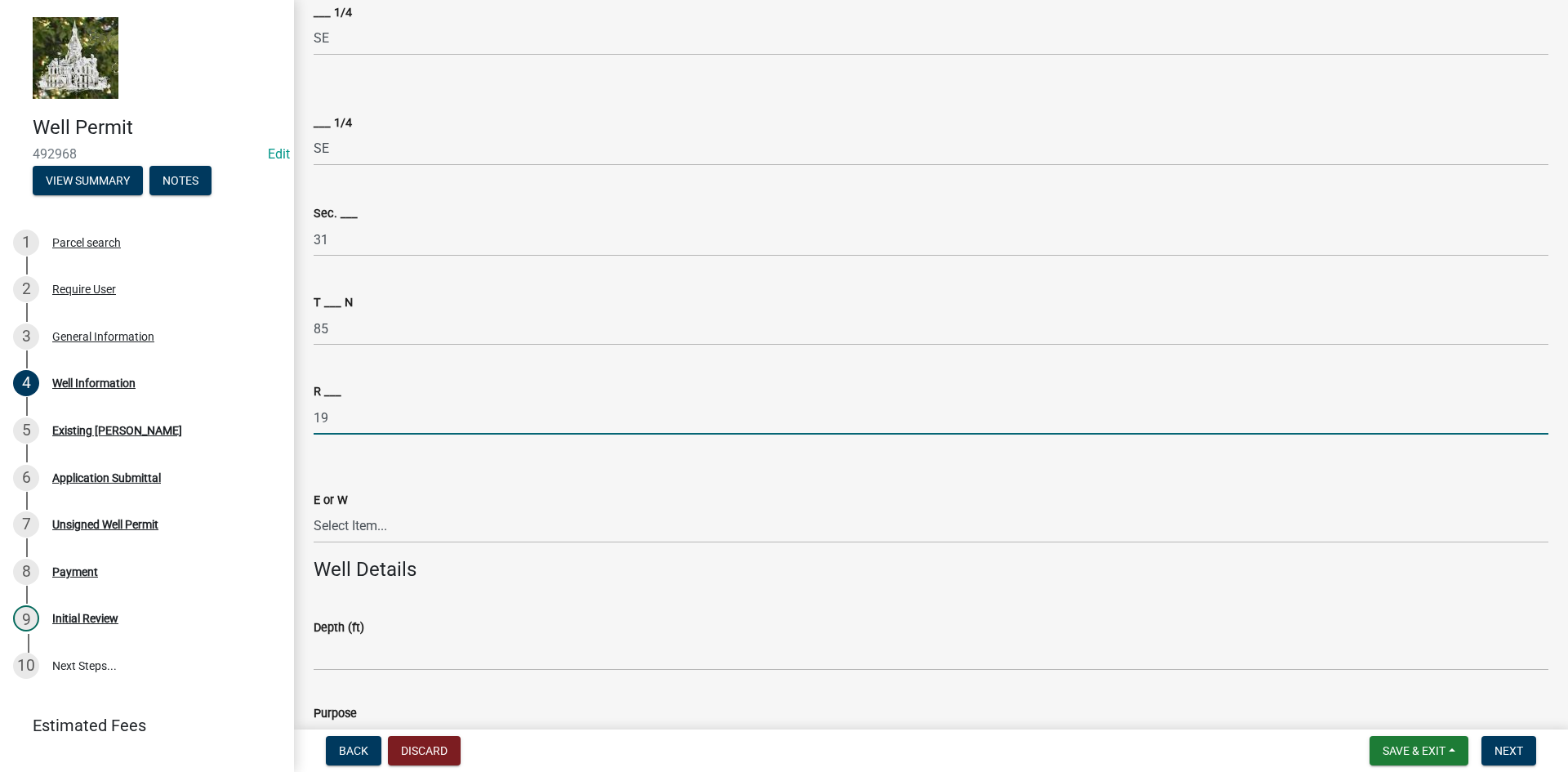
scroll to position [735, 0]
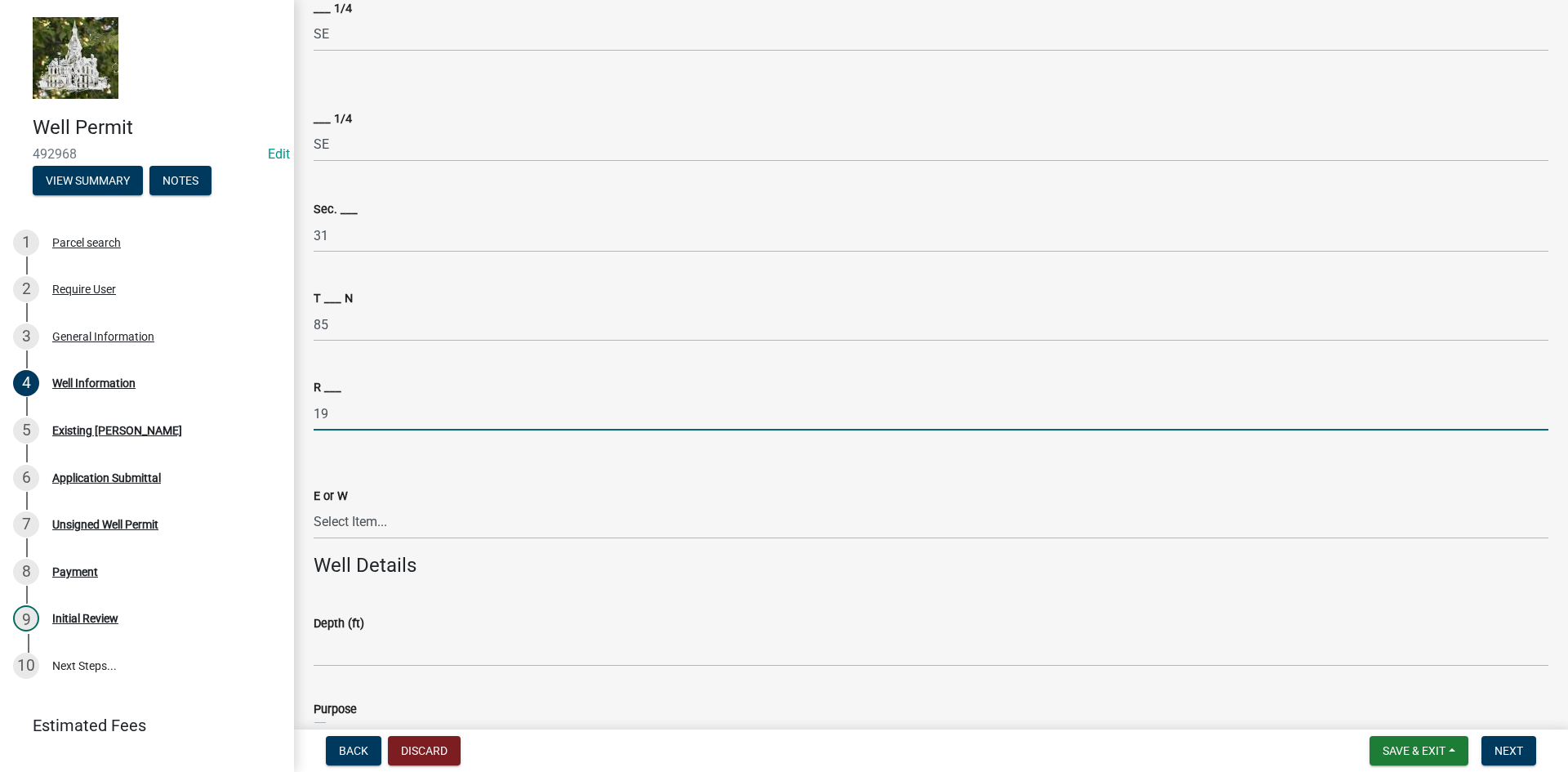
type input "19"
click at [350, 526] on select "Select Item... E W" at bounding box center [930, 522] width 1235 height 33
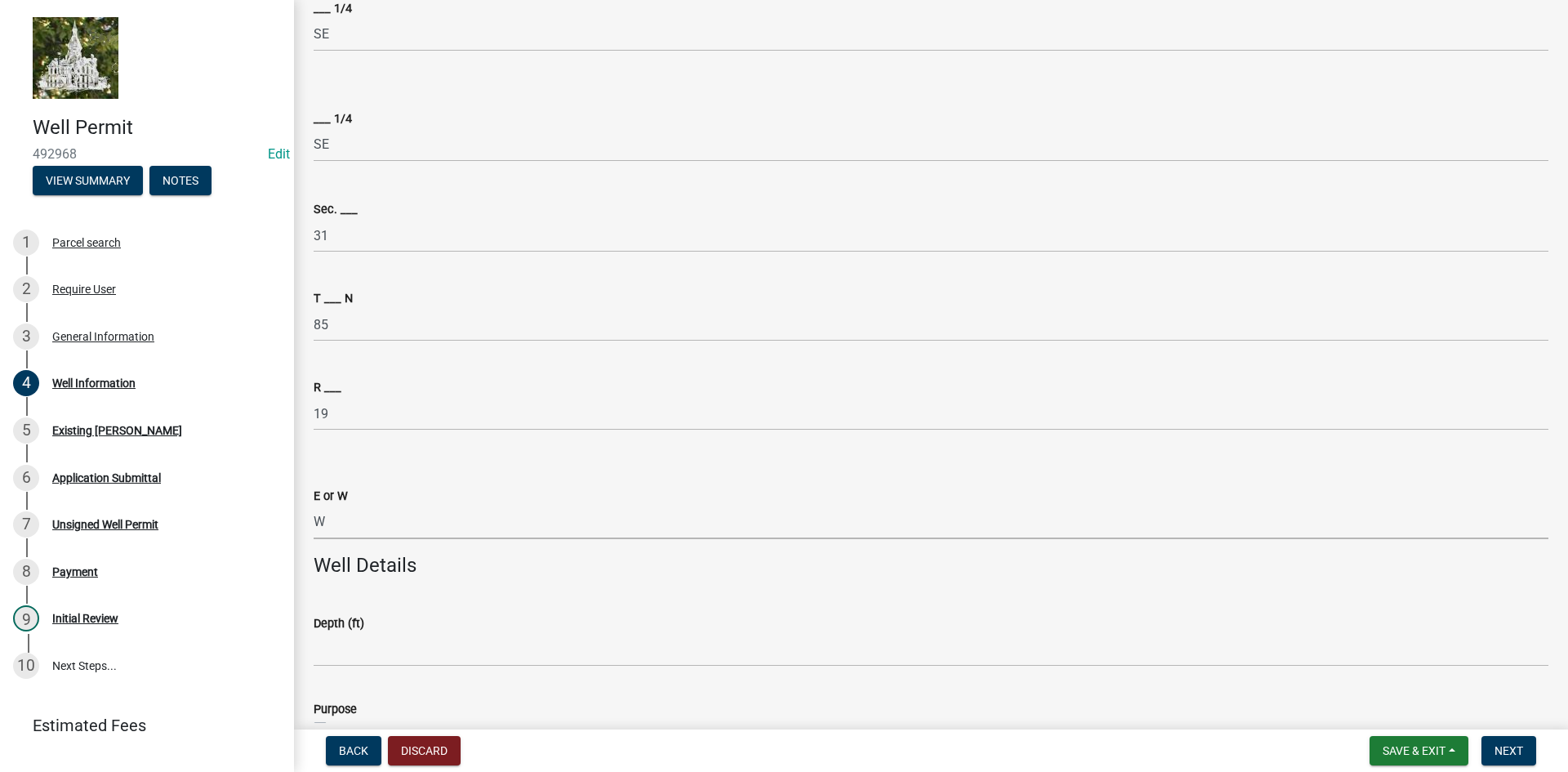
click at [313, 506] on select "Select Item... E W" at bounding box center [930, 522] width 1235 height 33
select select "71ef22f8-1ebd-48a6-adc0-e7d193120486"
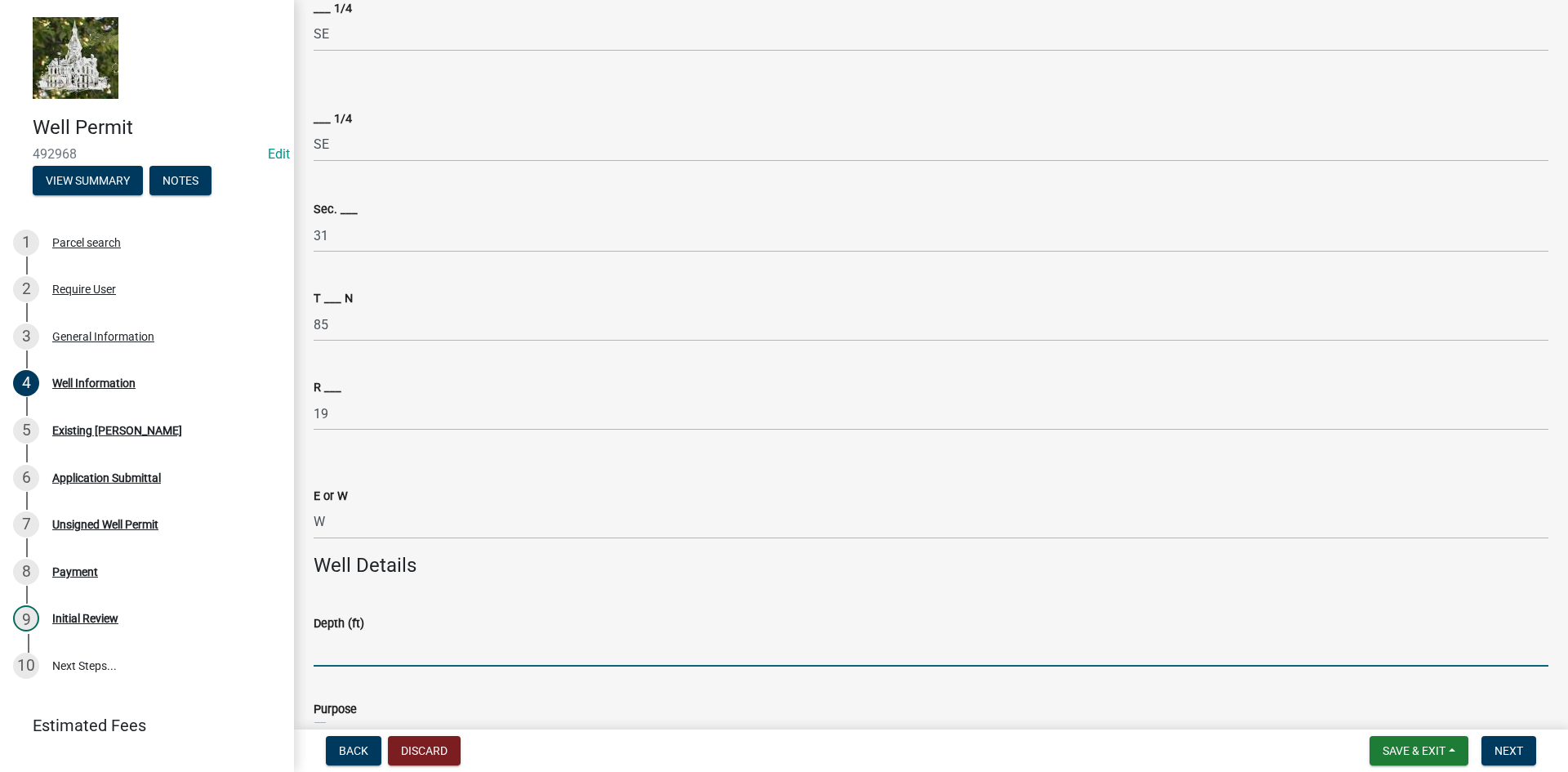
click at [354, 645] on input "Depth (ft)" at bounding box center [930, 649] width 1235 height 33
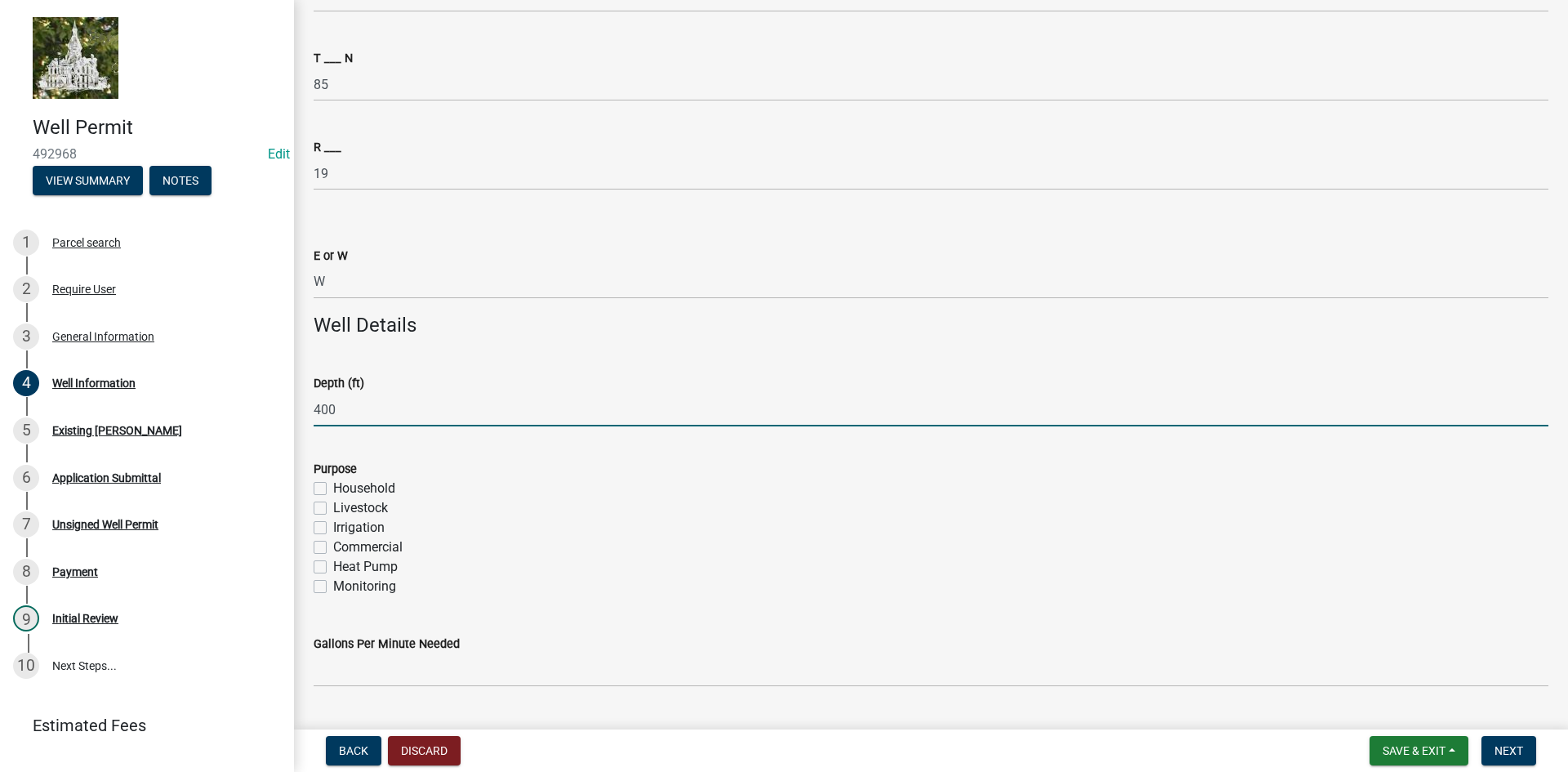
scroll to position [980, 0]
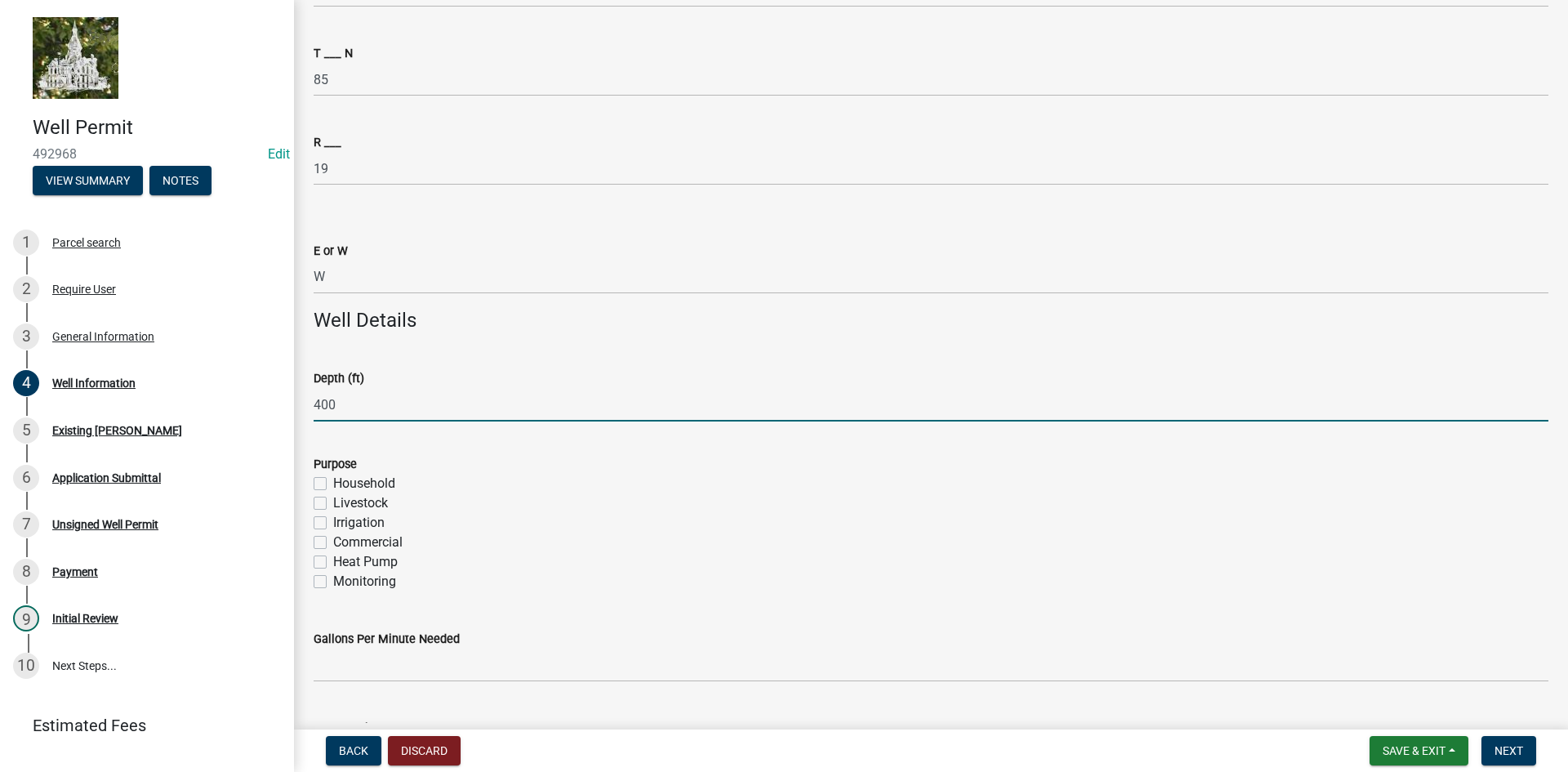
type input "400"
click at [333, 479] on label "Household" at bounding box center [364, 483] width 62 height 20
click at [333, 479] on input "Household" at bounding box center [339, 479] width 11 height 11
checkbox input "true"
checkbox input "false"
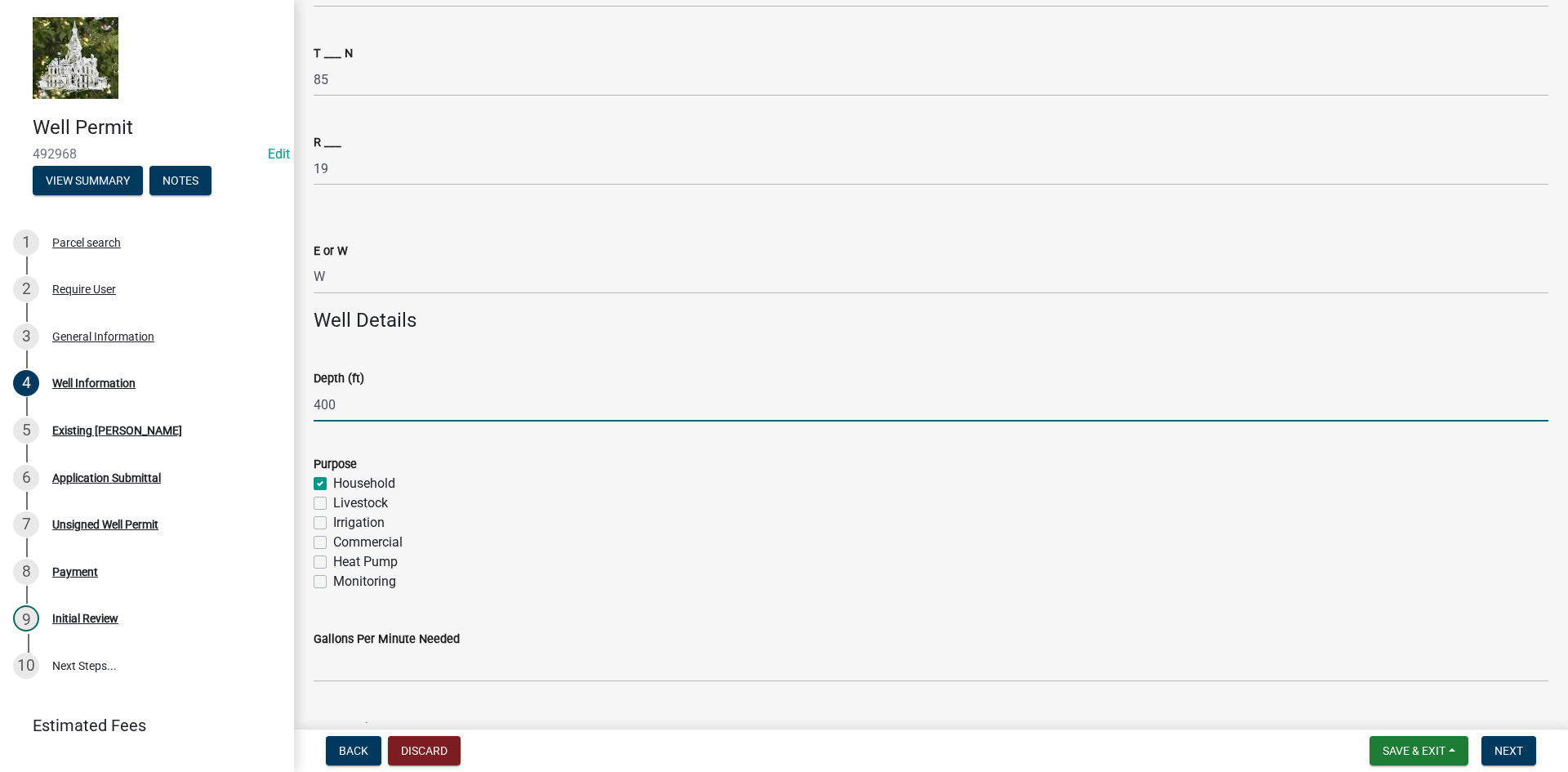
checkbox input "false"
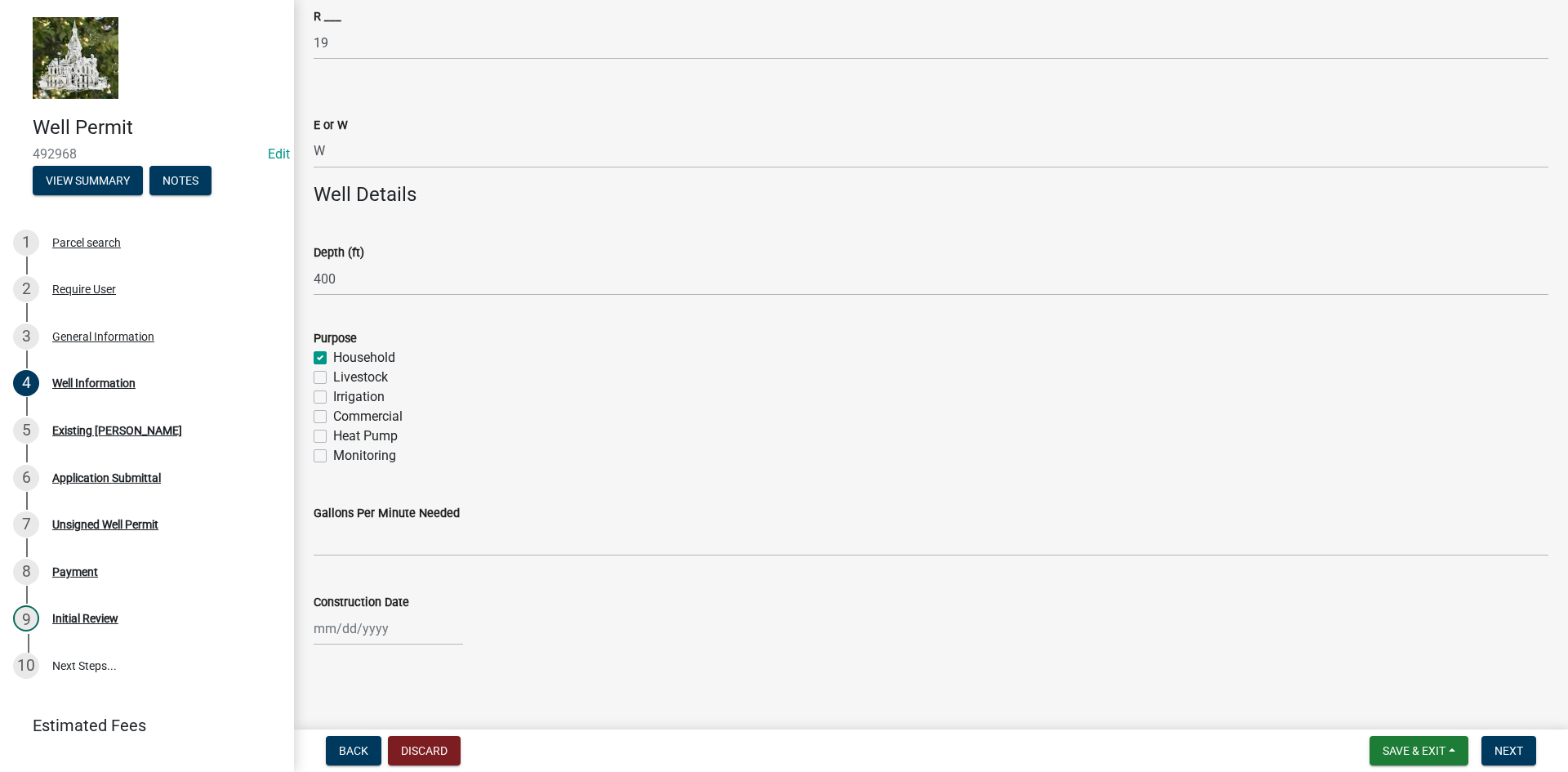
scroll to position [1106, 0]
click at [313, 545] on div "Gallons Per Minute Needed" at bounding box center [931, 517] width 1259 height 76
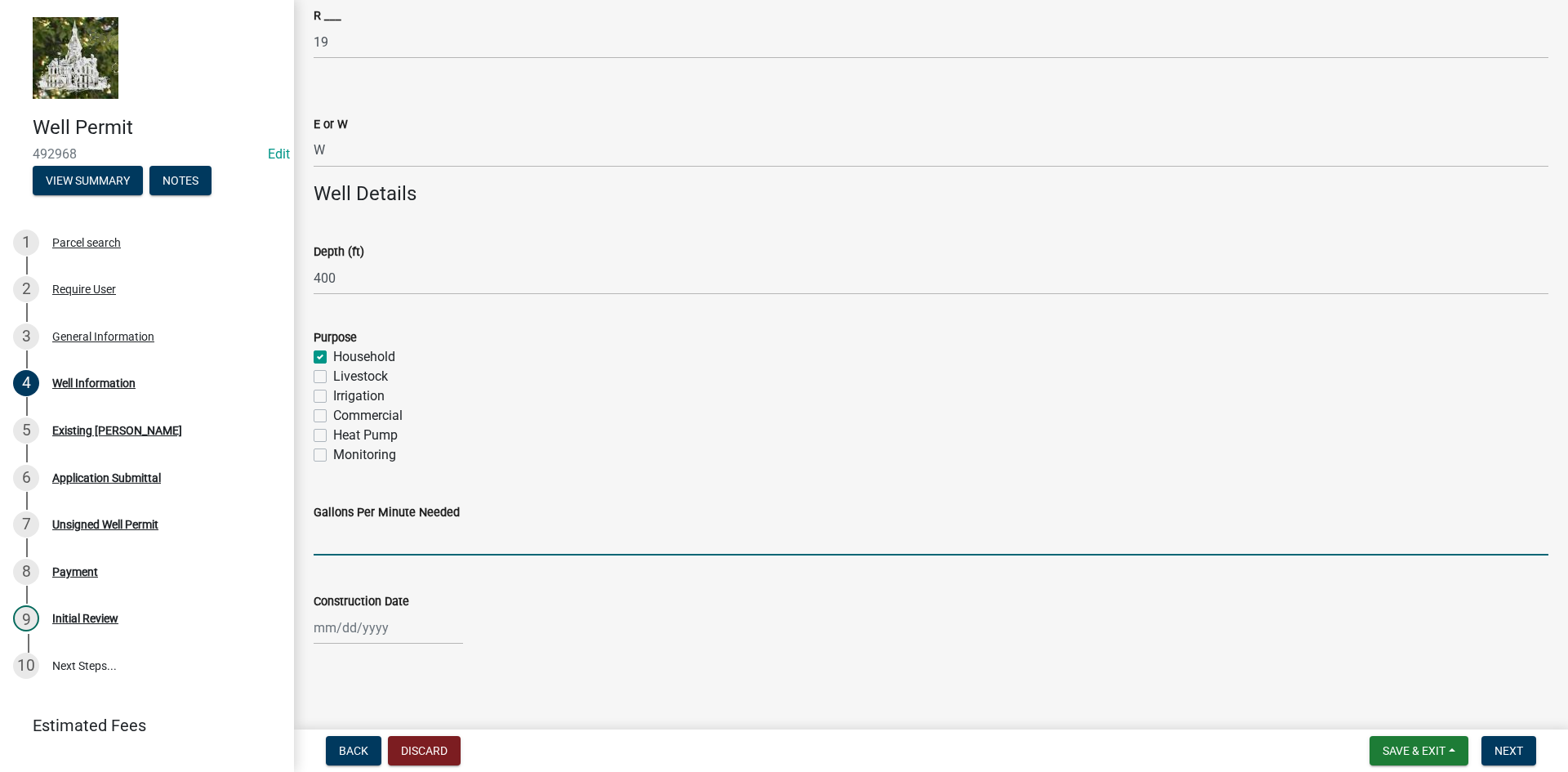
click at [338, 544] on input "Gallons Per Minute Needed" at bounding box center [930, 538] width 1235 height 33
type input "15"
click at [339, 633] on div at bounding box center [387, 627] width 149 height 33
select select "10"
select select "2025"
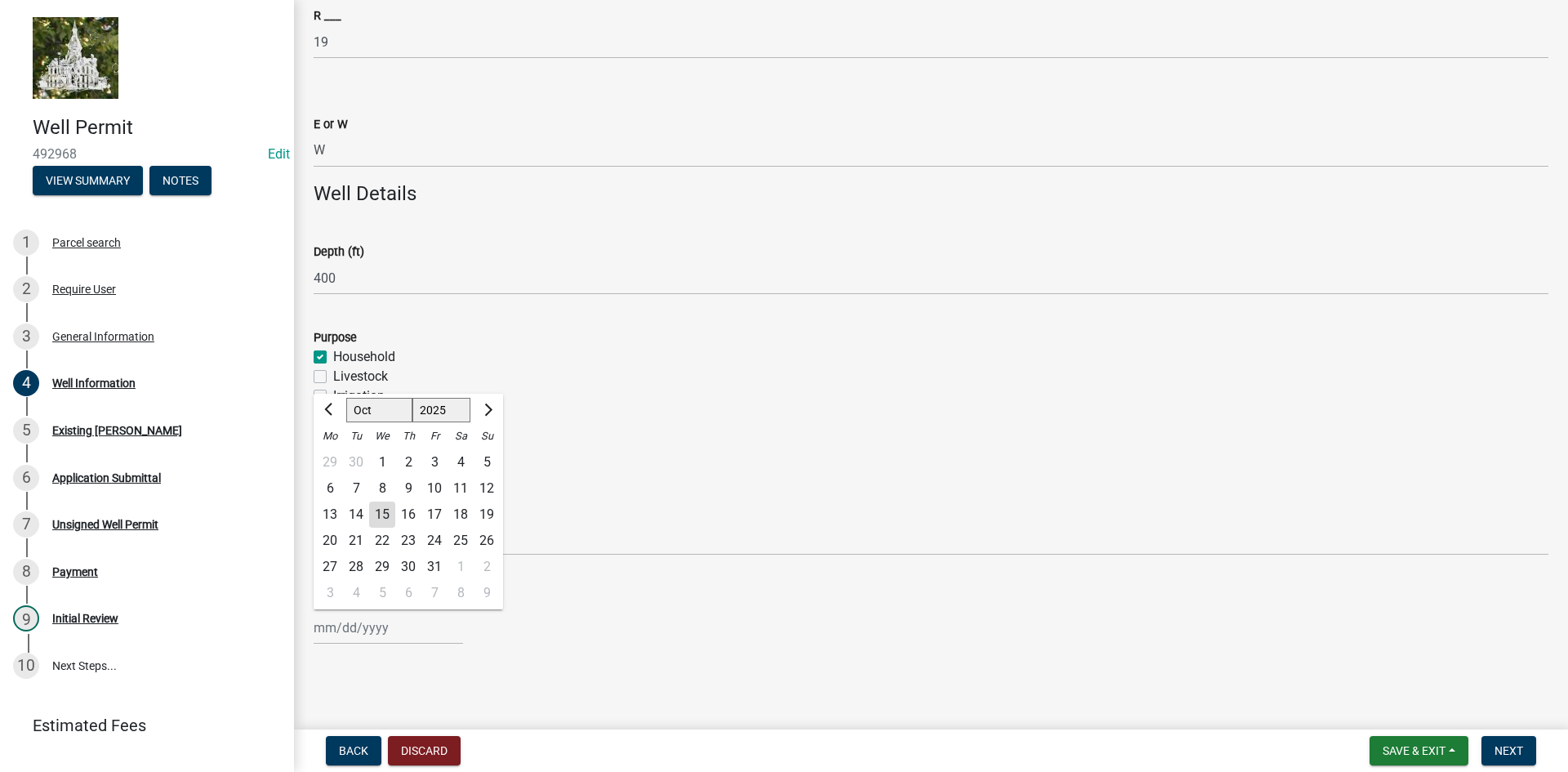
click at [411, 507] on div "16" at bounding box center [408, 514] width 26 height 26
type input "10/16/2025"
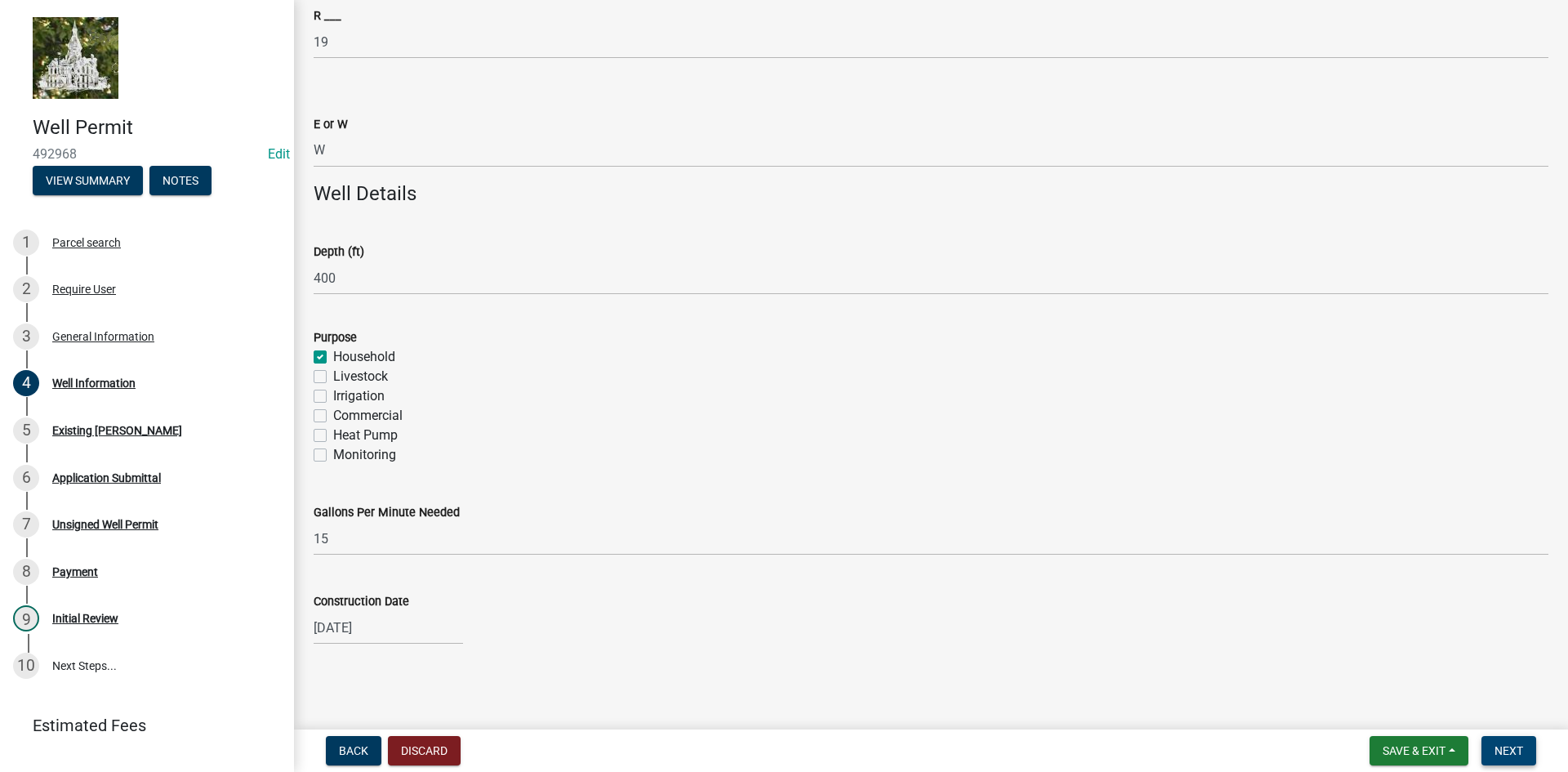
click at [1499, 749] on span "Next" at bounding box center [1509, 750] width 29 height 13
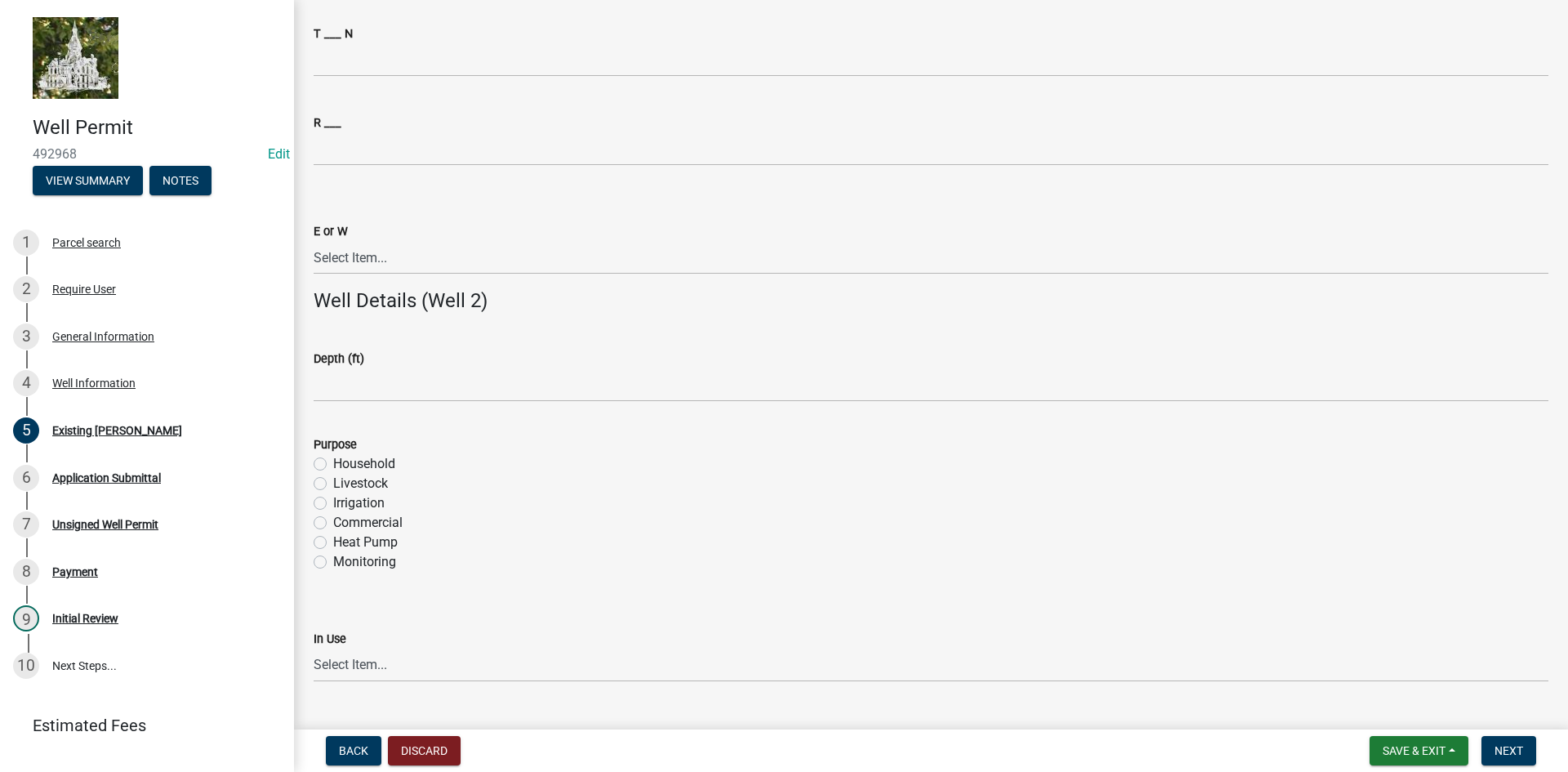
scroll to position [2532, 0]
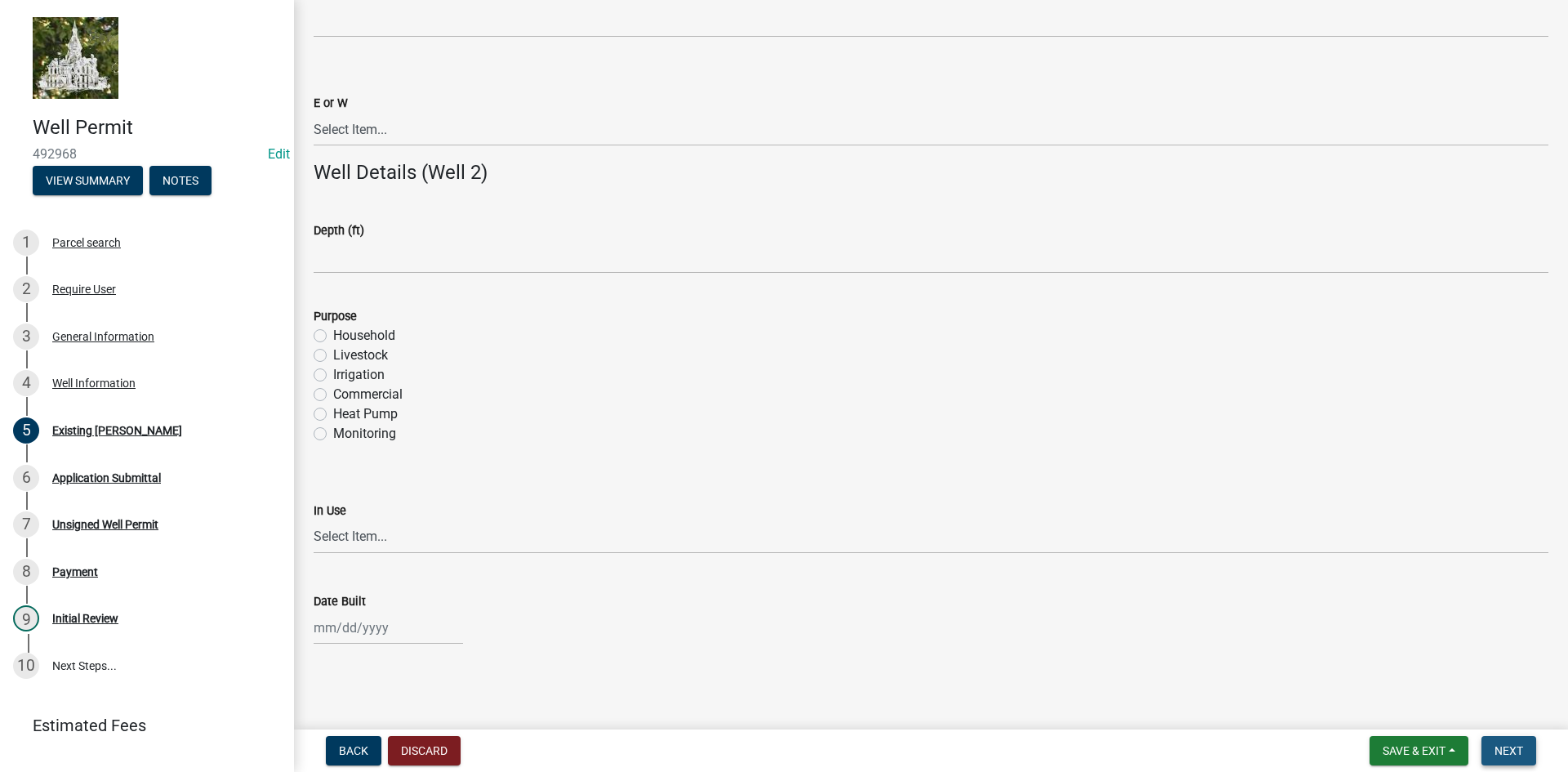
click at [1510, 751] on span "Next" at bounding box center [1509, 750] width 29 height 13
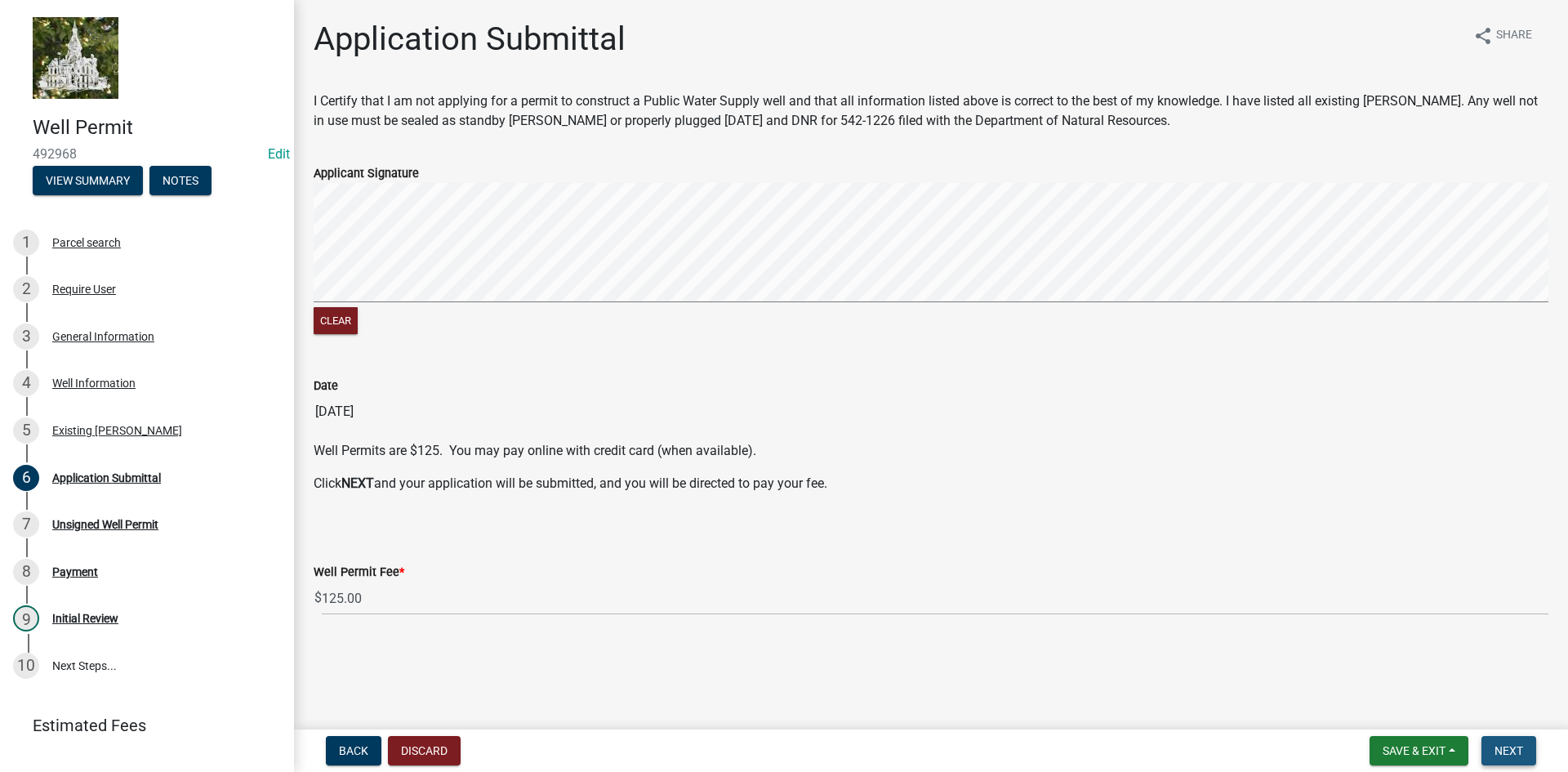
click at [1512, 747] on span "Next" at bounding box center [1509, 750] width 29 height 13
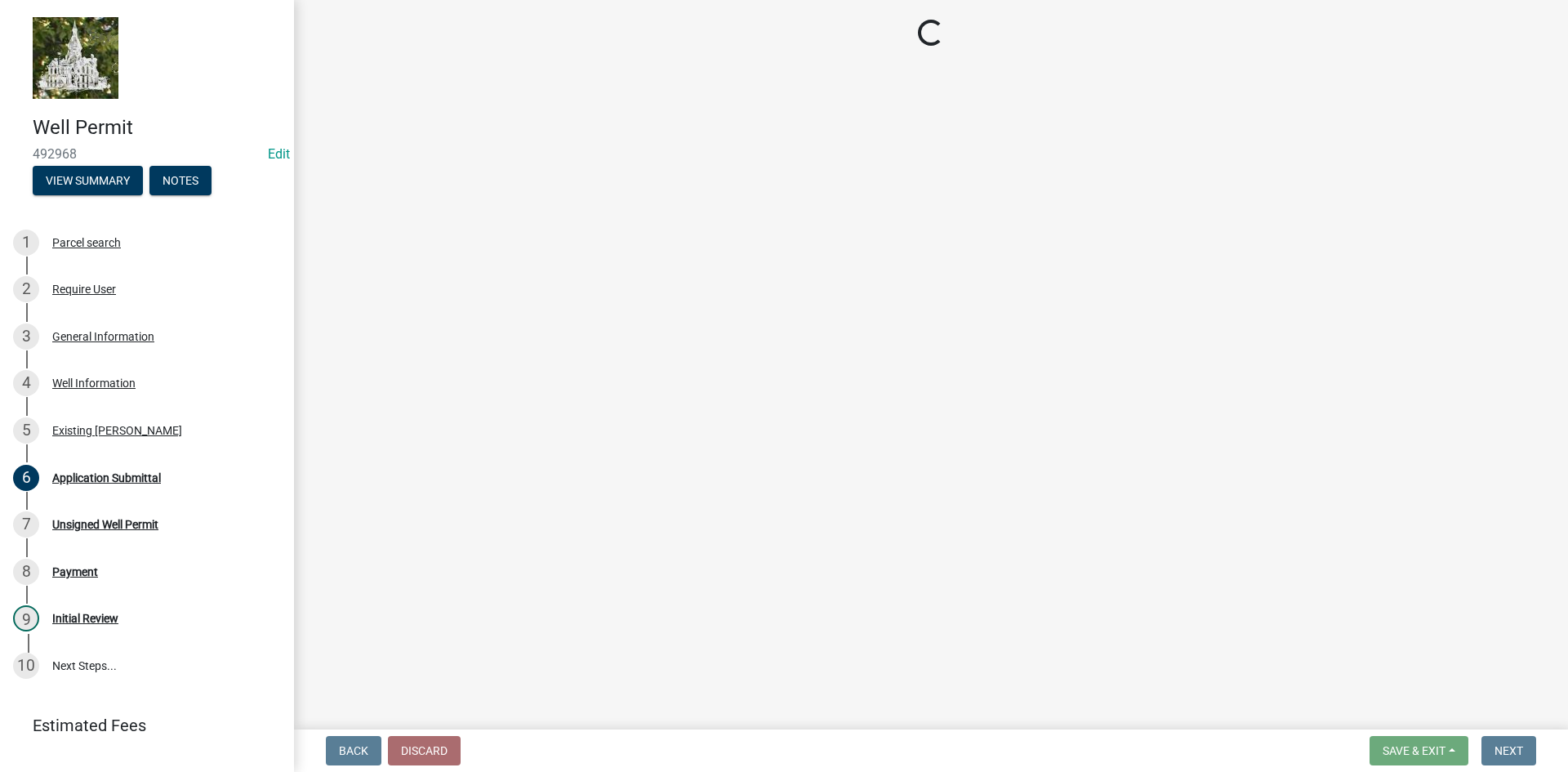
select select "3: 3"
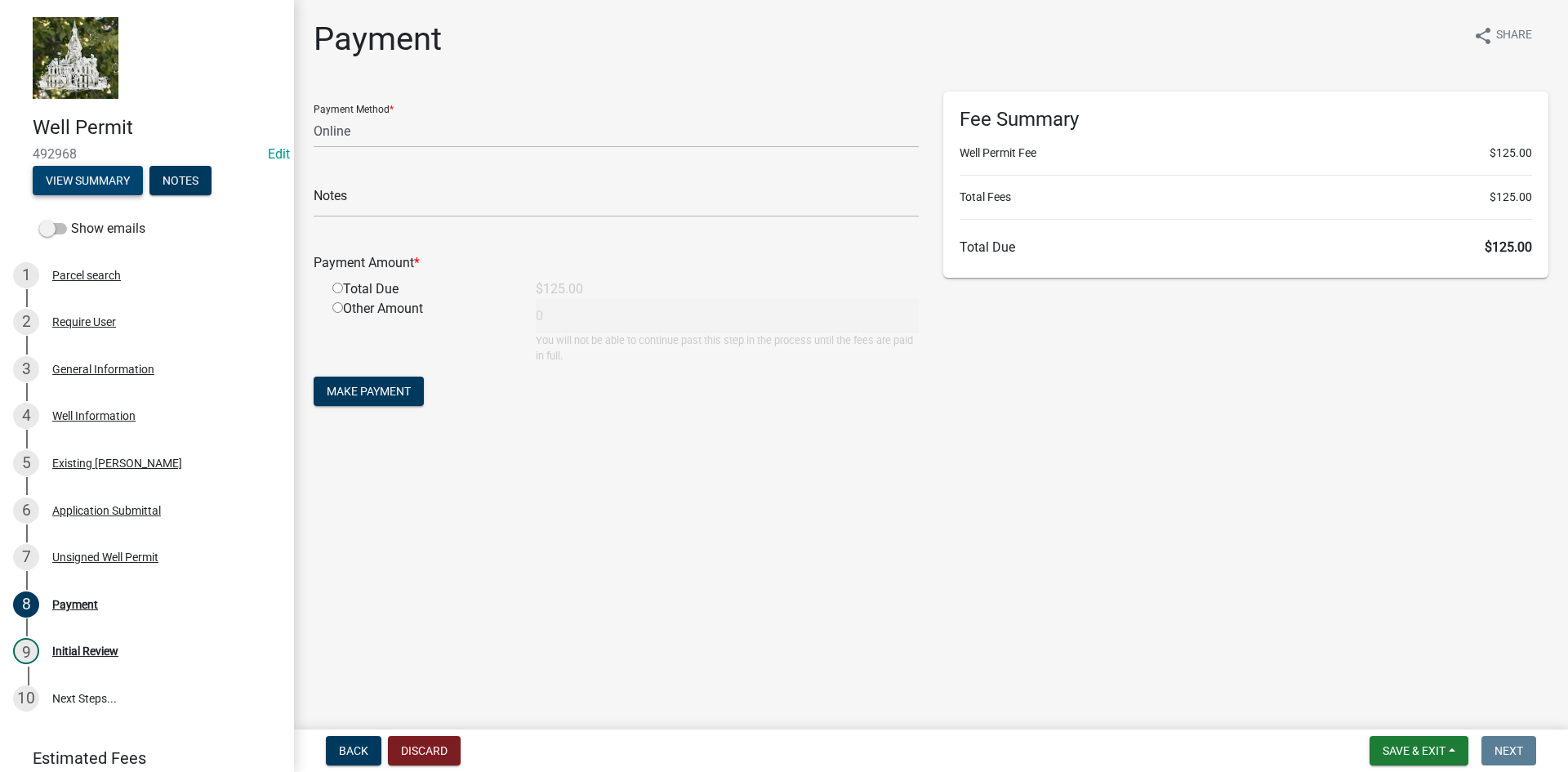
click at [98, 181] on button "View Summary" at bounding box center [88, 181] width 110 height 30
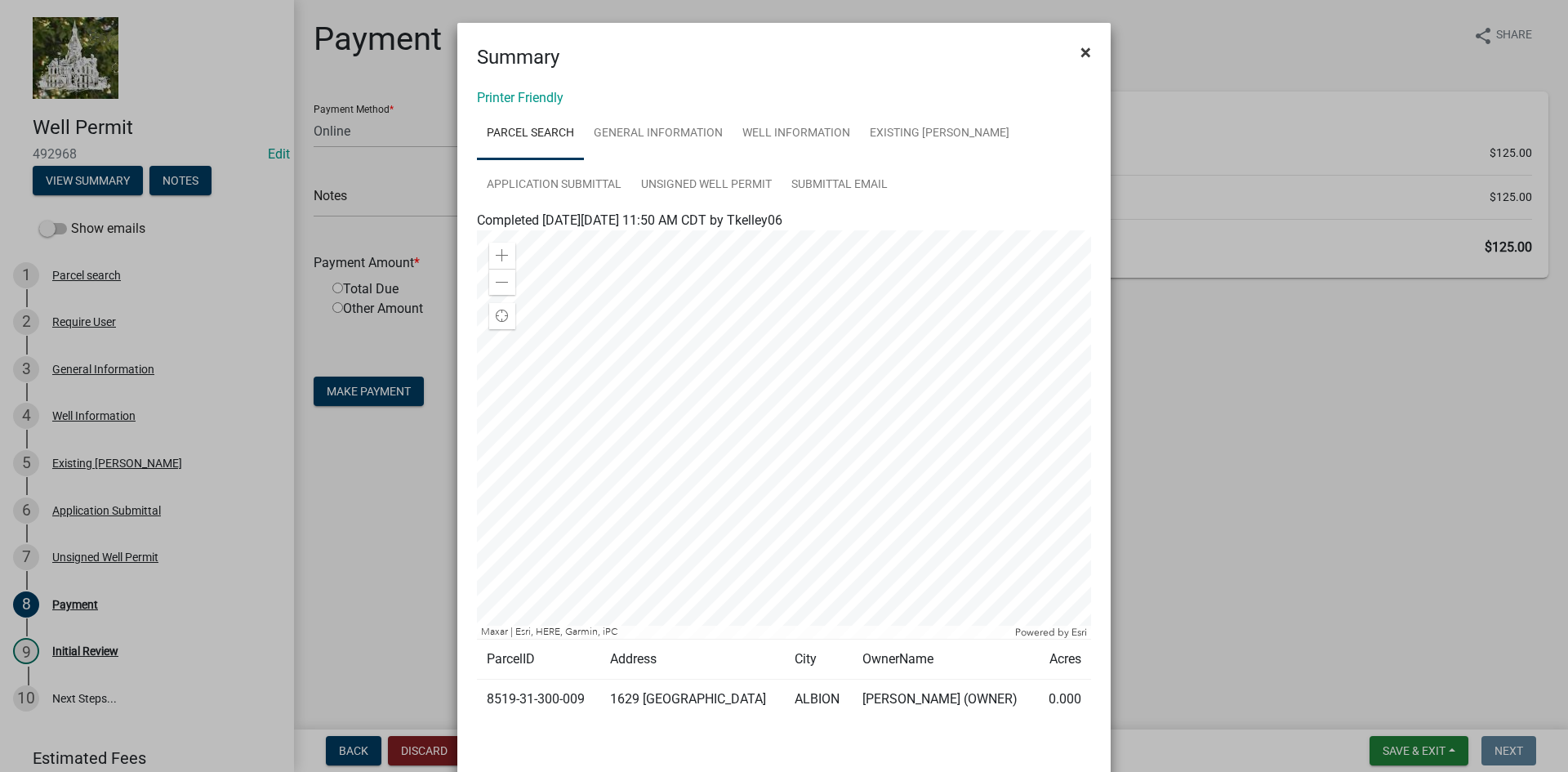
click at [1080, 51] on span "×" at bounding box center [1086, 51] width 11 height 23
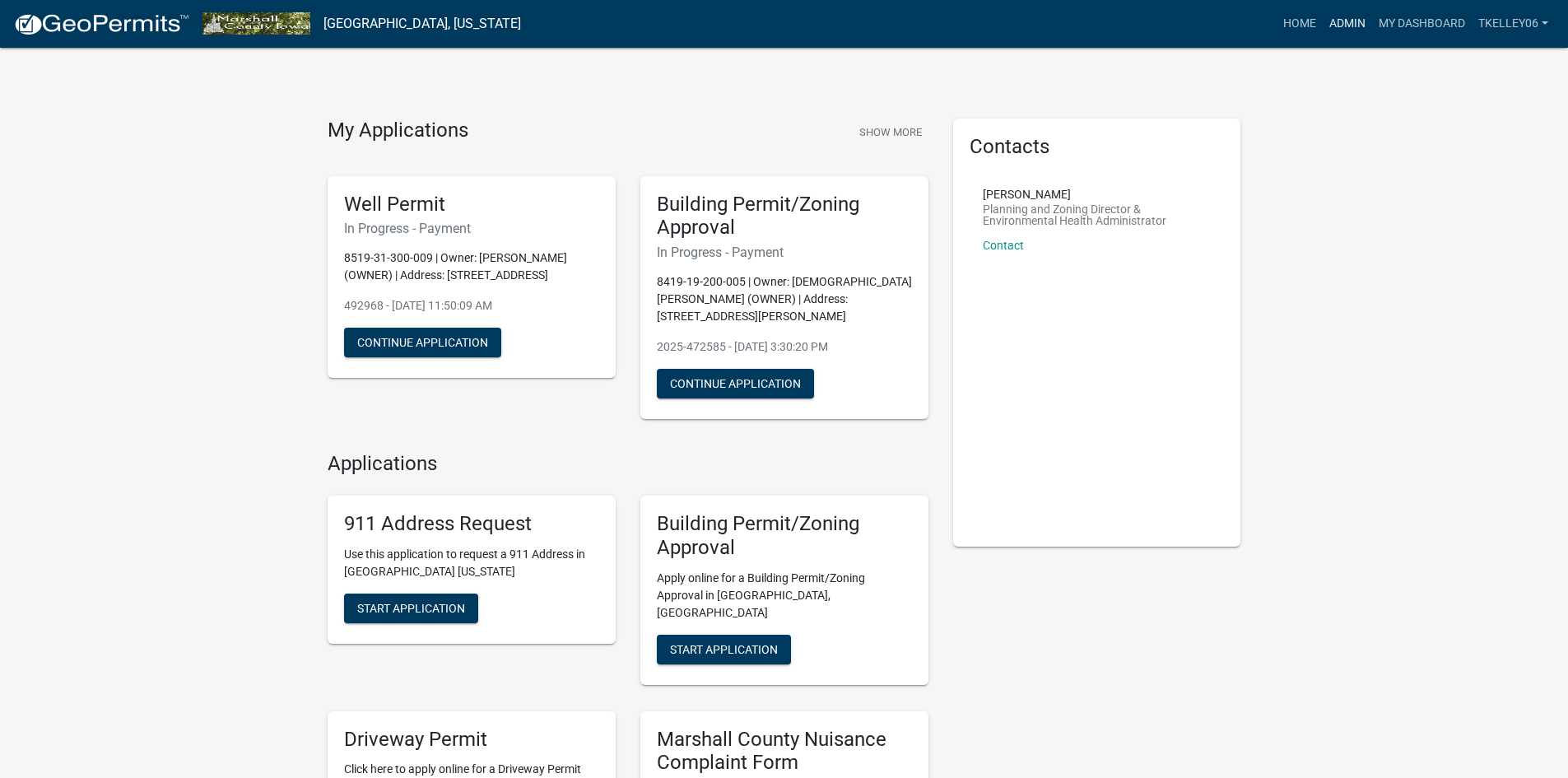
click at [1337, 22] on link "Admin" at bounding box center [1347, 24] width 49 height 31
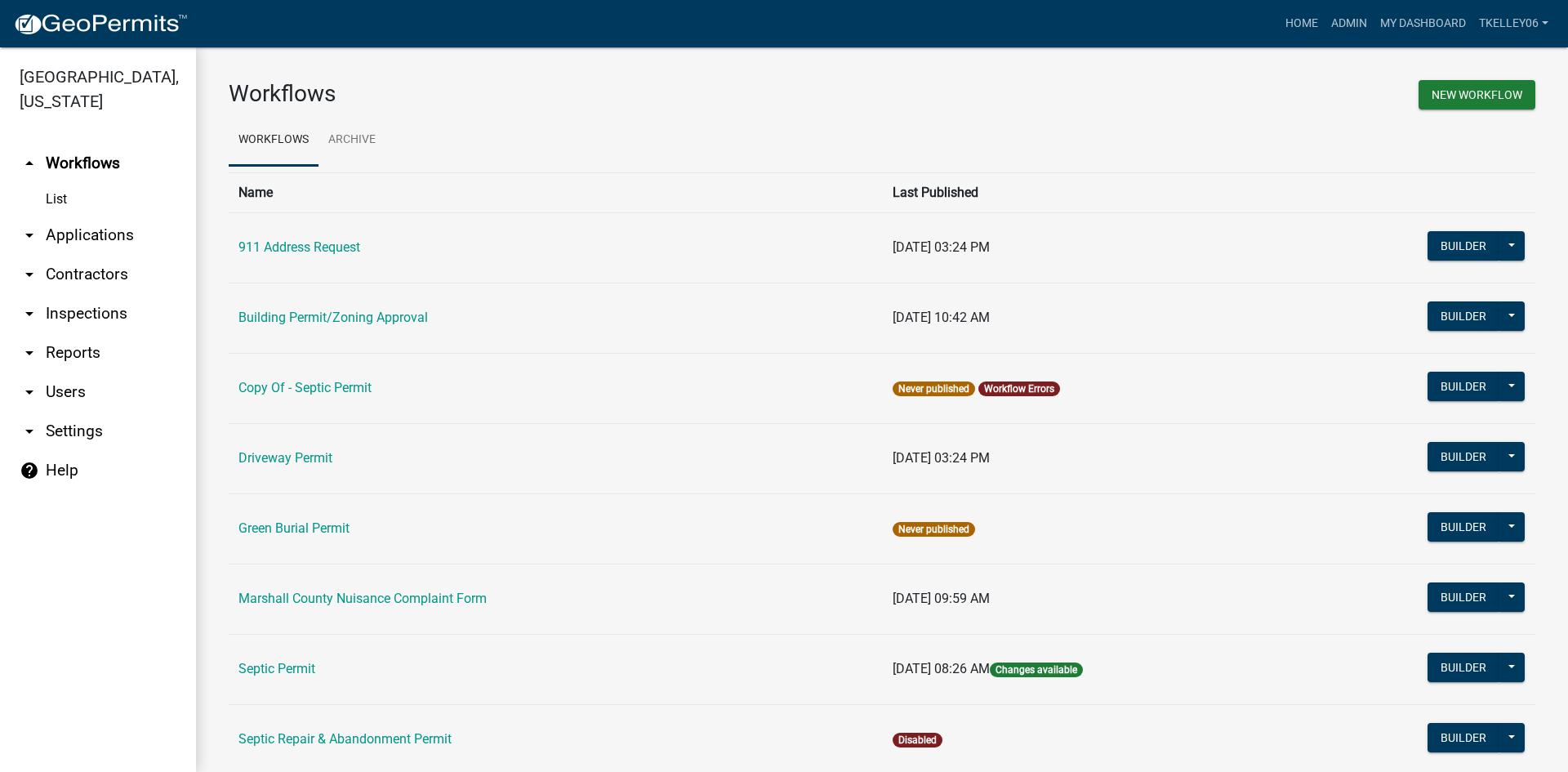
click at [96, 216] on link "arrow_drop_down Applications" at bounding box center [98, 235] width 196 height 39
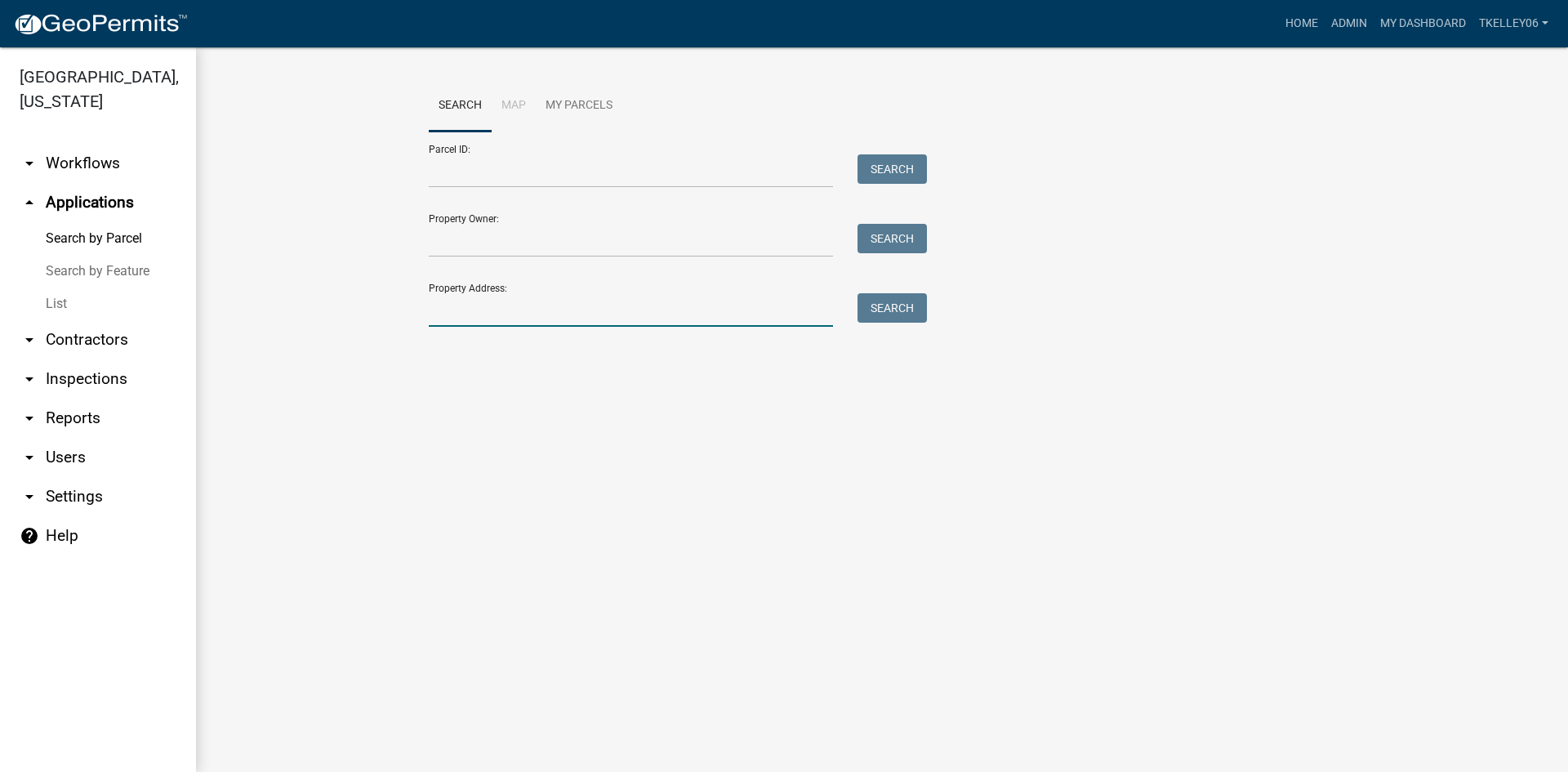
click at [473, 310] on input "Property Address:" at bounding box center [631, 310] width 405 height 33
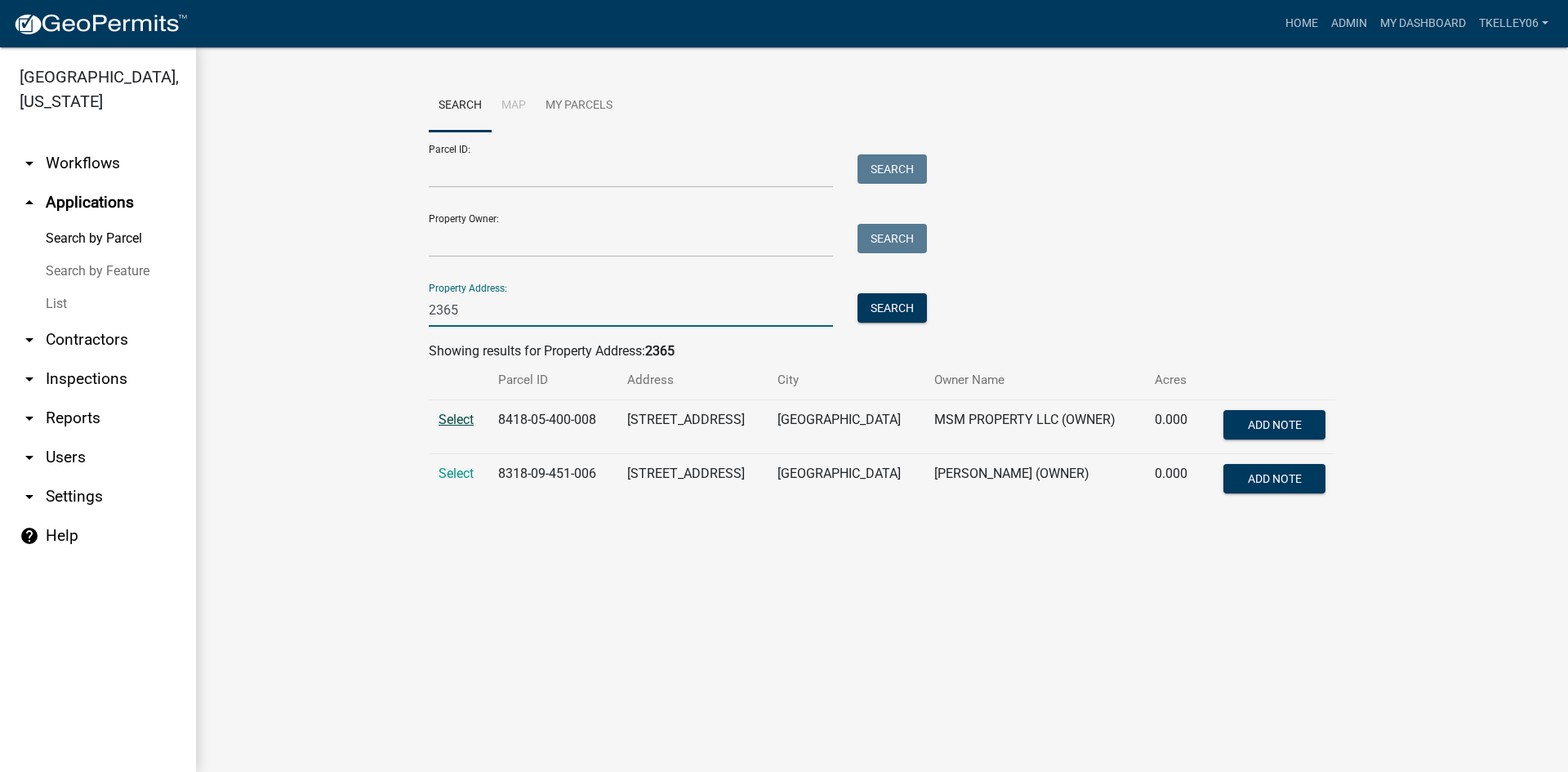
type input "2365"
click at [463, 414] on span "Select" at bounding box center [456, 419] width 35 height 15
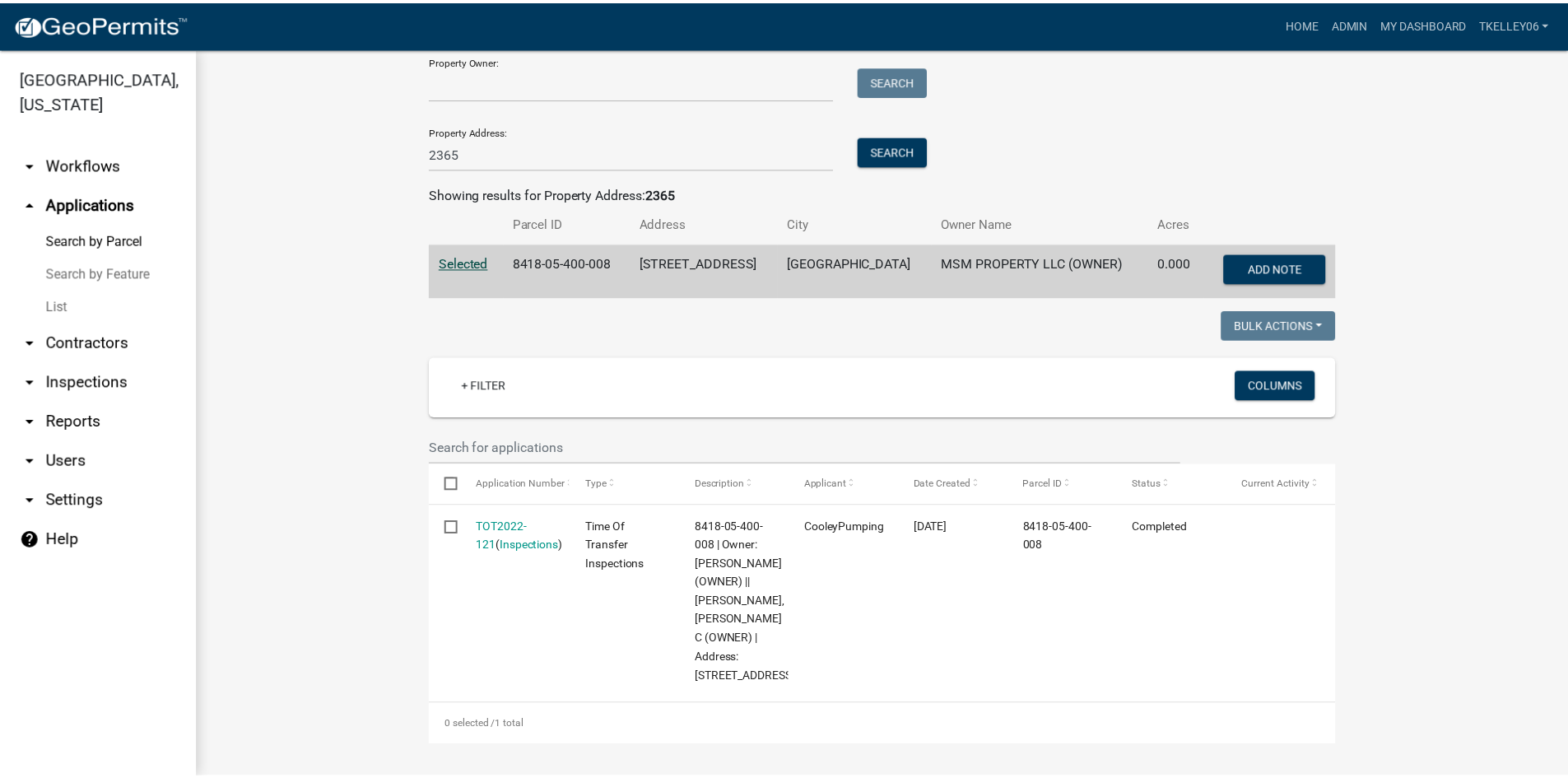
scroll to position [178, 0]
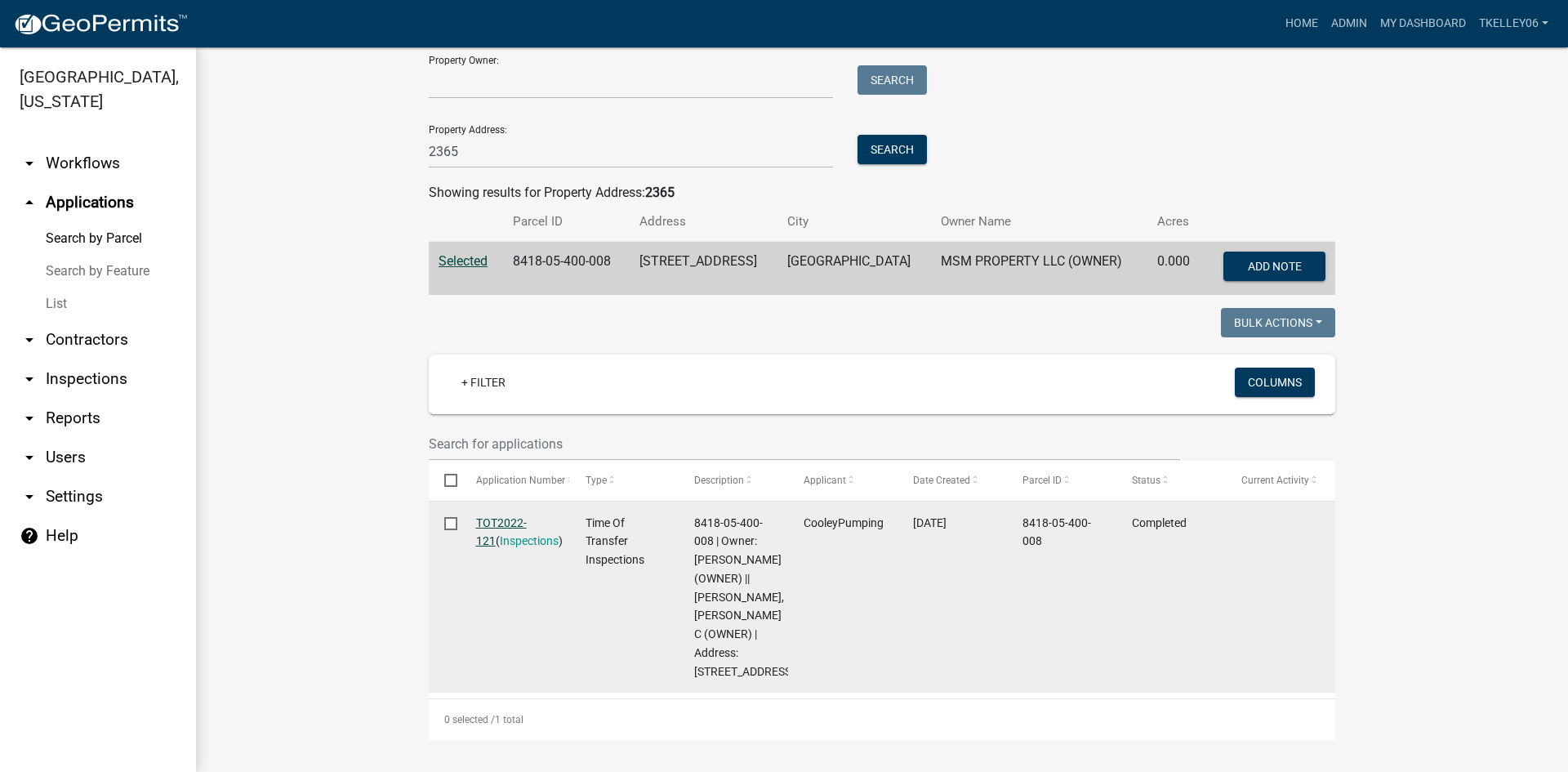
click at [512, 516] on link "TOT2022-121" at bounding box center [501, 532] width 51 height 32
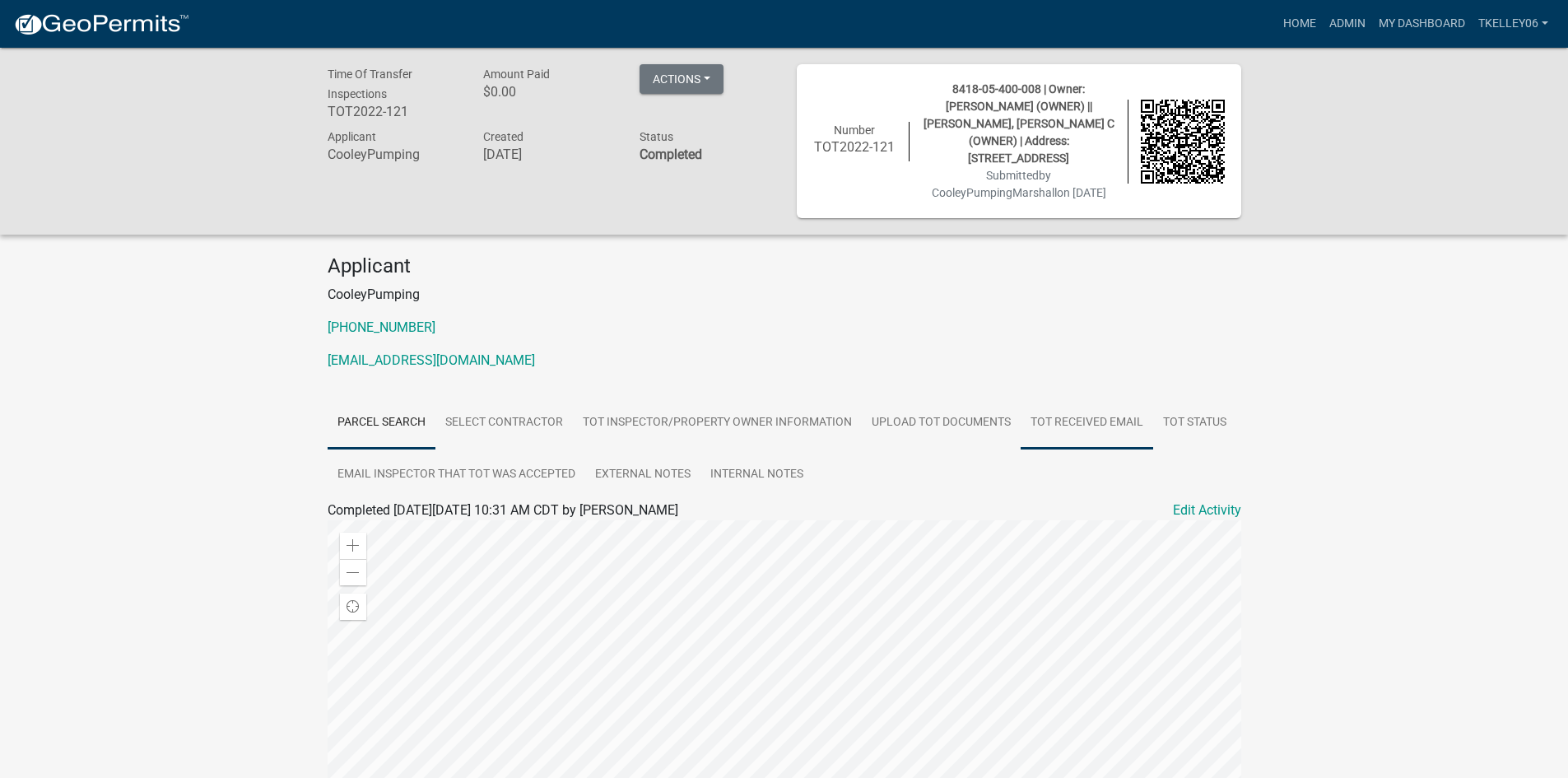
click at [1117, 419] on link "TOT Received Email" at bounding box center [1087, 423] width 133 height 53
click at [958, 416] on link "Upload TOT Documents" at bounding box center [941, 423] width 159 height 53
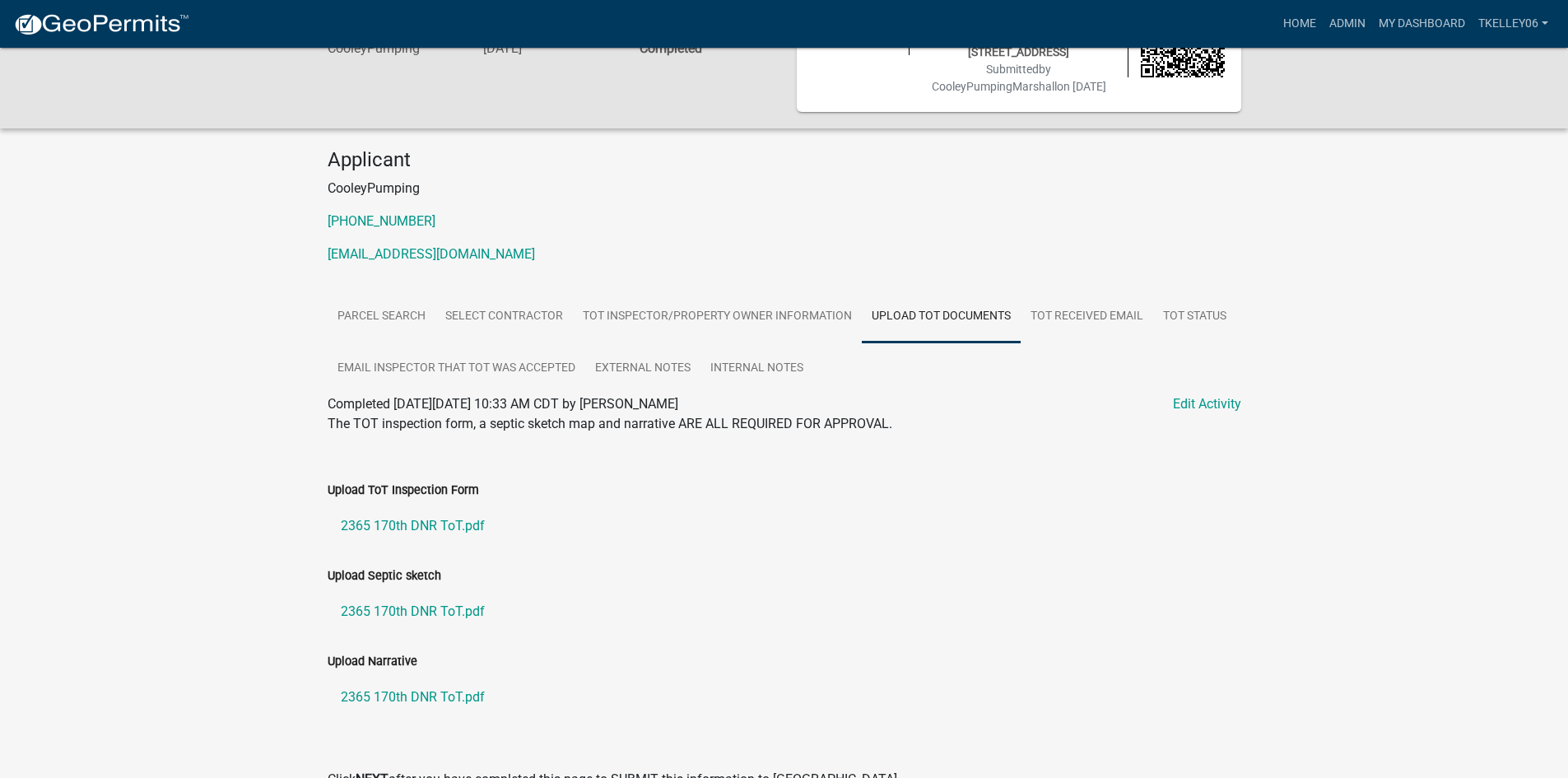
scroll to position [200, 0]
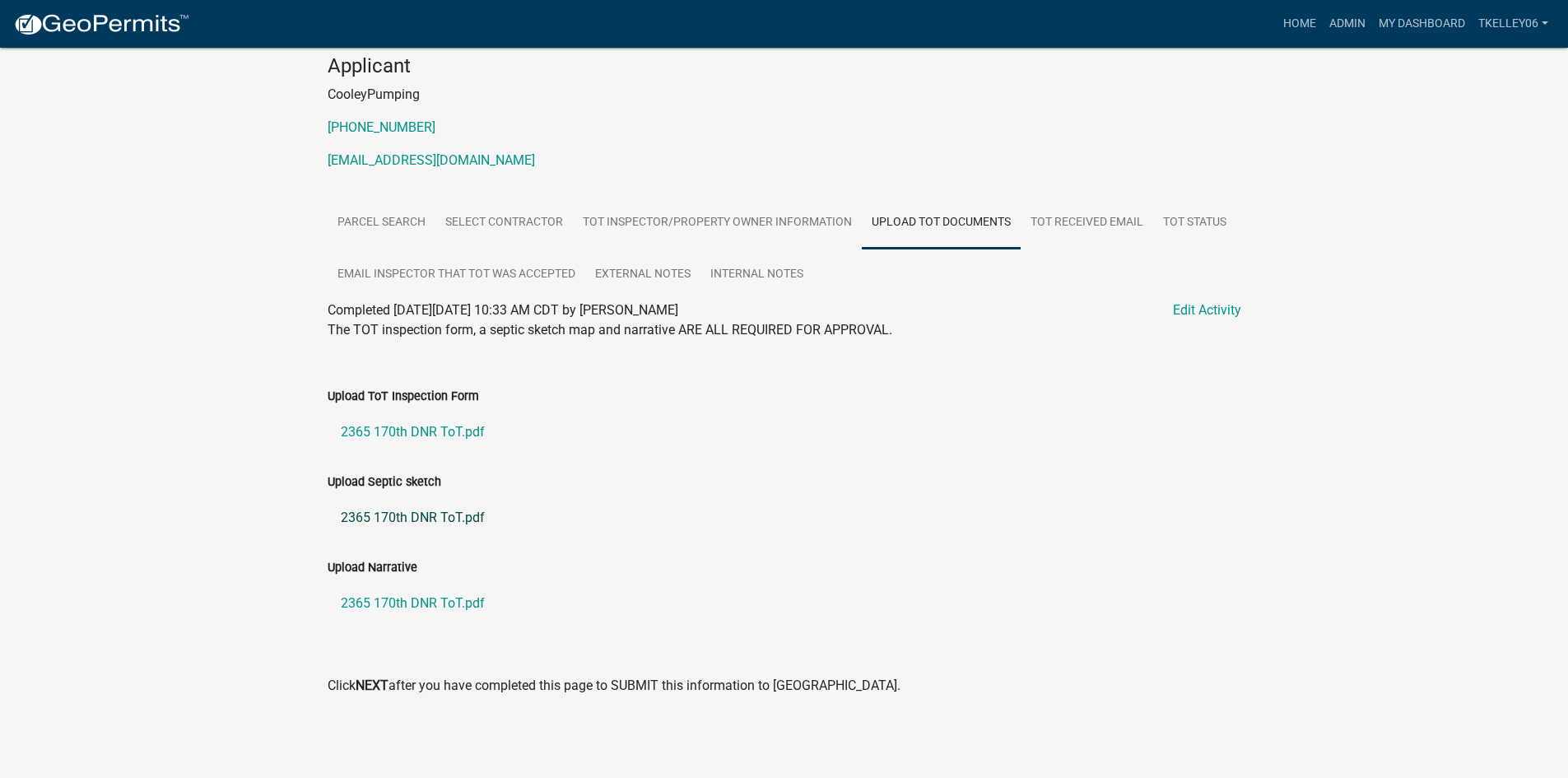
click at [428, 520] on link "2365 170th DNR ToT.pdf" at bounding box center [784, 517] width 914 height 39
click at [440, 429] on link "2365 170th DNR ToT.pdf" at bounding box center [784, 431] width 914 height 39
click at [434, 432] on link "2365 170th DNR ToT.pdf" at bounding box center [784, 431] width 914 height 39
click at [1359, 27] on link "Admin" at bounding box center [1347, 24] width 49 height 31
